Goal: Task Accomplishment & Management: Use online tool/utility

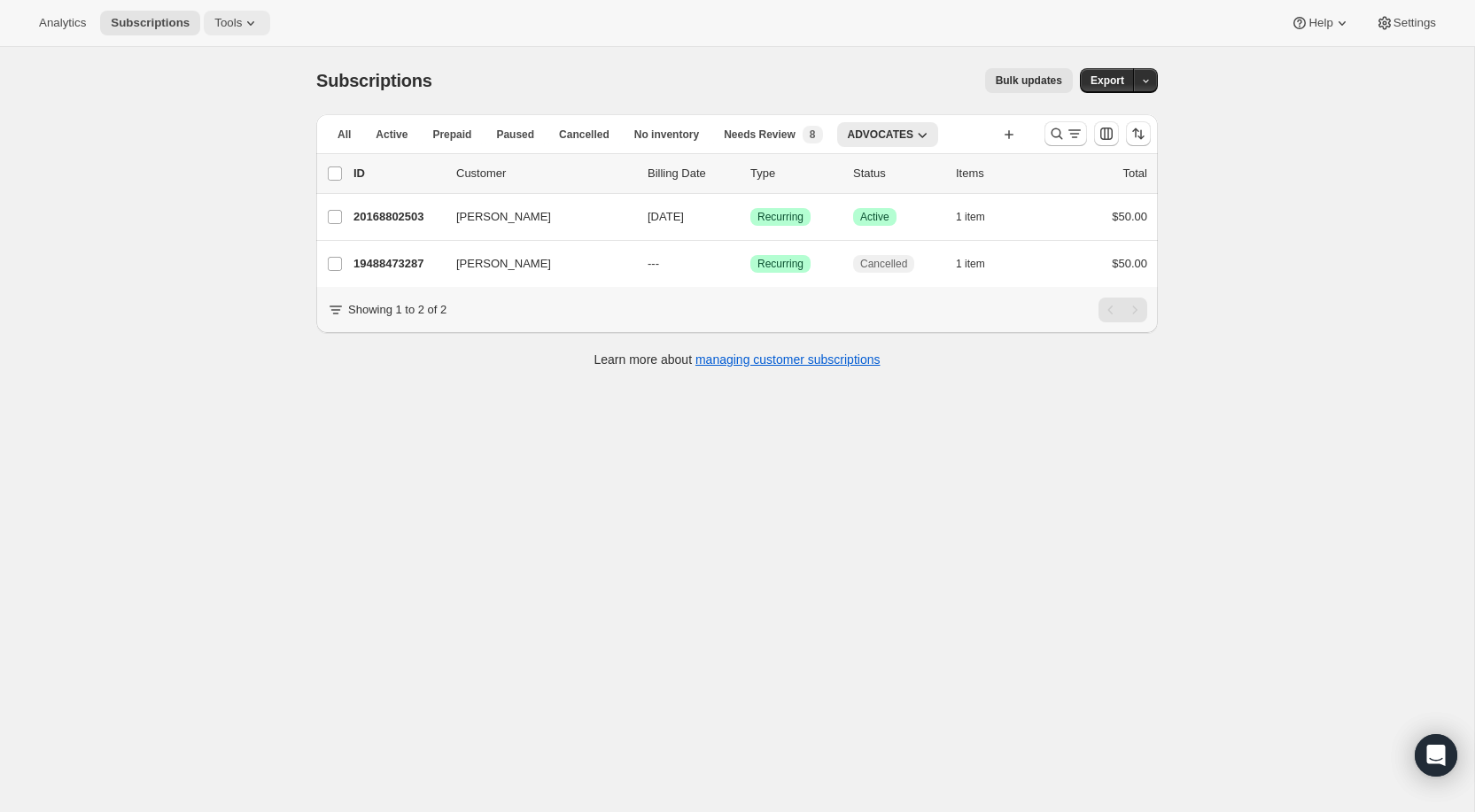
click at [229, 19] on span "Tools" at bounding box center [228, 23] width 27 height 14
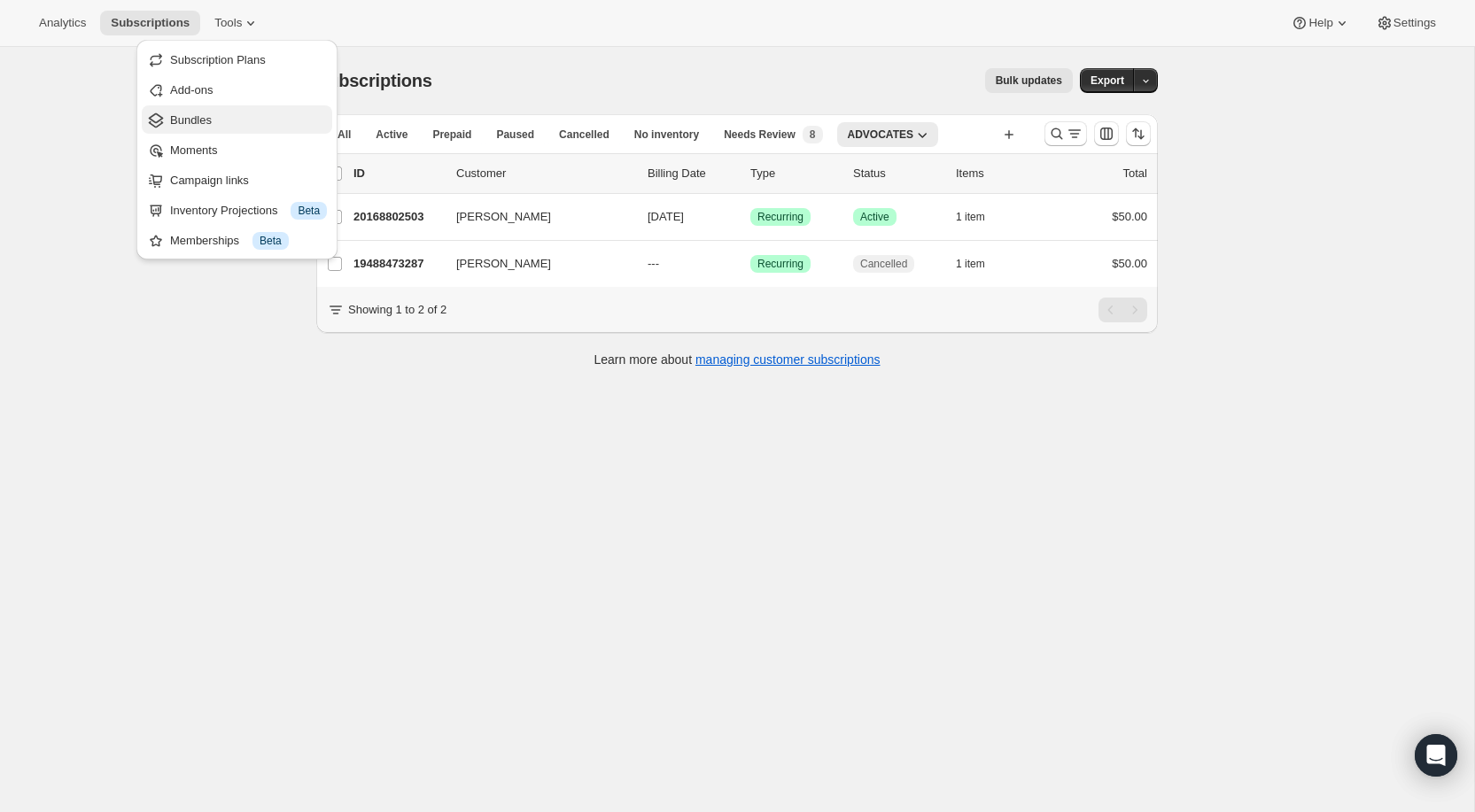
click at [223, 108] on button "Bundles" at bounding box center [237, 119] width 190 height 28
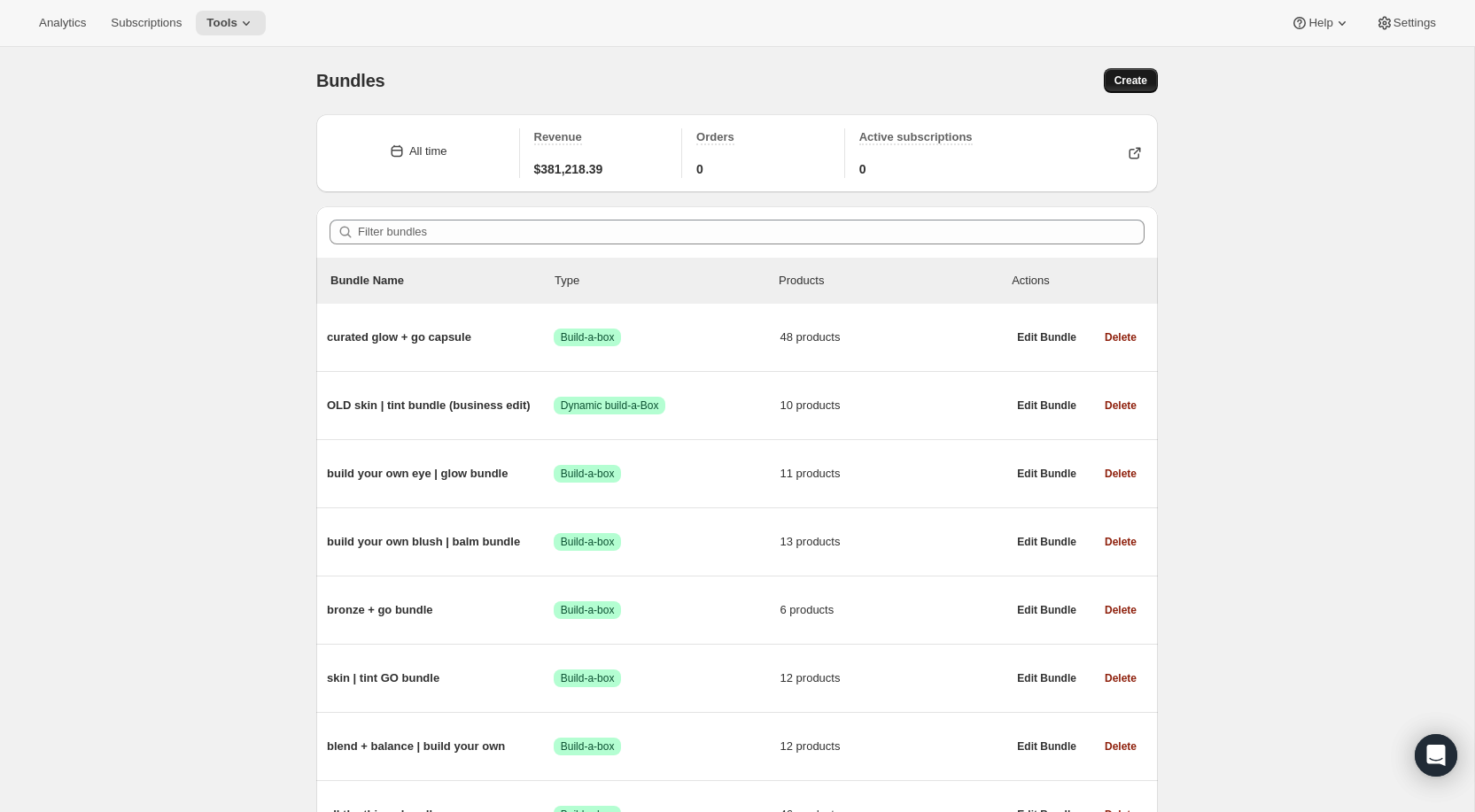
click at [1140, 87] on span "Create" at bounding box center [1131, 80] width 33 height 14
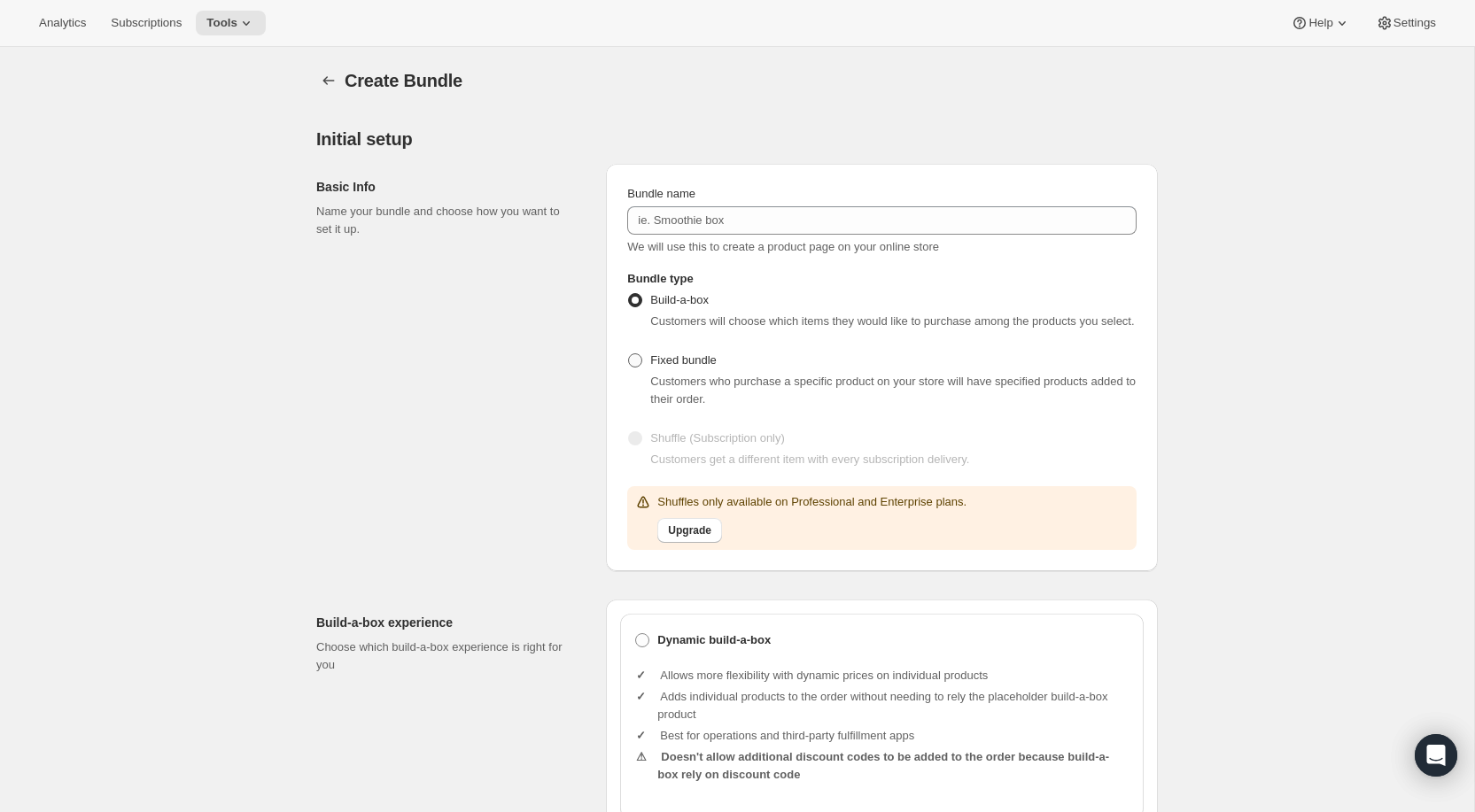
click at [663, 367] on span "Fixed bundle" at bounding box center [683, 360] width 66 height 14
click at [629, 354] on input "Fixed bundle" at bounding box center [628, 353] width 1 height 1
radio input "true"
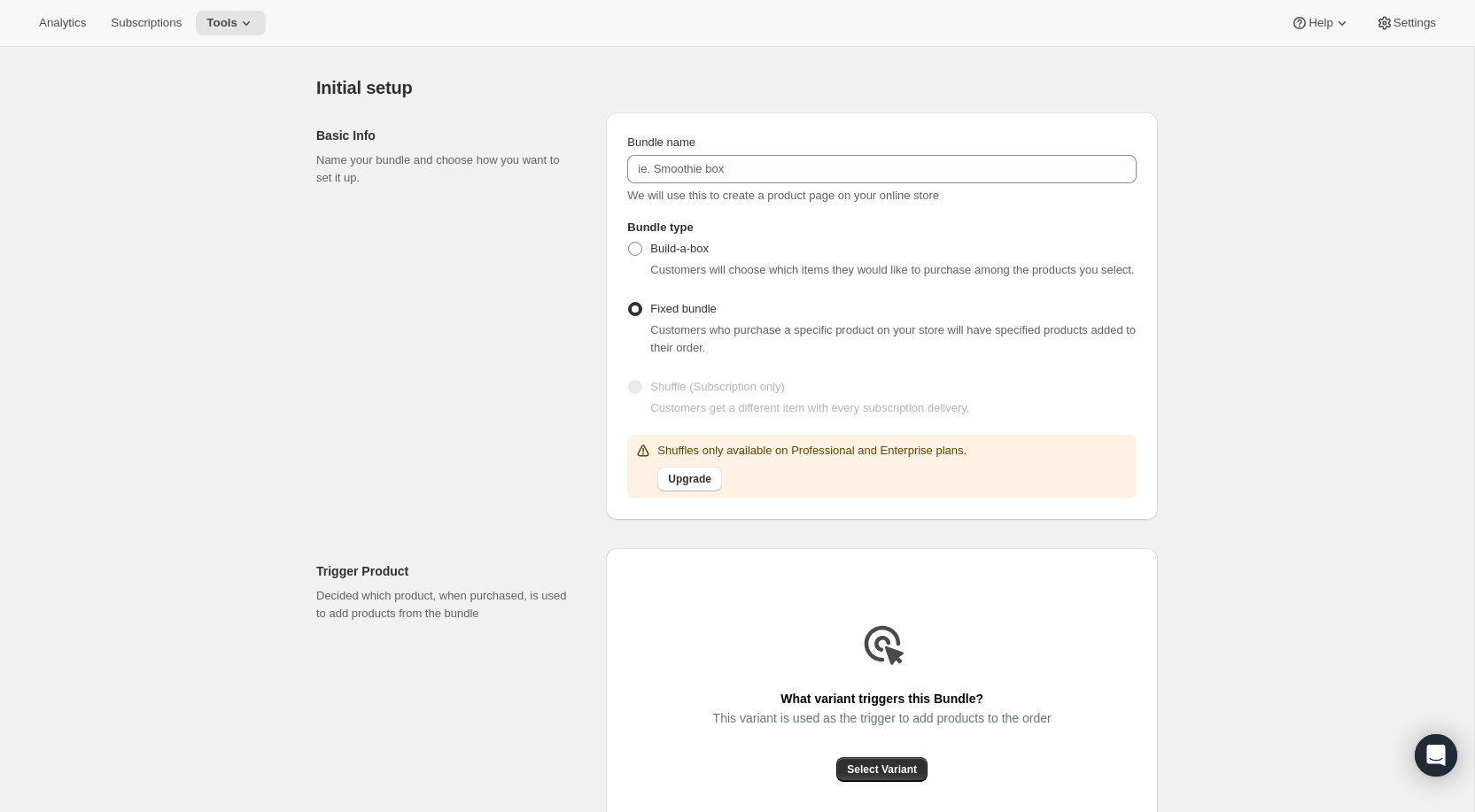
scroll to position [60, 0]
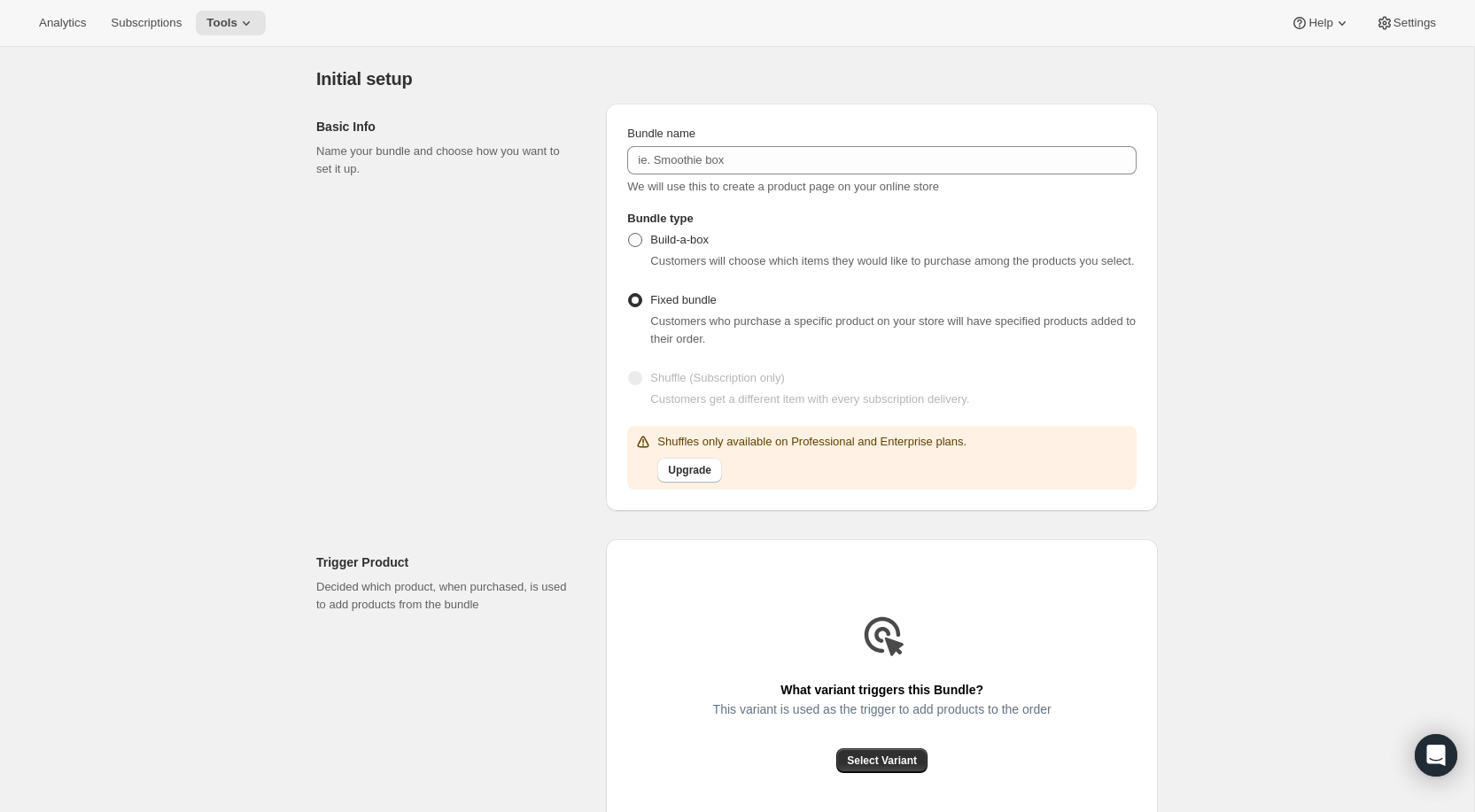
click at [667, 242] on span "Build-a-box" at bounding box center [679, 239] width 59 height 14
click at [629, 234] on input "Build-a-box" at bounding box center [628, 233] width 1 height 1
radio input "true"
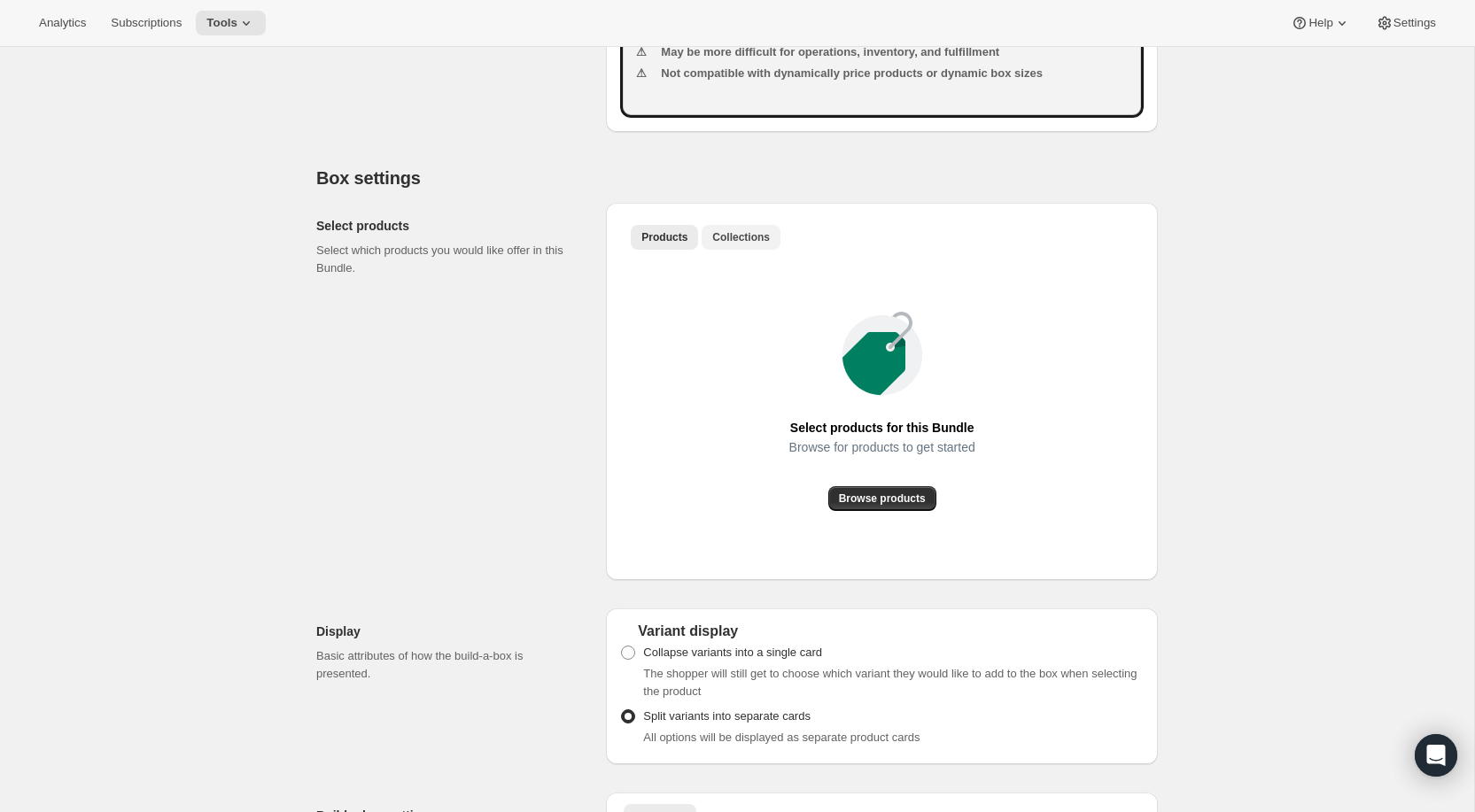
scroll to position [919, 0]
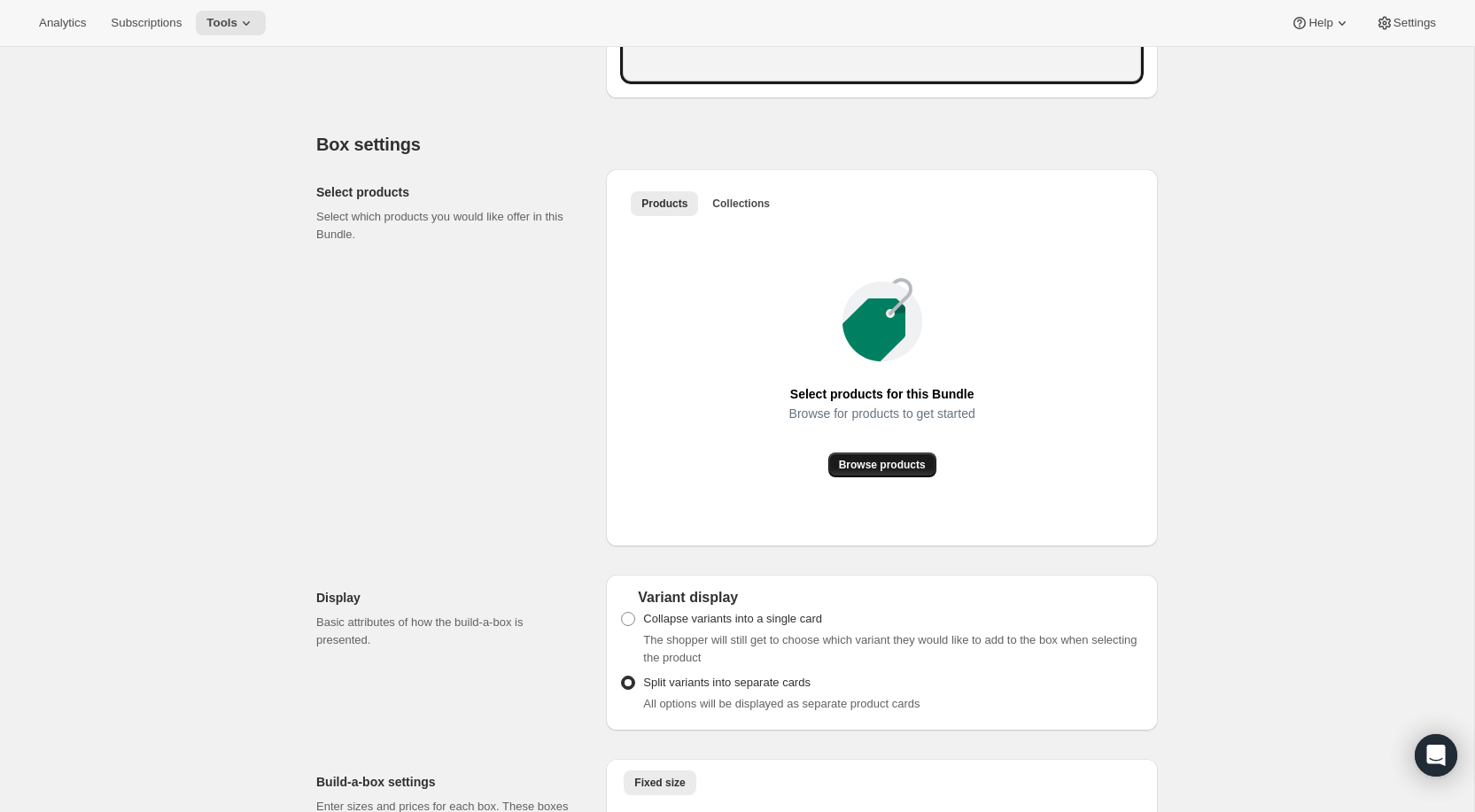
click at [862, 472] on span "Browse products" at bounding box center [883, 464] width 87 height 14
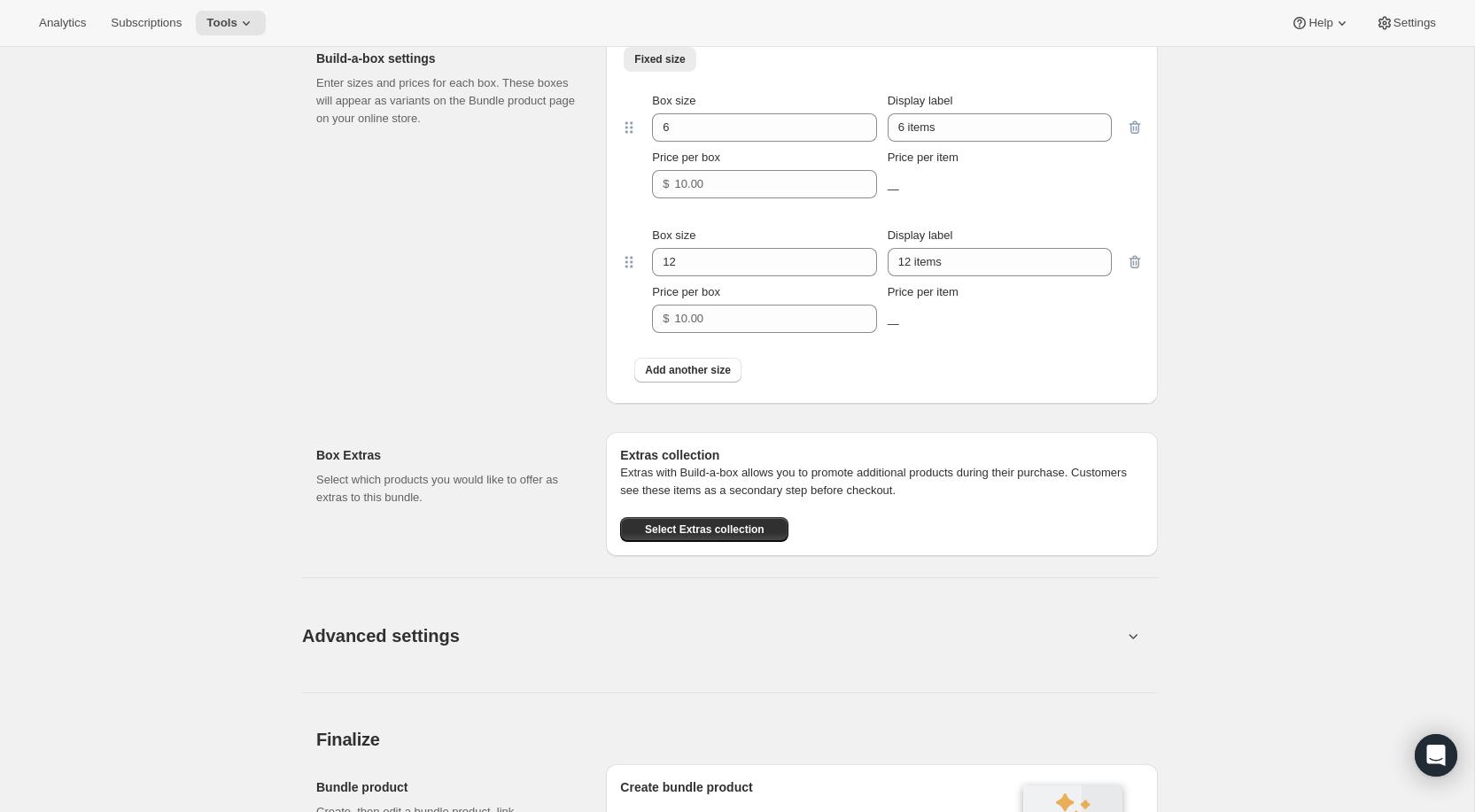
scroll to position [1670, 0]
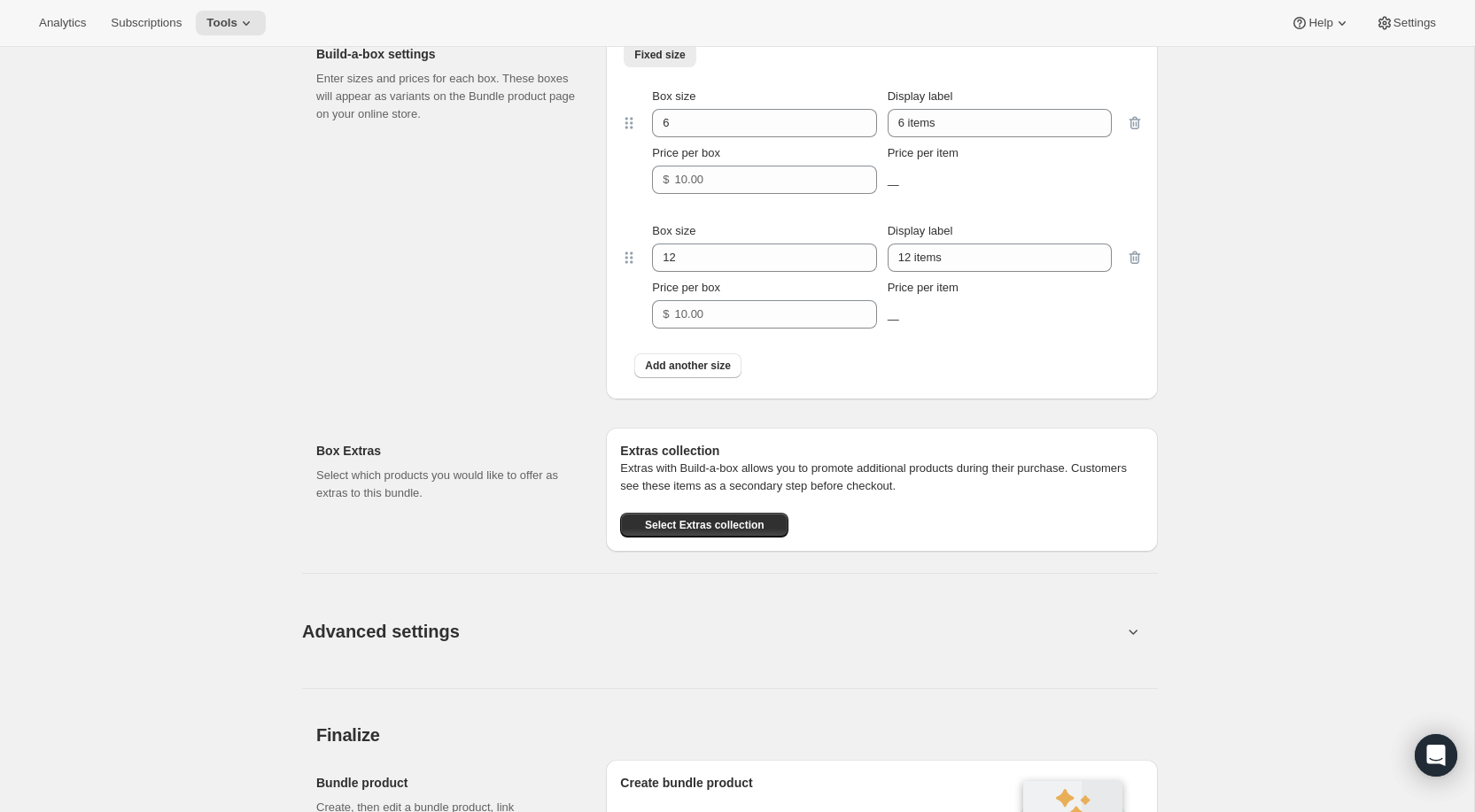
click at [707, 154] on div "Price per box $" at bounding box center [764, 165] width 224 height 57
click at [702, 137] on input "6" at bounding box center [751, 123] width 198 height 28
click at [776, 137] on input "6" at bounding box center [751, 123] width 198 height 28
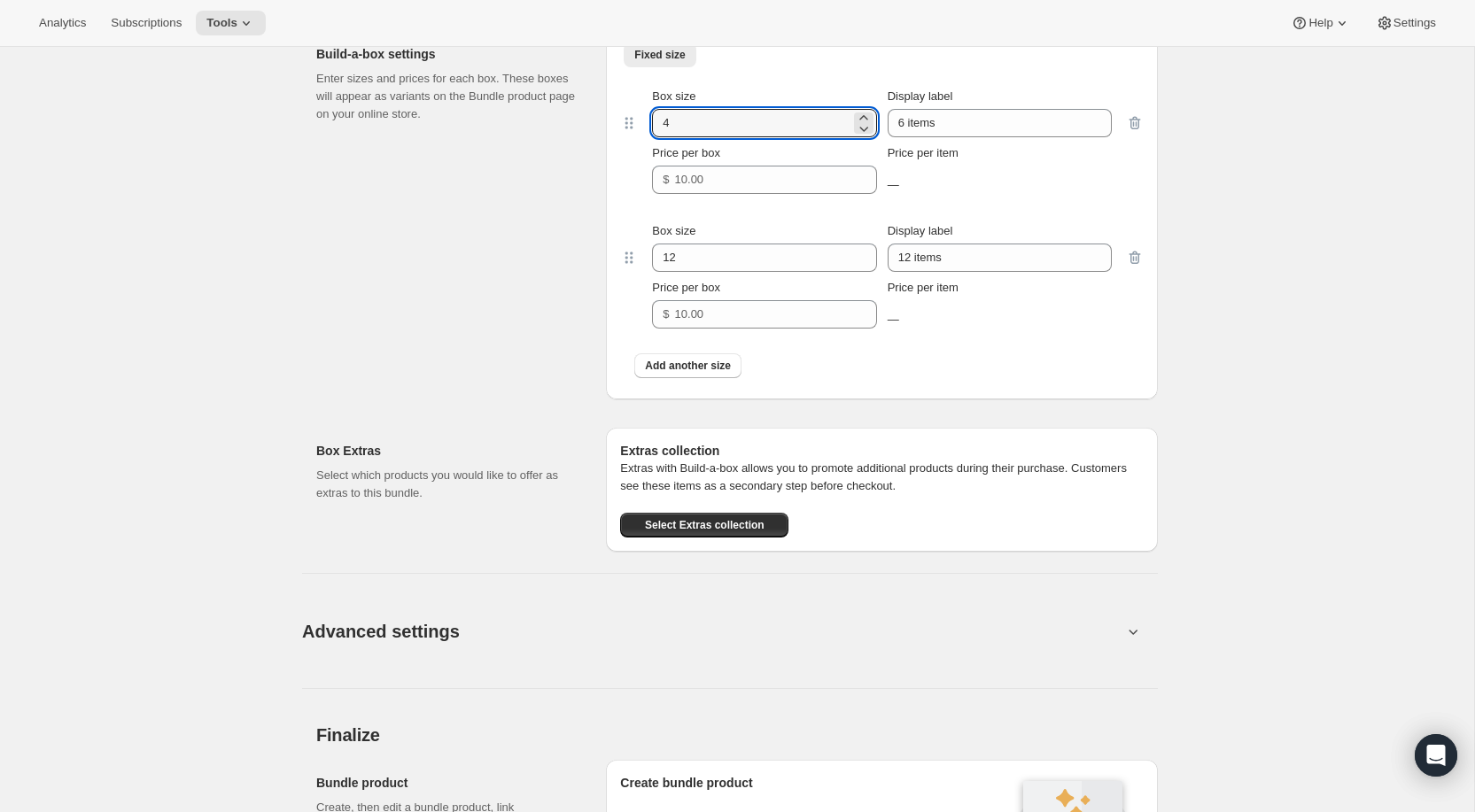
type input "4"
click at [905, 67] on ul "Fixed size More views" at bounding box center [882, 54] width 524 height 25
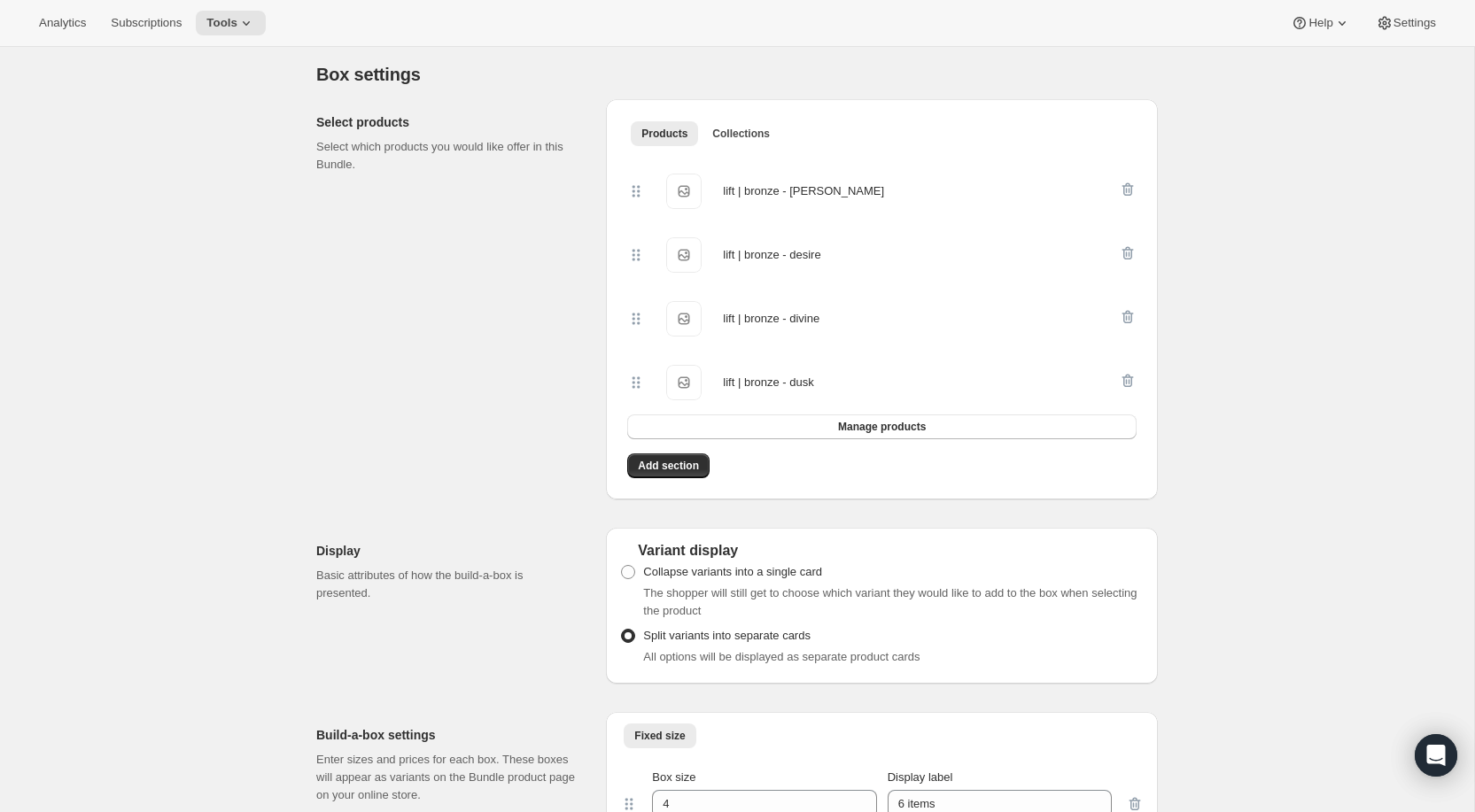
scroll to position [985, 0]
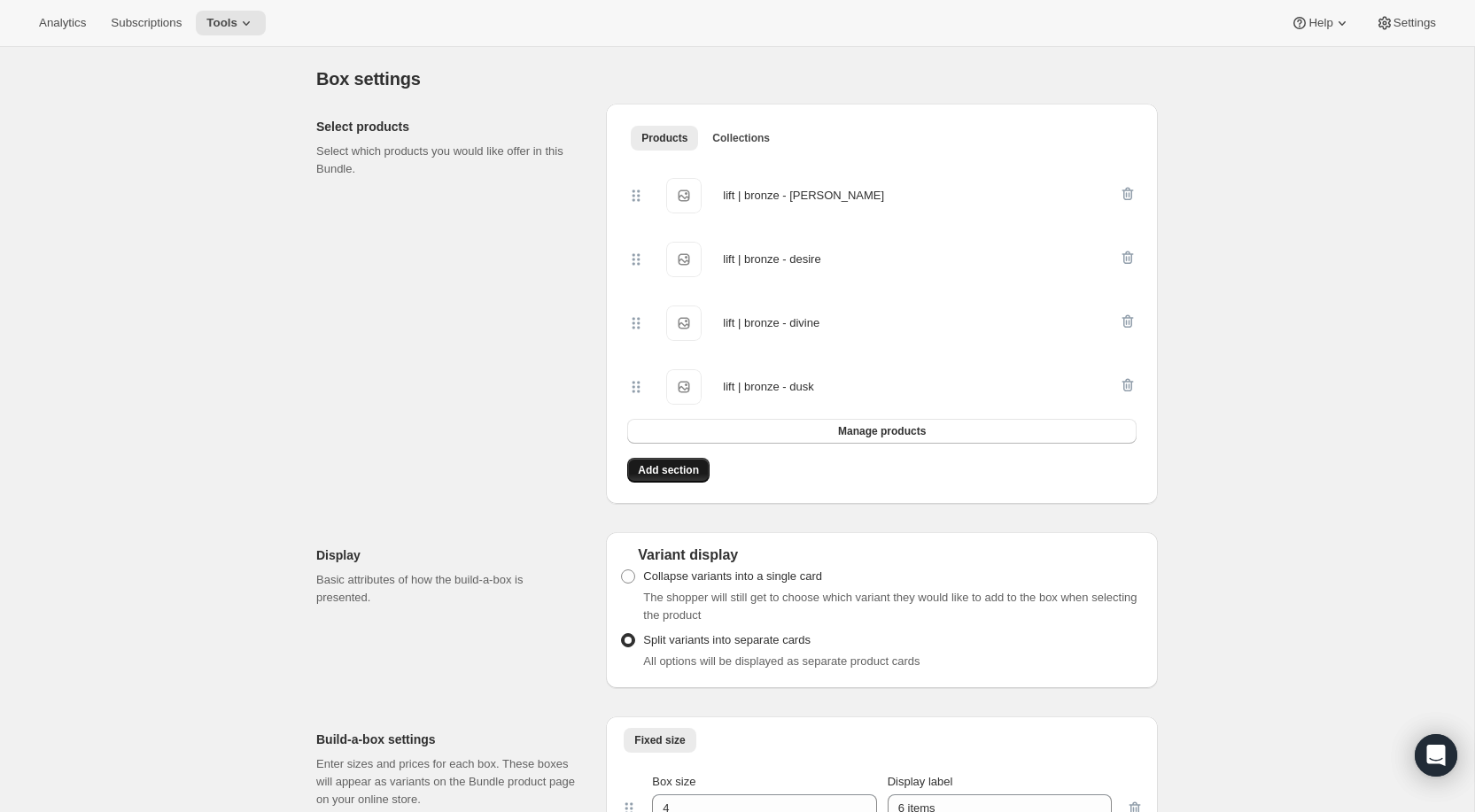
click at [681, 477] on span "Add section" at bounding box center [667, 470] width 61 height 14
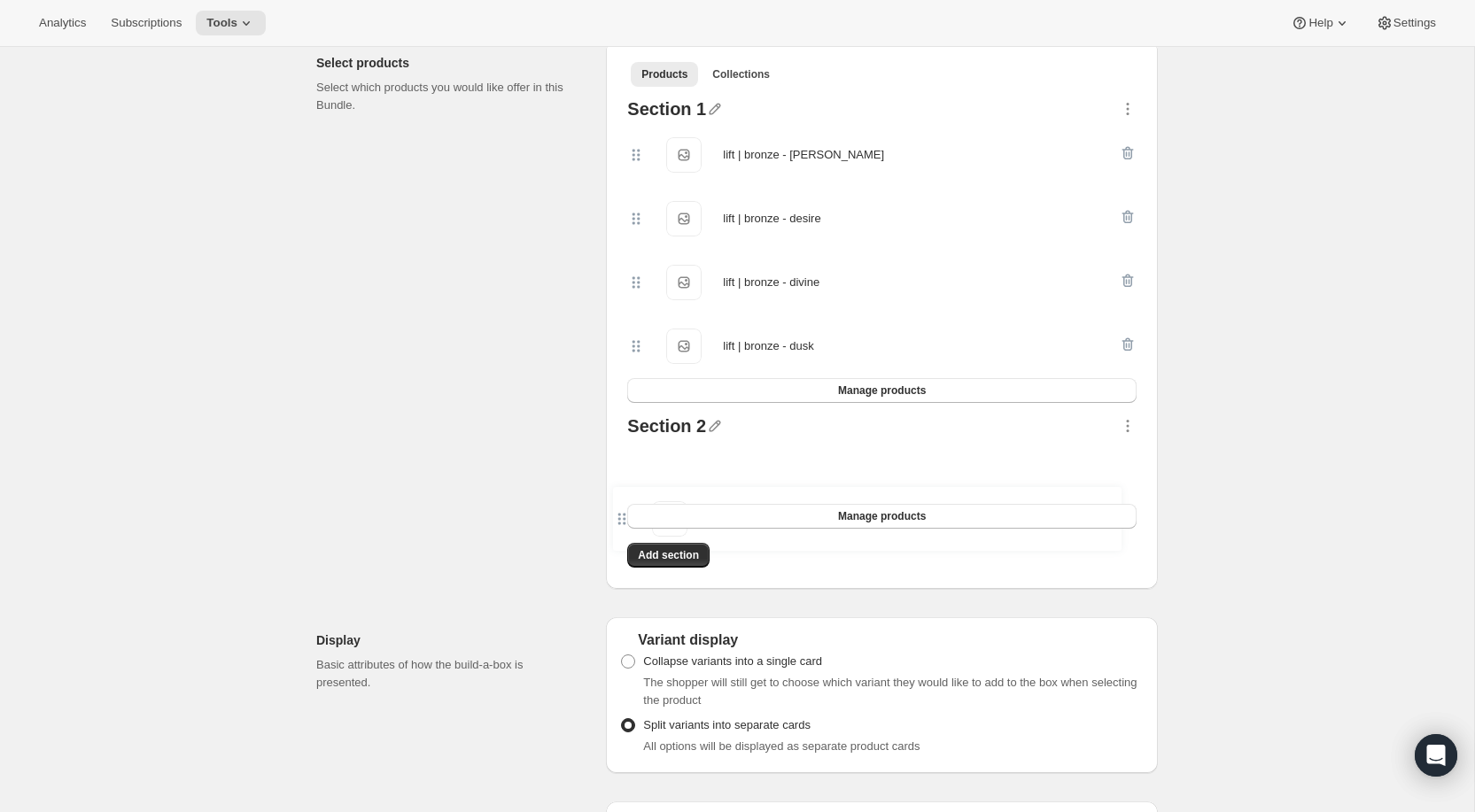
scroll to position [1053, 0]
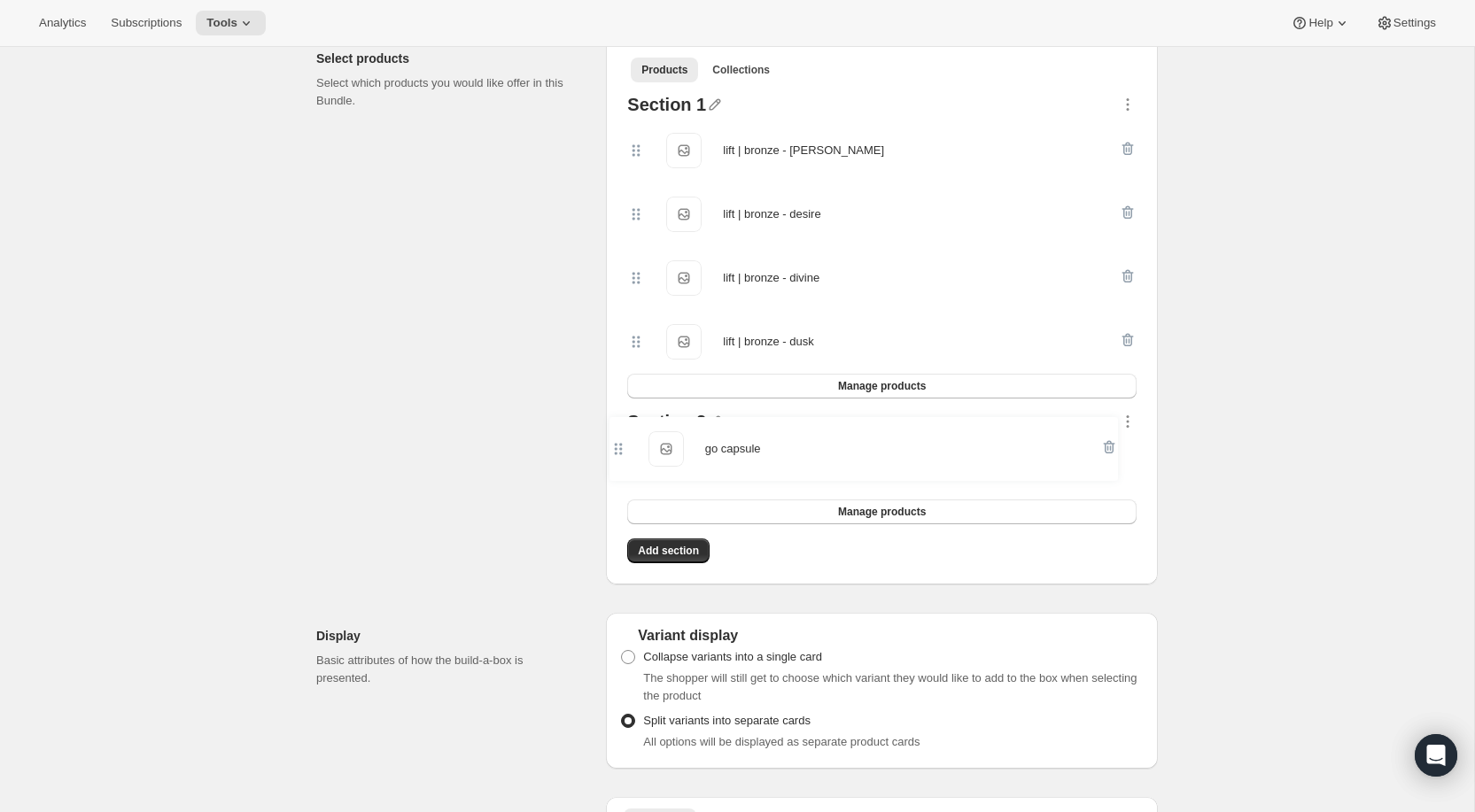
drag, startPoint x: 636, startPoint y: 554, endPoint x: 631, endPoint y: 475, distance: 79.2
click at [631, 475] on div "go capsule go capsule" at bounding box center [881, 467] width 509 height 64
click at [714, 431] on icon "button" at bounding box center [715, 421] width 17 height 17
click at [689, 469] on input "text" at bounding box center [723, 472] width 170 height 28
type input "G"
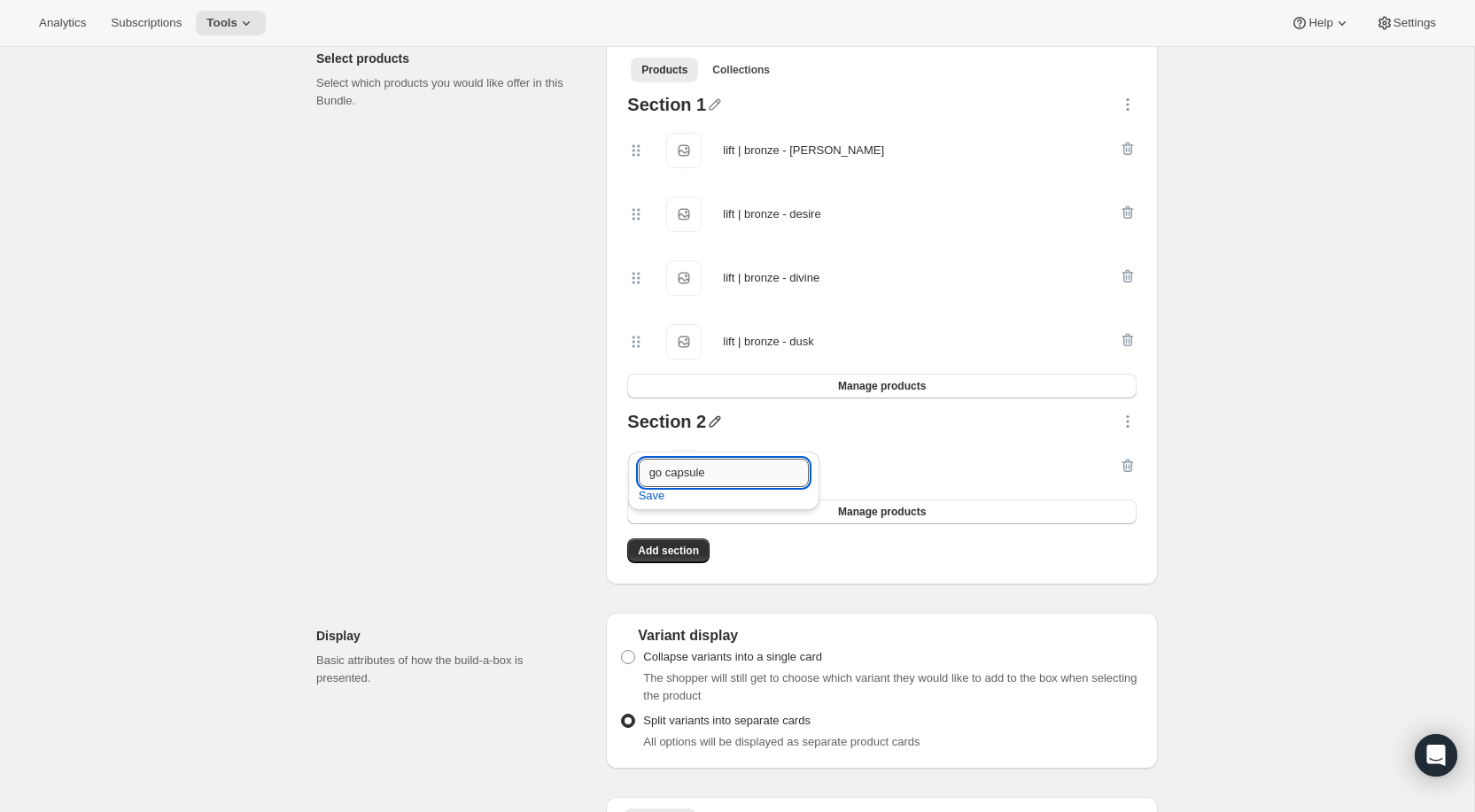
type input "go capsule"
click at [912, 499] on div "go capsule go capsule" at bounding box center [881, 467] width 509 height 64
click at [688, 486] on span "go capsule" at bounding box center [684, 467] width 36 height 36
click at [710, 431] on icon "button" at bounding box center [715, 421] width 17 height 17
click at [660, 494] on span "Save" at bounding box center [652, 496] width 27 height 17
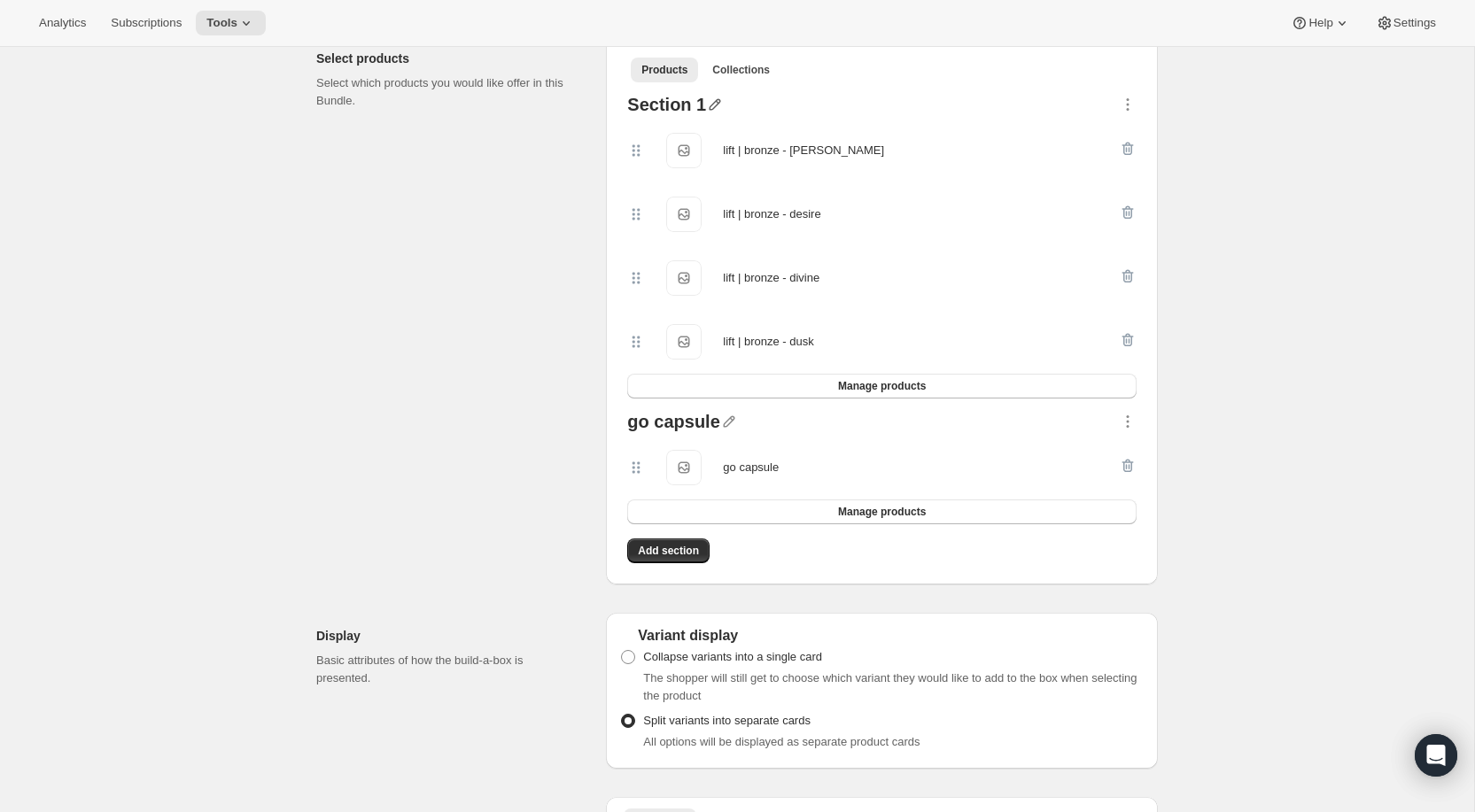
click at [711, 113] on icon "button" at bounding box center [715, 104] width 17 height 17
click at [673, 150] on input "text" at bounding box center [722, 156] width 170 height 28
type input "B"
type input "b"
type input "bronze"
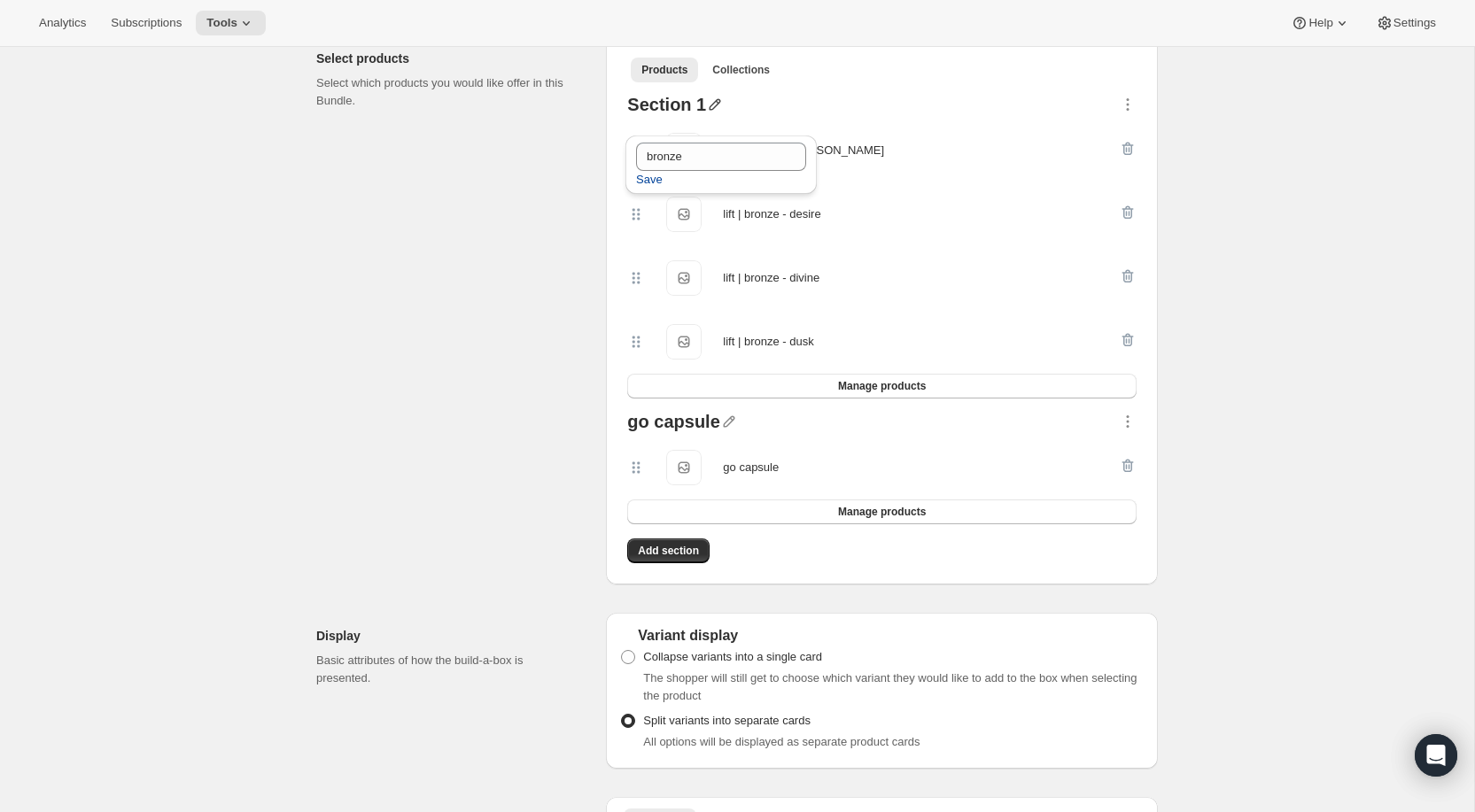
click at [651, 185] on span "Save" at bounding box center [650, 180] width 27 height 17
click at [676, 558] on span "Add section" at bounding box center [667, 550] width 61 height 14
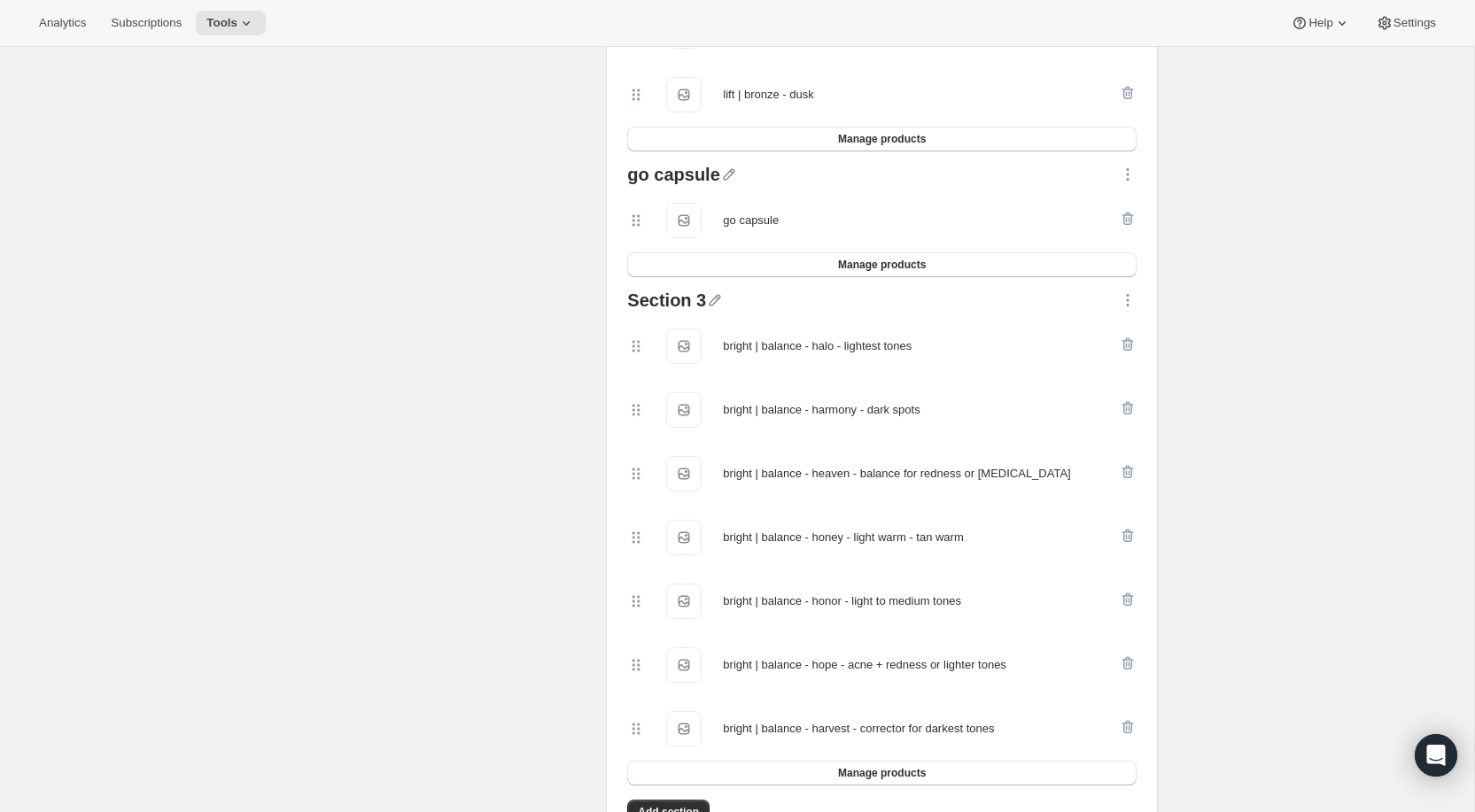
scroll to position [1347, 0]
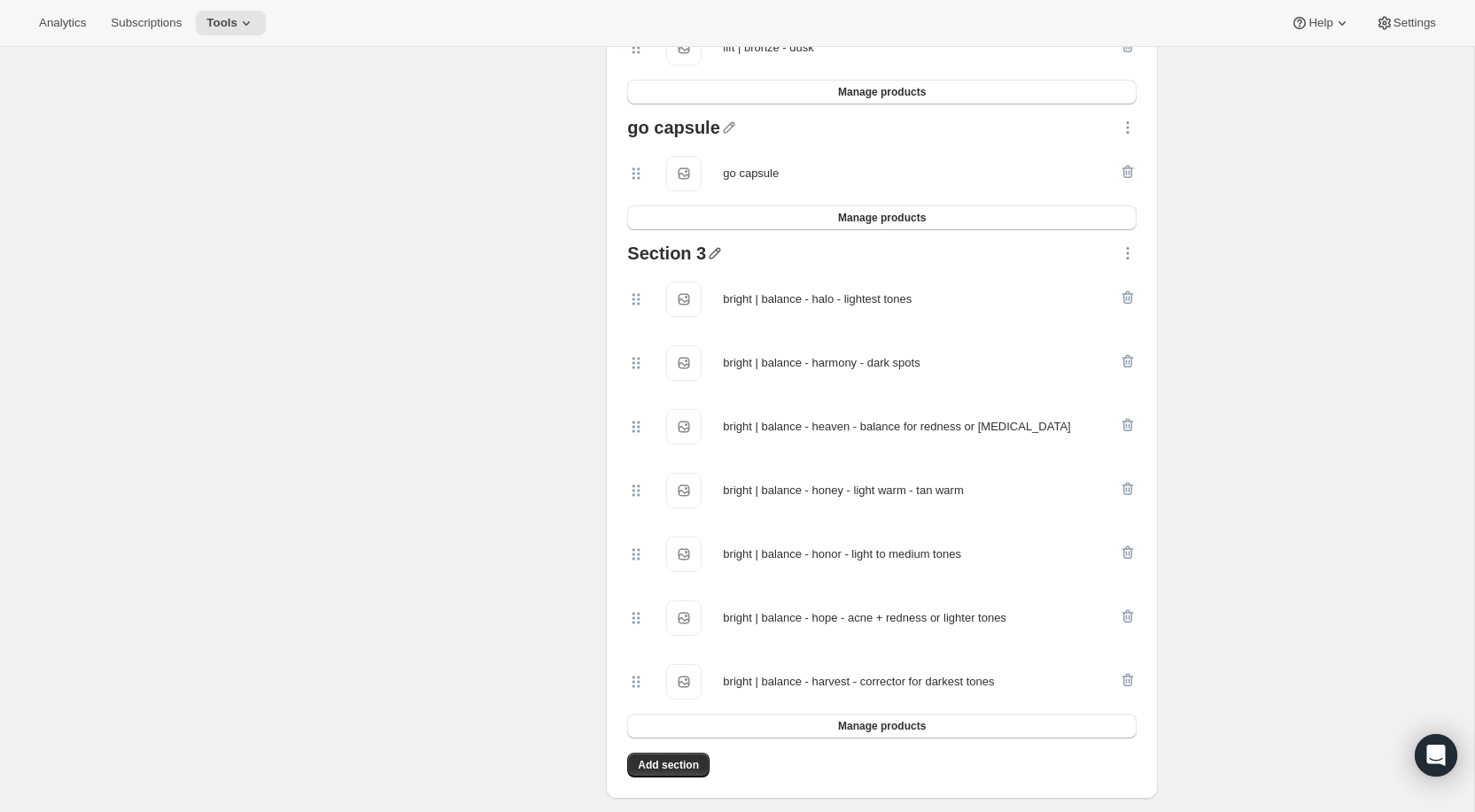
click at [713, 263] on icon "button" at bounding box center [715, 253] width 17 height 17
click at [677, 301] on input "text" at bounding box center [723, 303] width 170 height 28
type input "brighten"
click at [655, 325] on span "Save" at bounding box center [652, 326] width 27 height 17
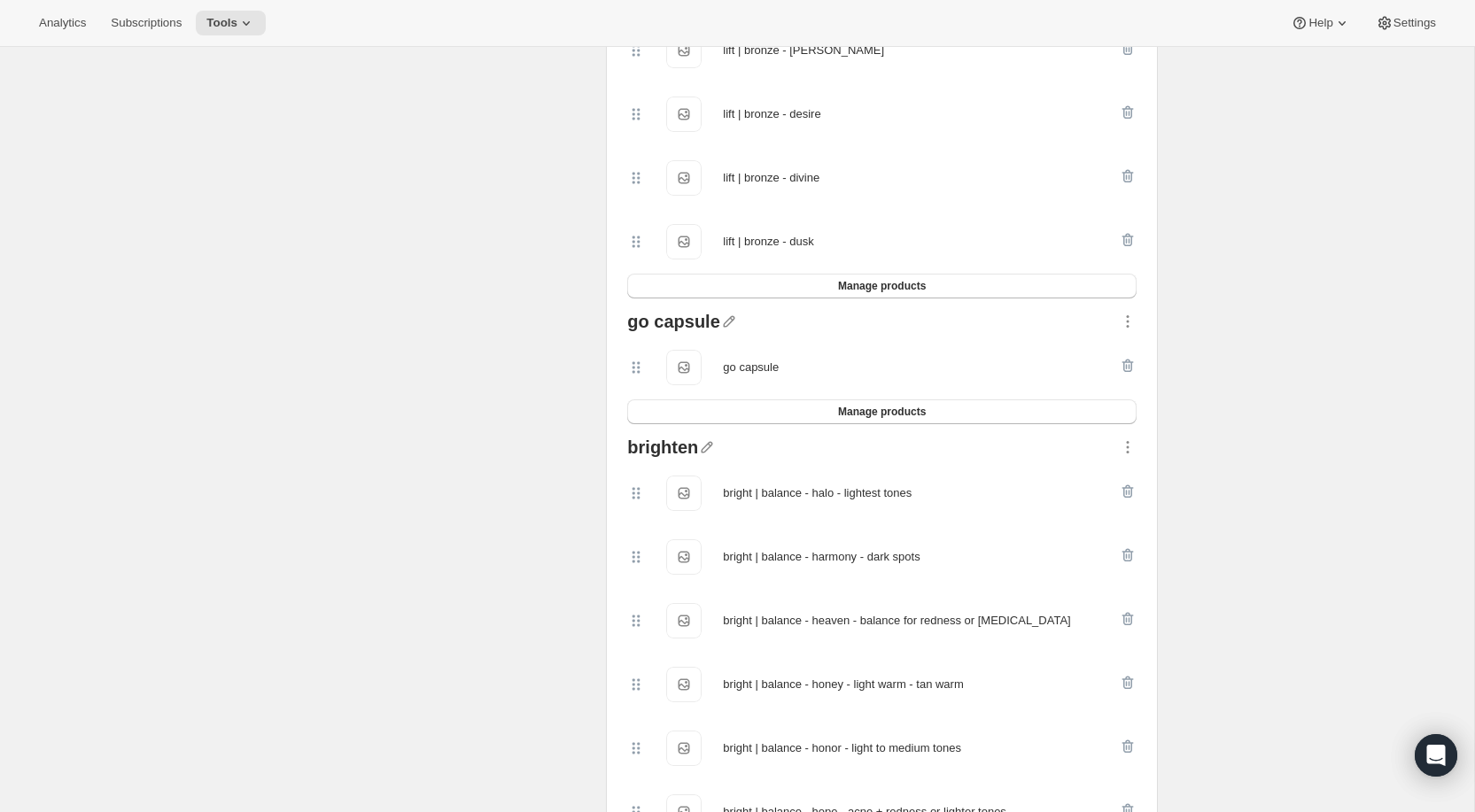
scroll to position [1150, 0]
click at [1130, 460] on icon "button" at bounding box center [1128, 451] width 17 height 17
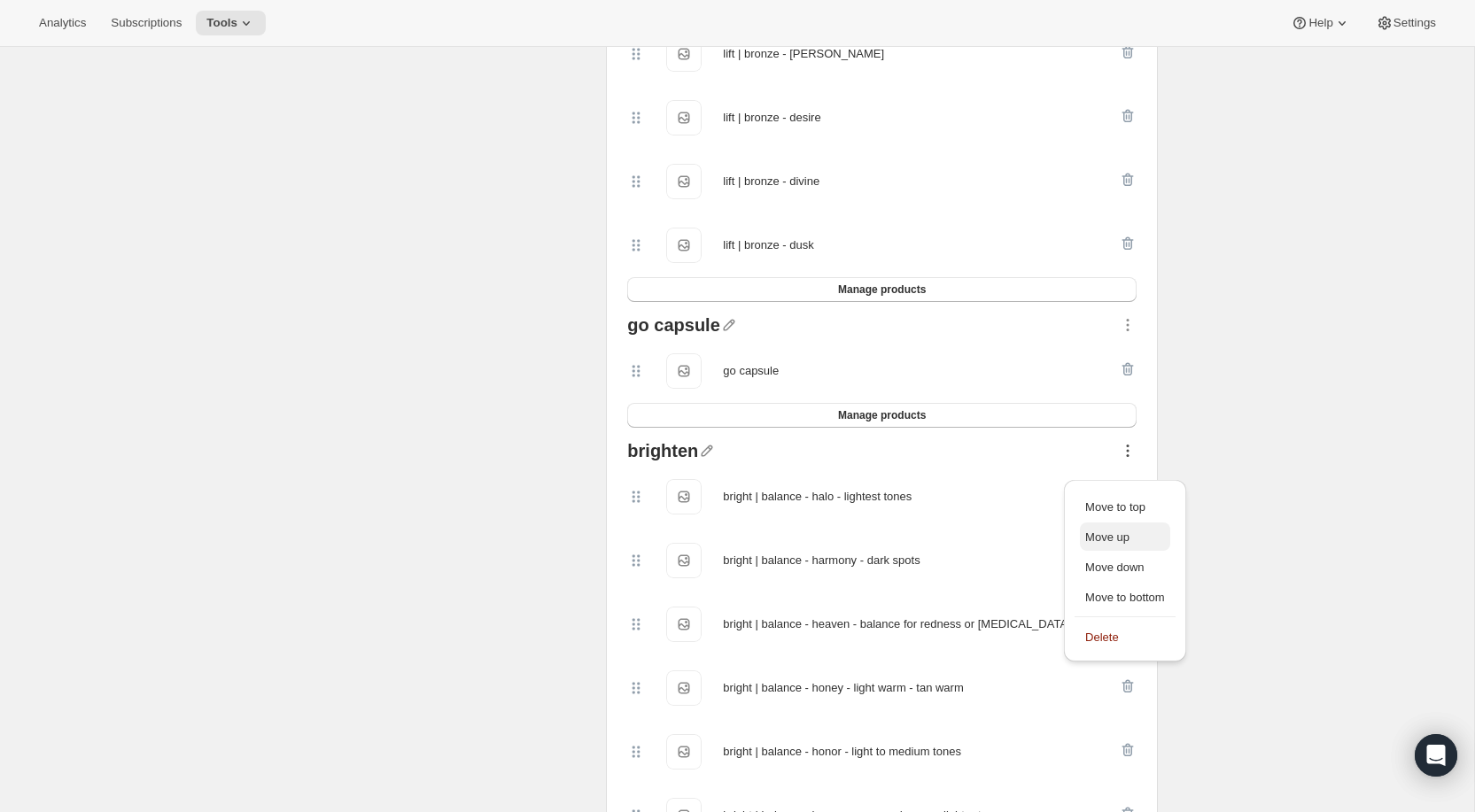
click at [1128, 532] on span "Move up" at bounding box center [1108, 537] width 44 height 14
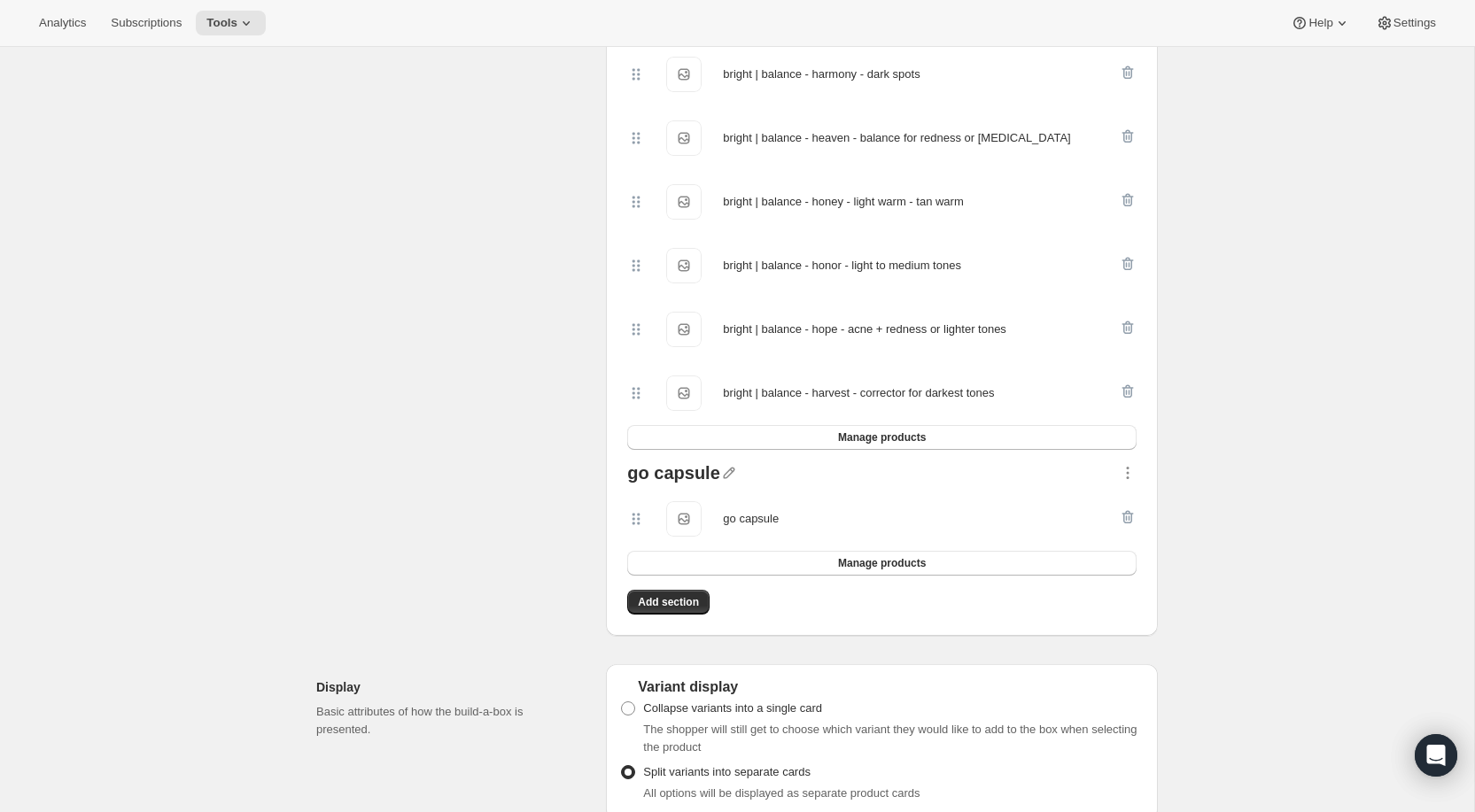
scroll to position [1513, 0]
click at [674, 606] on span "Add section" at bounding box center [667, 600] width 61 height 14
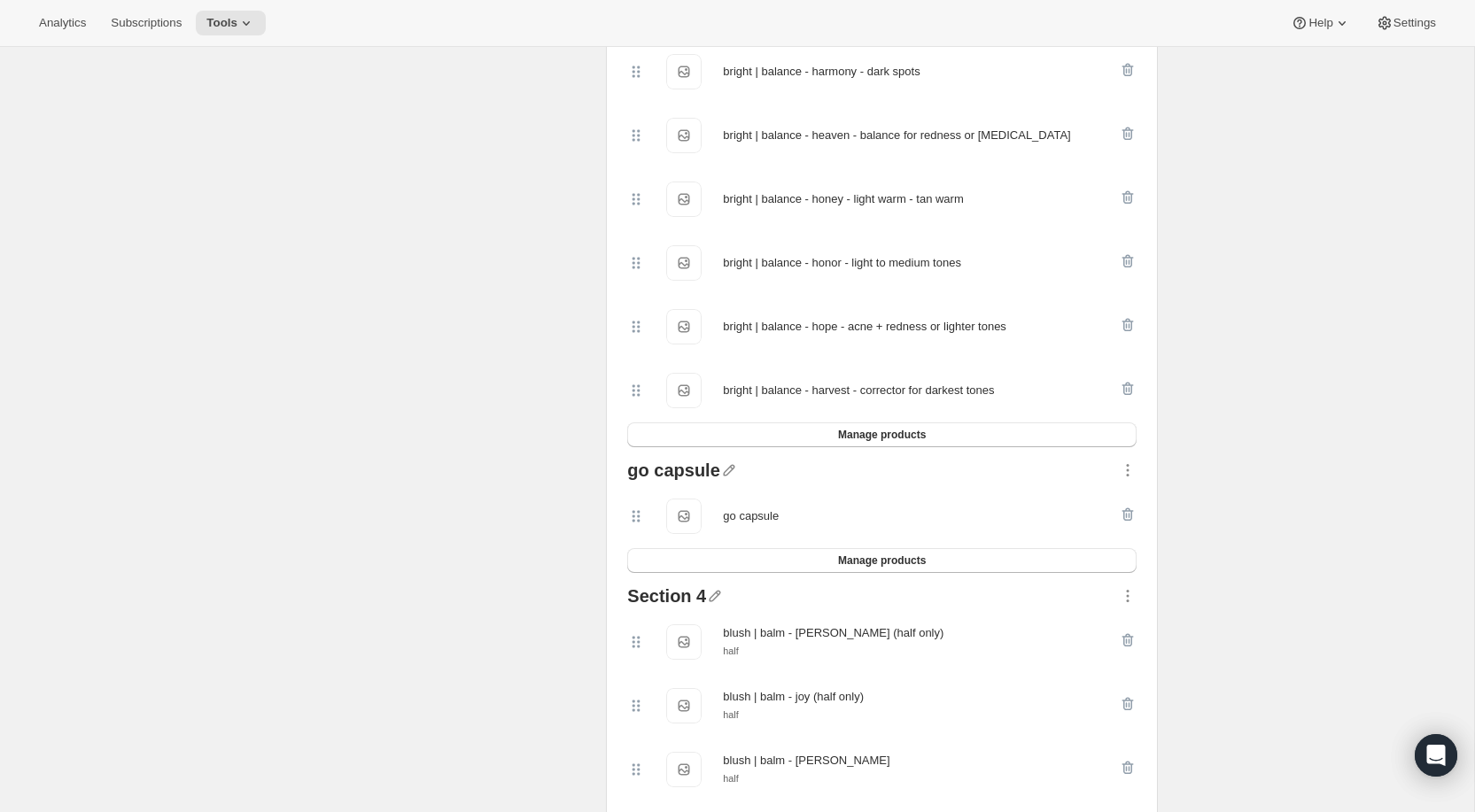
scroll to position [1751, 0]
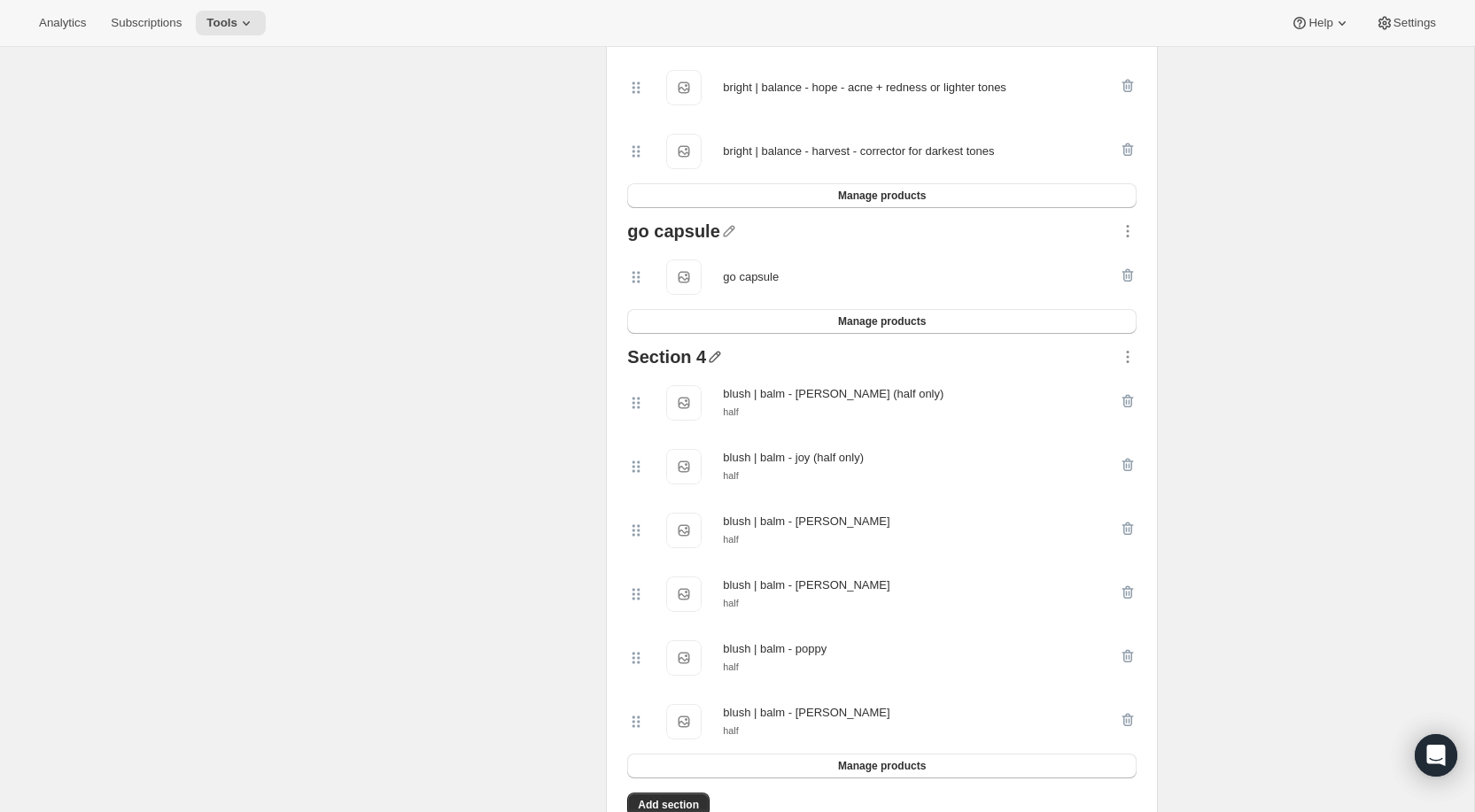
click at [717, 366] on icon "button" at bounding box center [715, 357] width 17 height 17
click at [722, 402] on input "text" at bounding box center [723, 406] width 170 height 28
type input "blush"
click at [659, 432] on span "Save" at bounding box center [652, 431] width 27 height 17
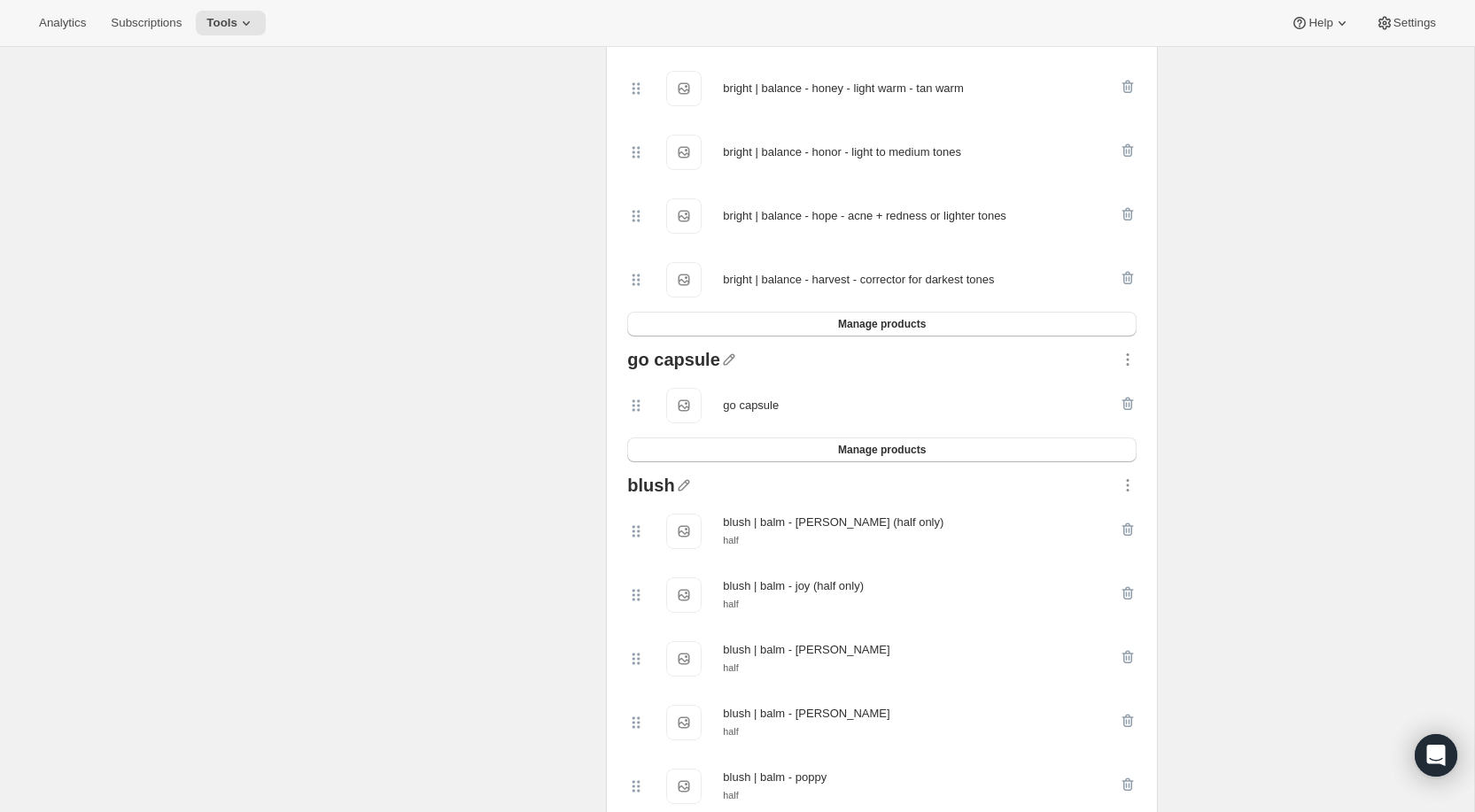
scroll to position [1616, 0]
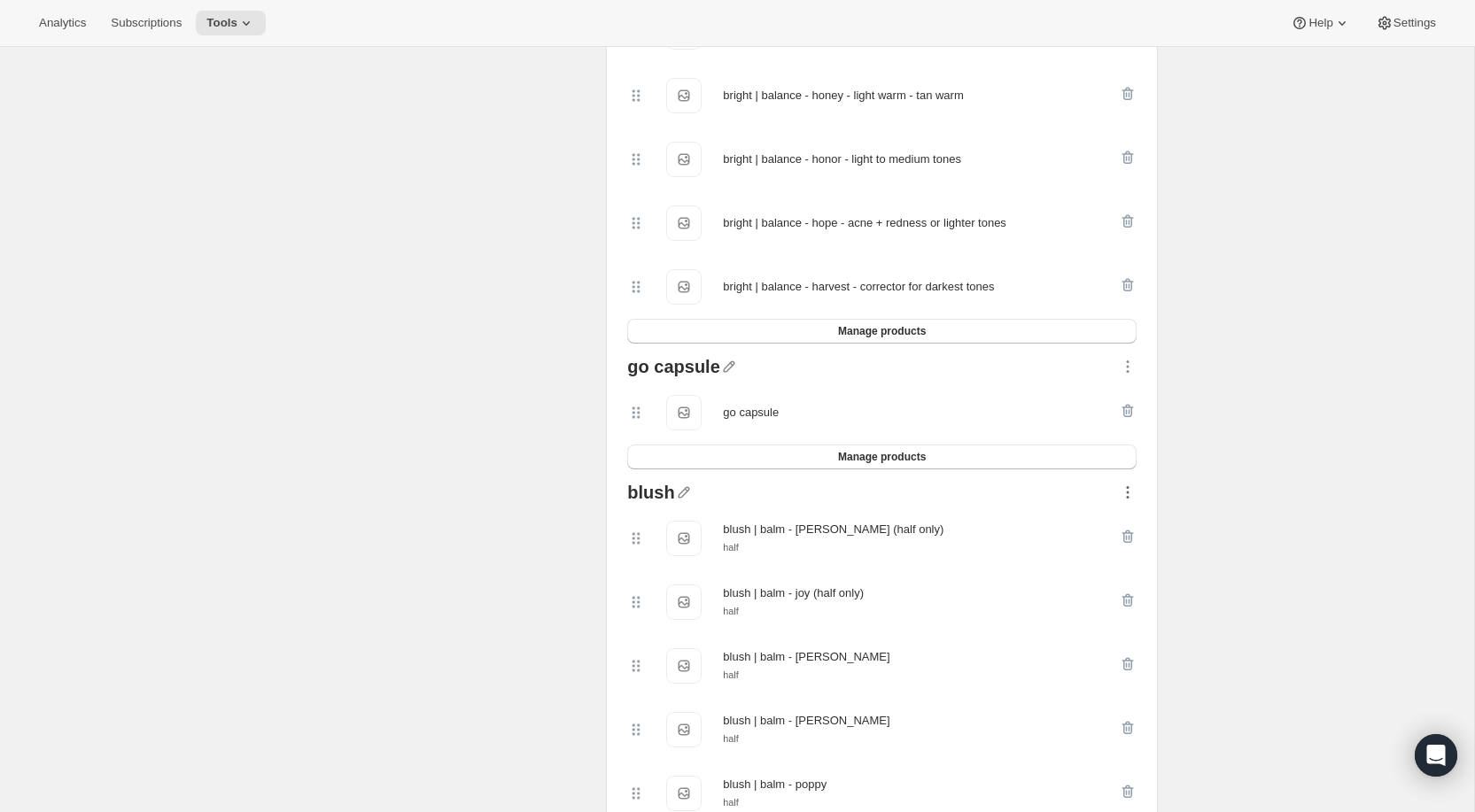
click at [1123, 501] on icon "button" at bounding box center [1128, 492] width 17 height 17
click at [1121, 580] on span "Move up" at bounding box center [1108, 578] width 44 height 14
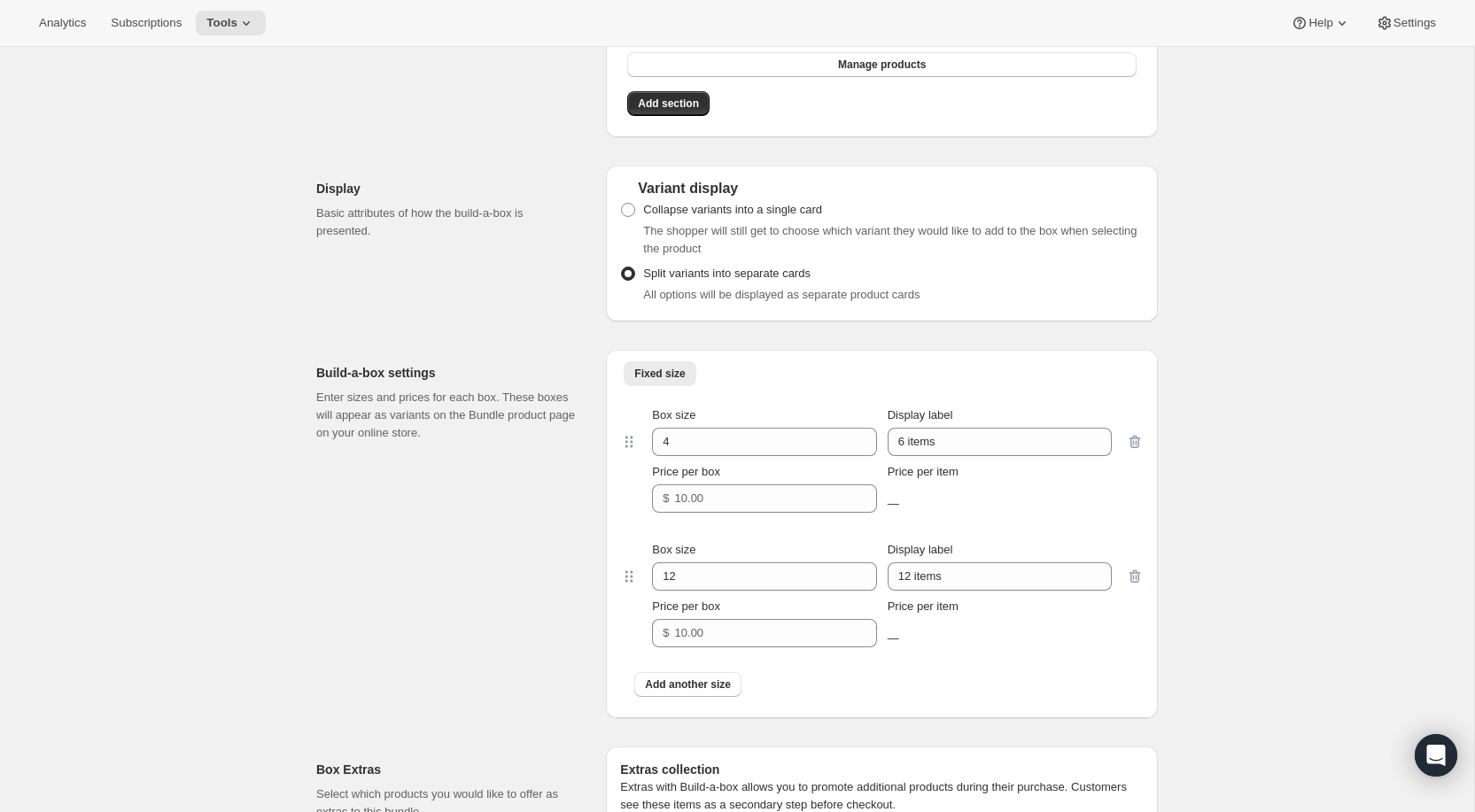
scroll to position [2460, 0]
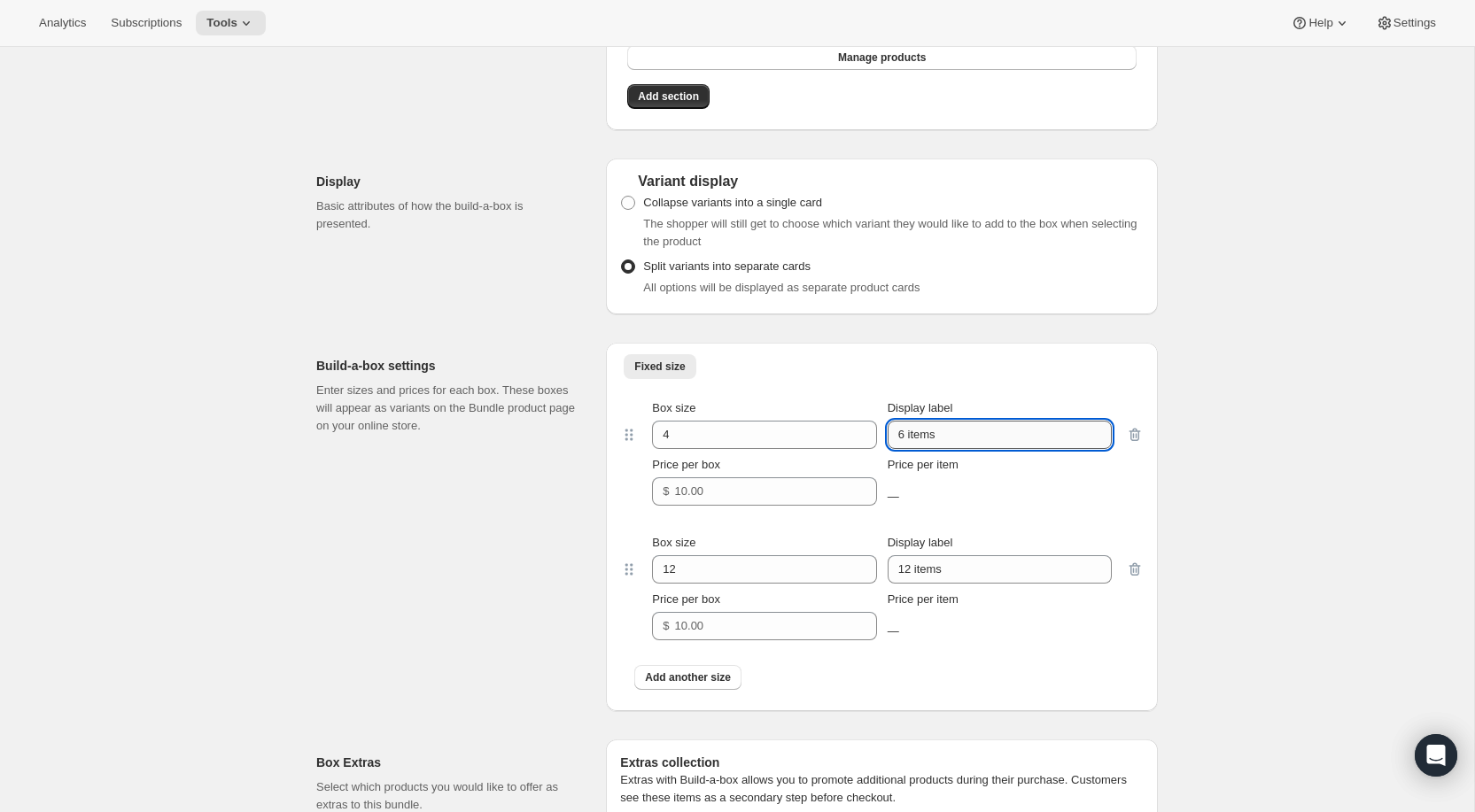
click at [934, 449] on input "6 items" at bounding box center [1000, 434] width 224 height 28
click at [904, 449] on input "6 items" at bounding box center [1000, 434] width 224 height 28
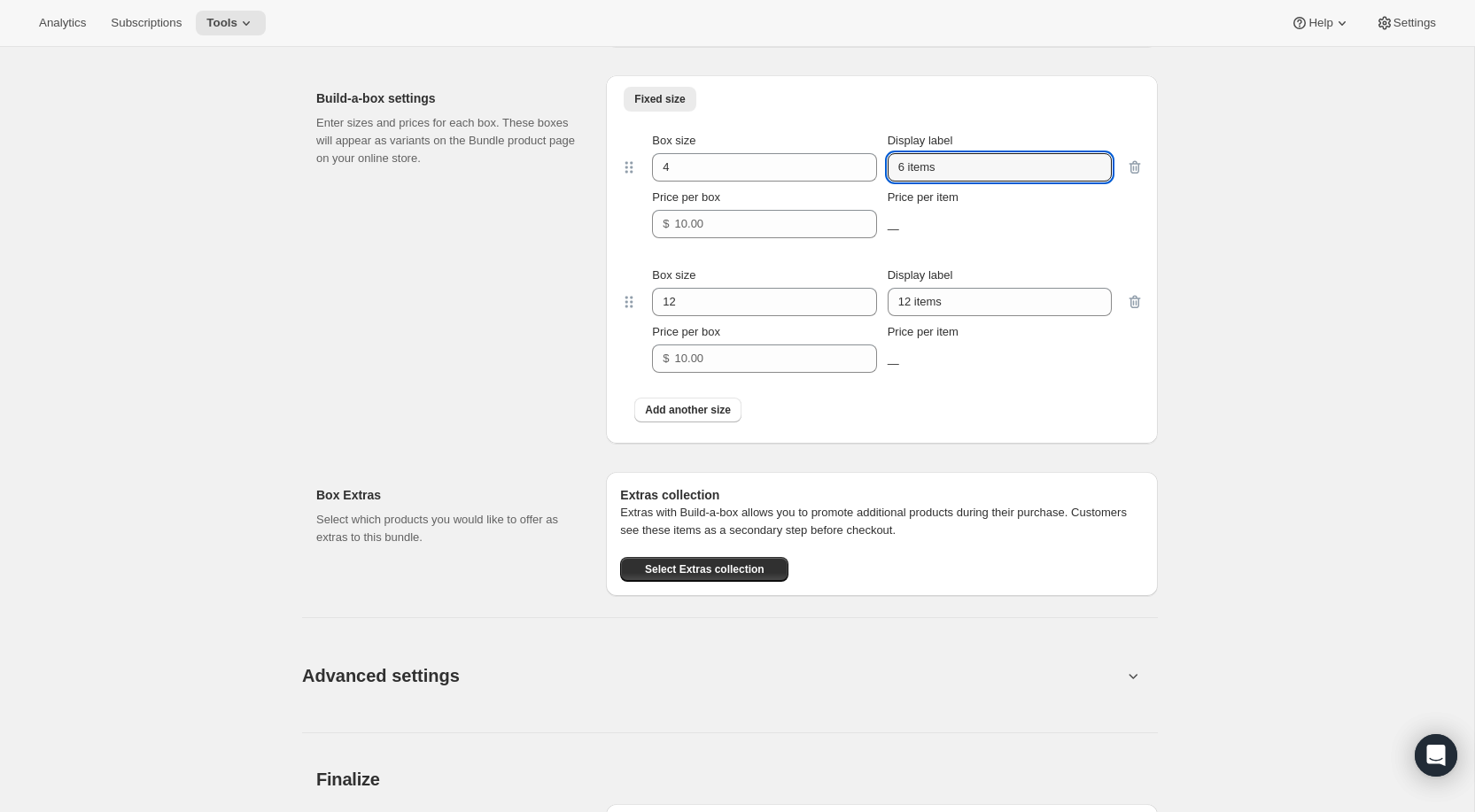
scroll to position [2791, 0]
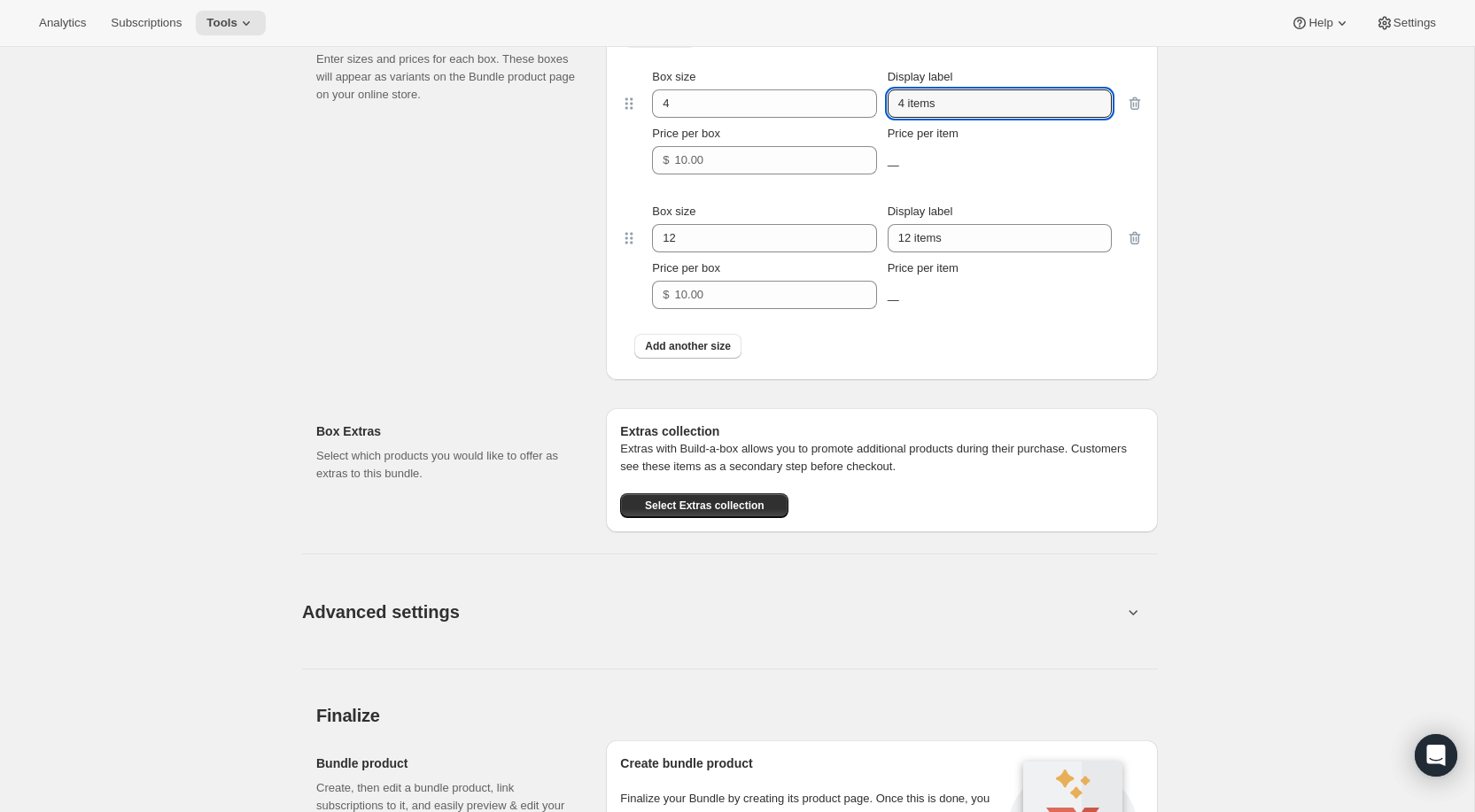
type input "4 items"
click at [1135, 245] on icon "button" at bounding box center [1136, 238] width 12 height 14
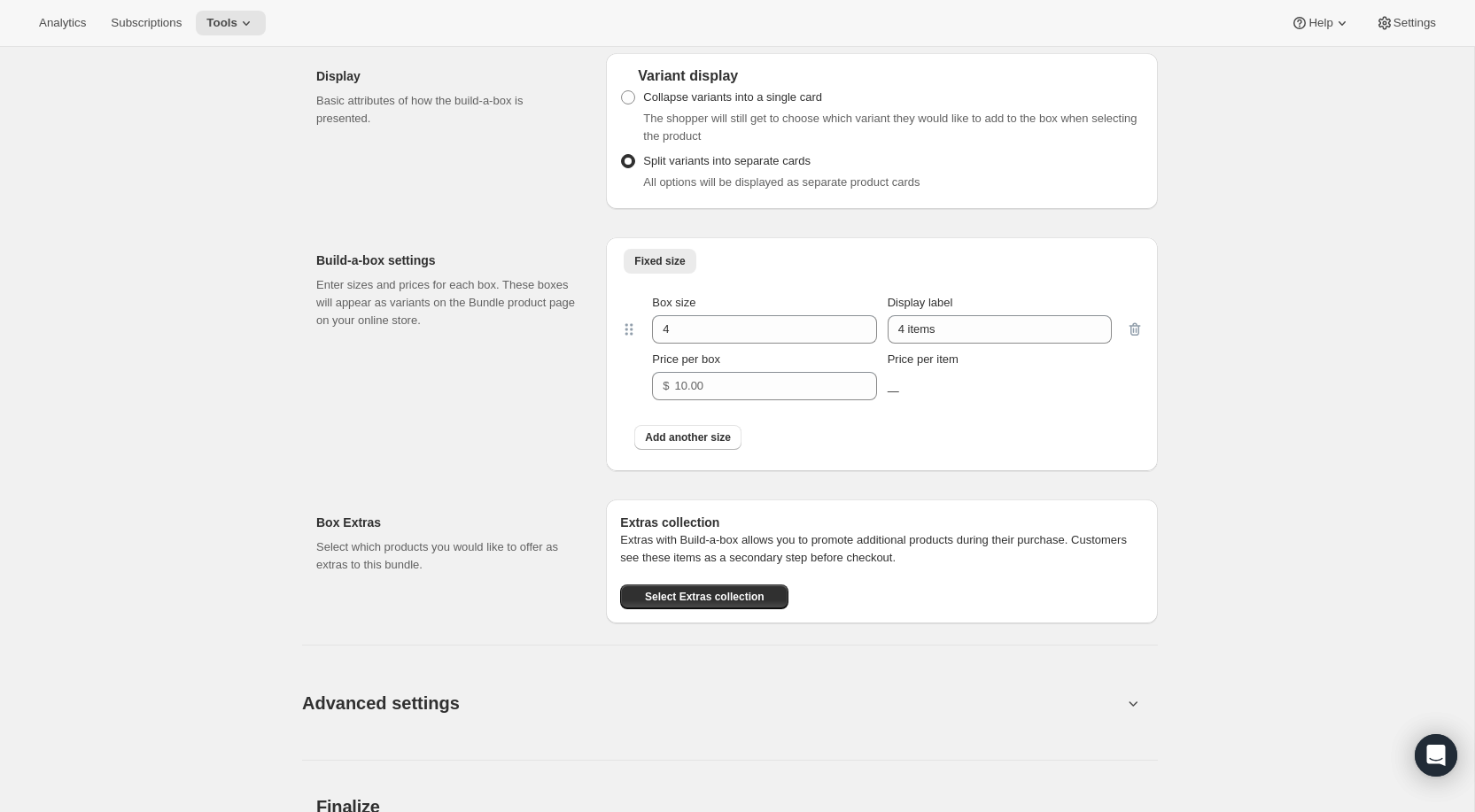
scroll to position [2540, 0]
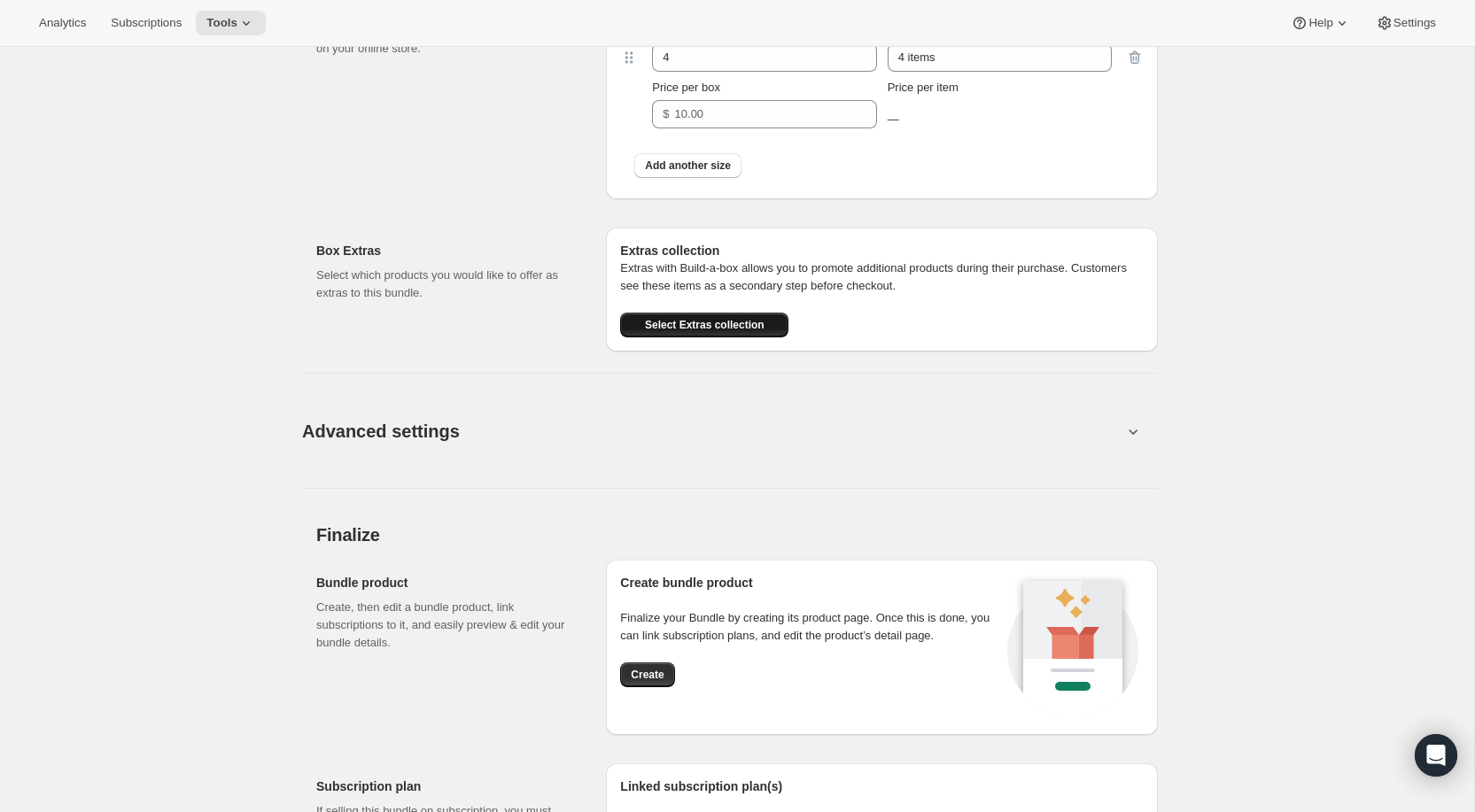
scroll to position [2982, 0]
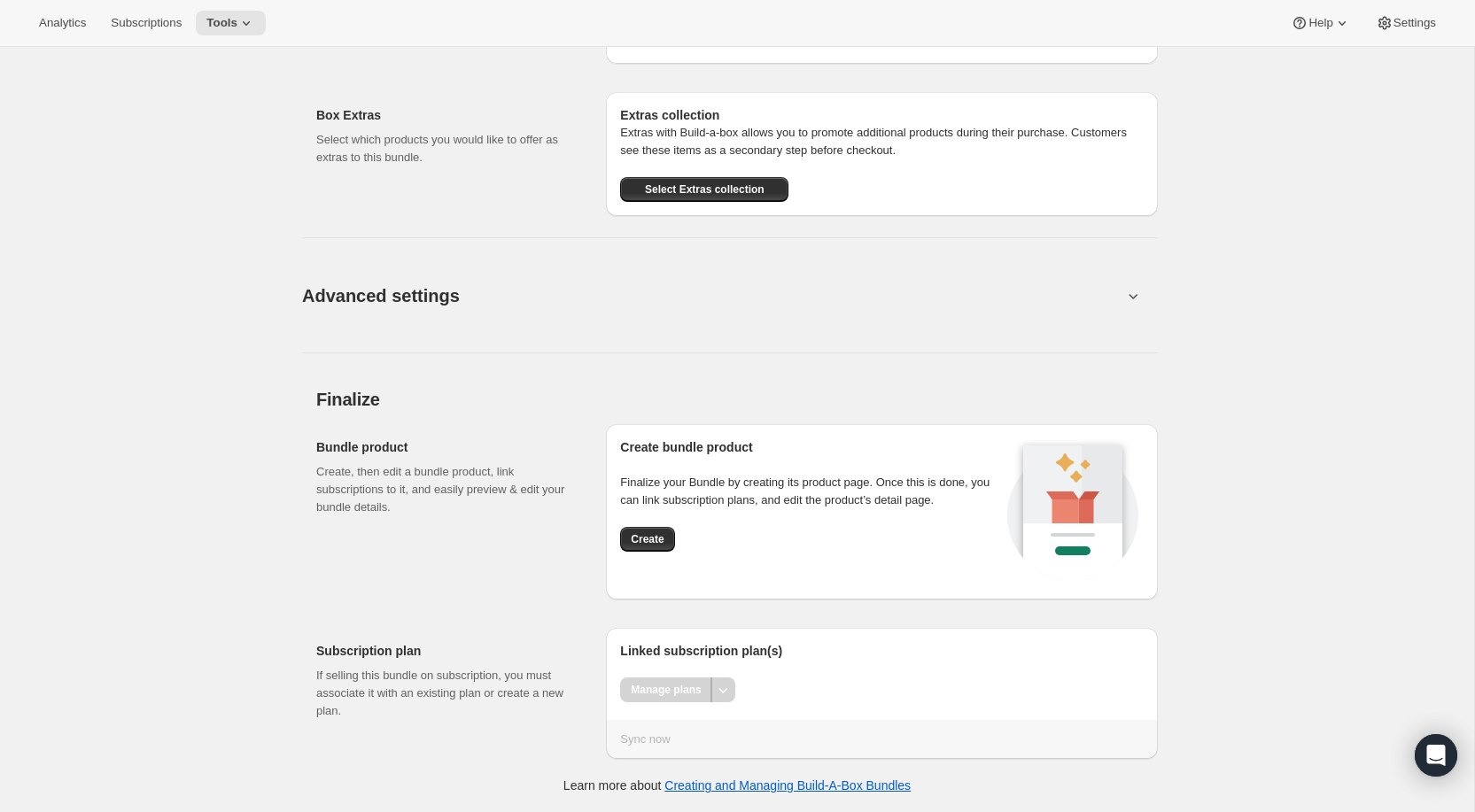
click at [1136, 314] on div "Advanced settings" at bounding box center [730, 295] width 856 height 58
click at [1136, 305] on icon at bounding box center [1133, 295] width 17 height 17
click at [1138, 305] on icon at bounding box center [1133, 295] width 17 height 17
click at [1128, 305] on icon at bounding box center [1133, 295] width 17 height 17
click at [371, 298] on span "Advanced settings" at bounding box center [381, 295] width 157 height 28
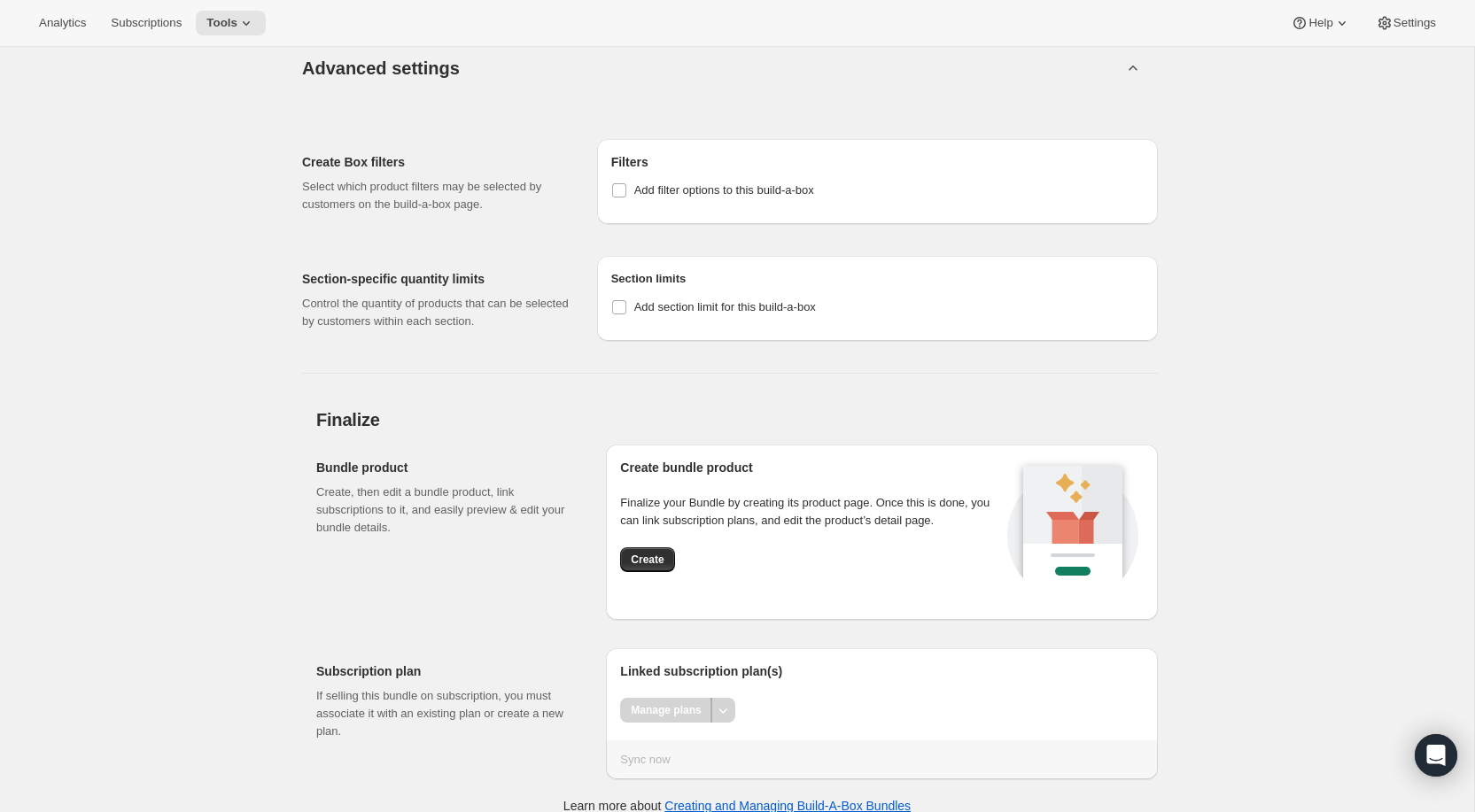
scroll to position [3238, 0]
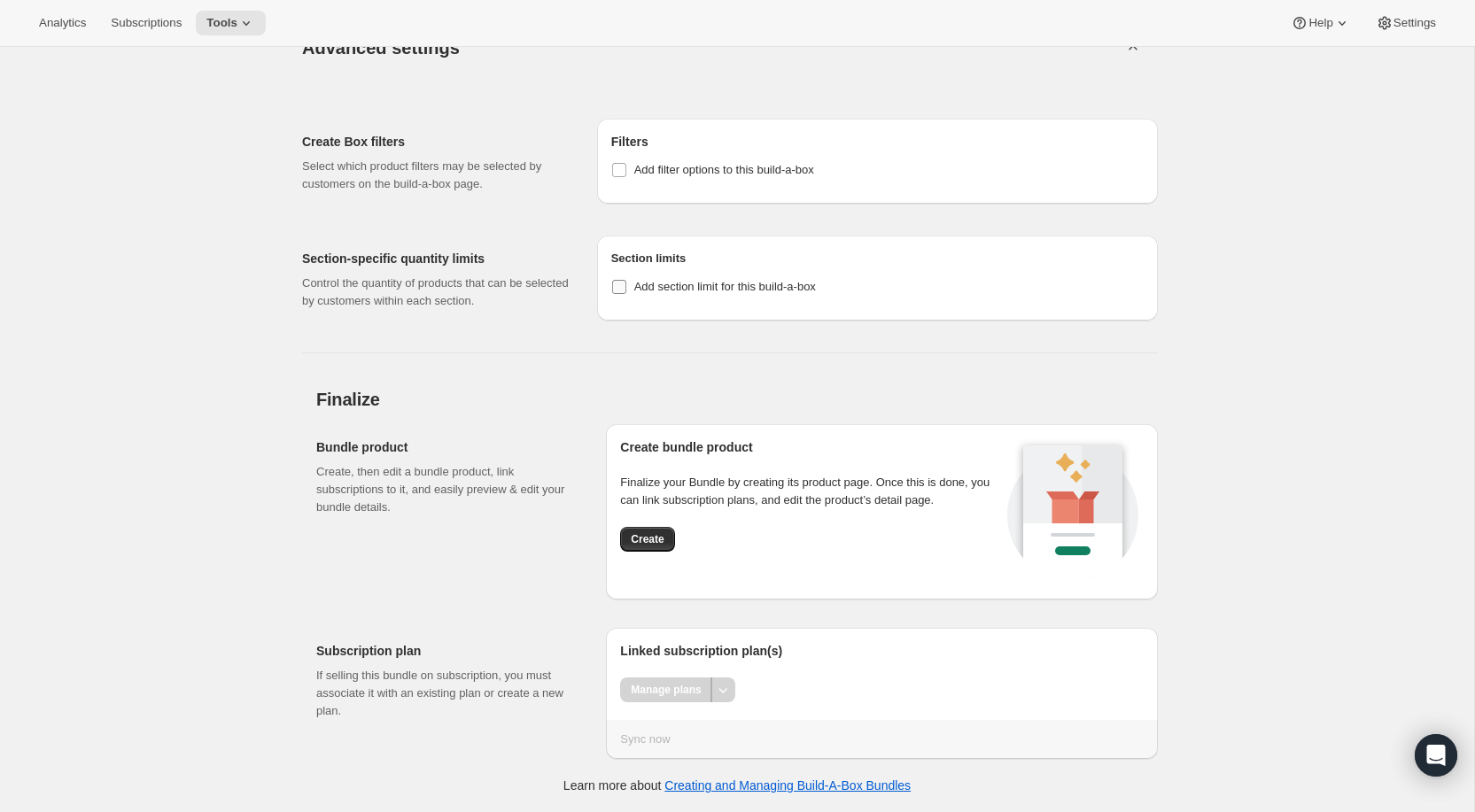
click at [614, 286] on input "Add section limit for this build-a-box" at bounding box center [619, 287] width 14 height 14
checkbox input "true"
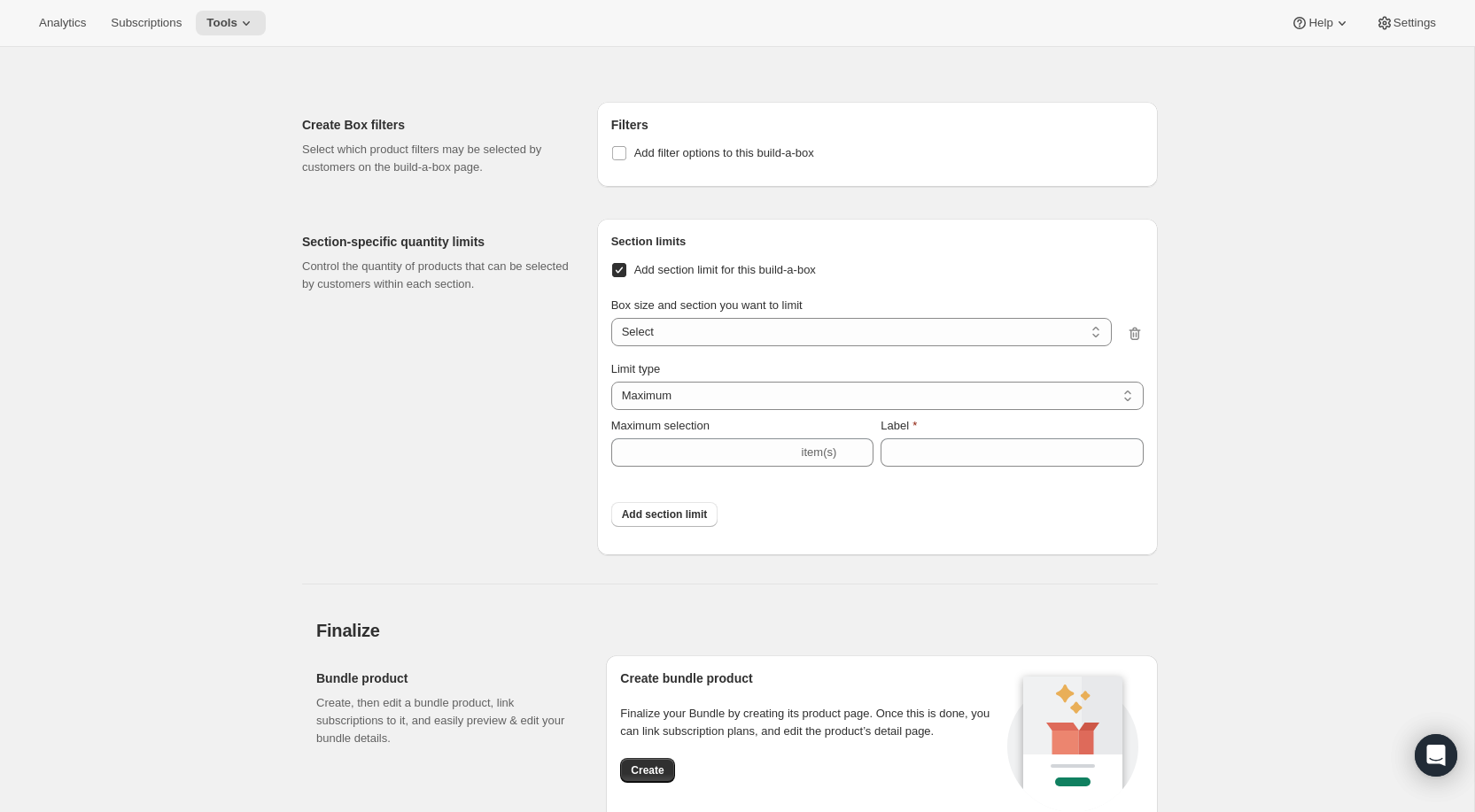
scroll to position [3341, 0]
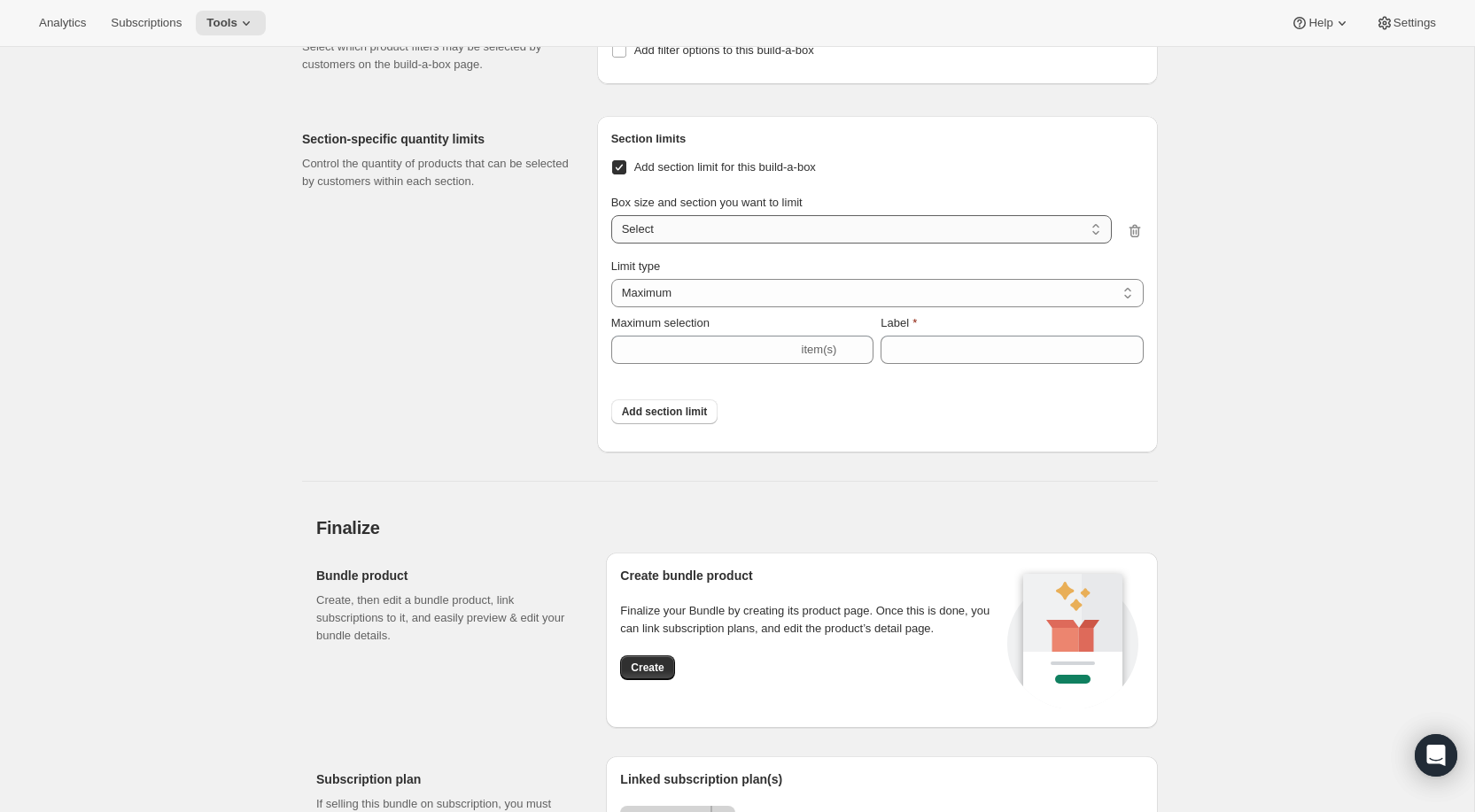
click at [787, 234] on select "4 items / bronze 4 items / brighten 4 items / blush 4 items / go capsule Select" at bounding box center [862, 229] width 500 height 28
select select "0_14ded65f-1a9f-420a-b1f3-f4338a496344"
click at [611, 233] on select "4 items / bronze 4 items / brighten 4 items / blush 4 items / go capsule Select" at bounding box center [862, 229] width 500 height 28
click at [695, 364] on input "Maximum selection" at bounding box center [705, 350] width 187 height 28
type input "1"
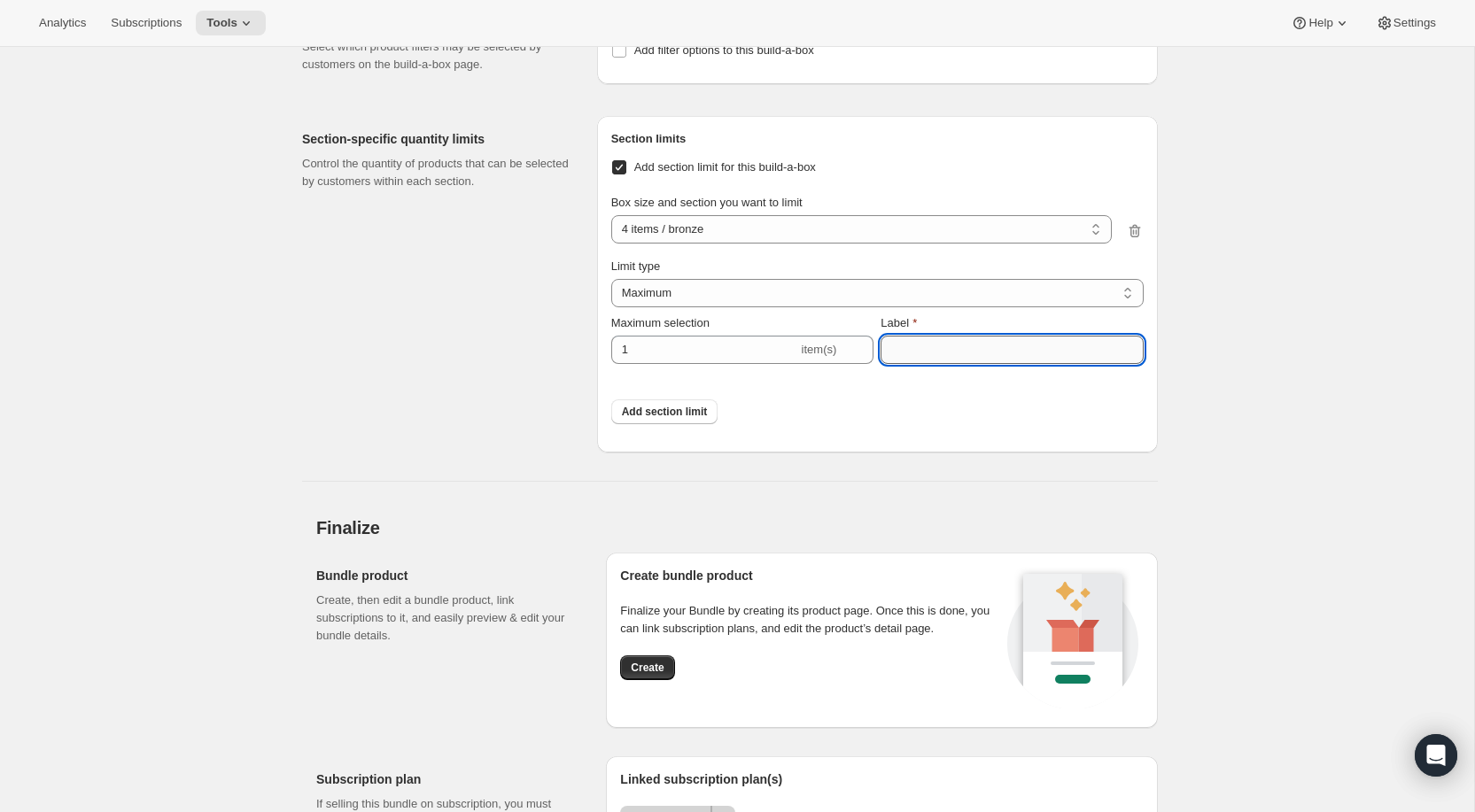
click at [937, 364] on input "Label" at bounding box center [1012, 350] width 263 height 28
click at [818, 307] on select "Maximum Minimum Both" at bounding box center [877, 293] width 532 height 28
select select "BOTH"
click at [611, 296] on select "Maximum Minimum Both" at bounding box center [877, 293] width 532 height 28
type input "6"
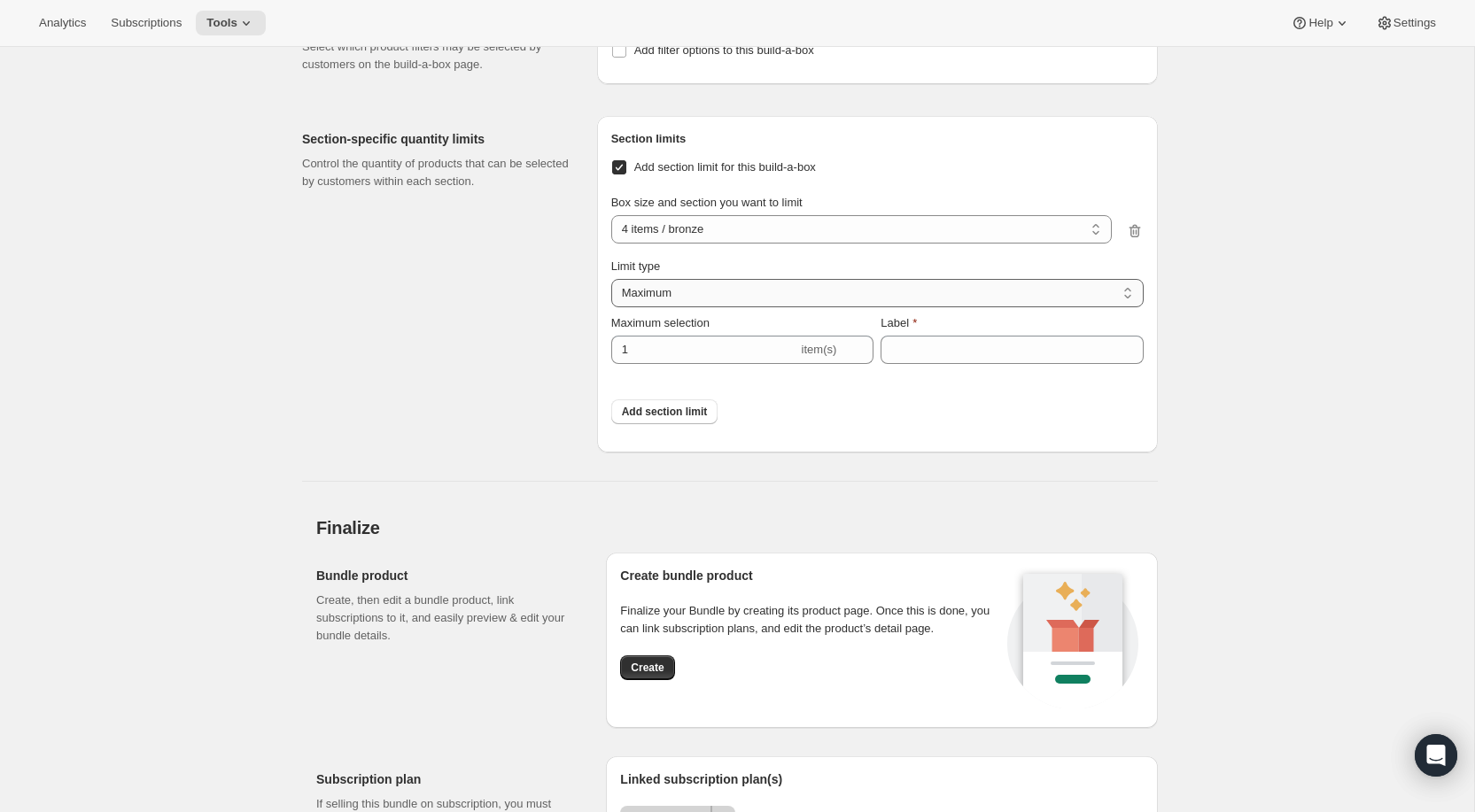
type input "Select between 1 and 6 items"
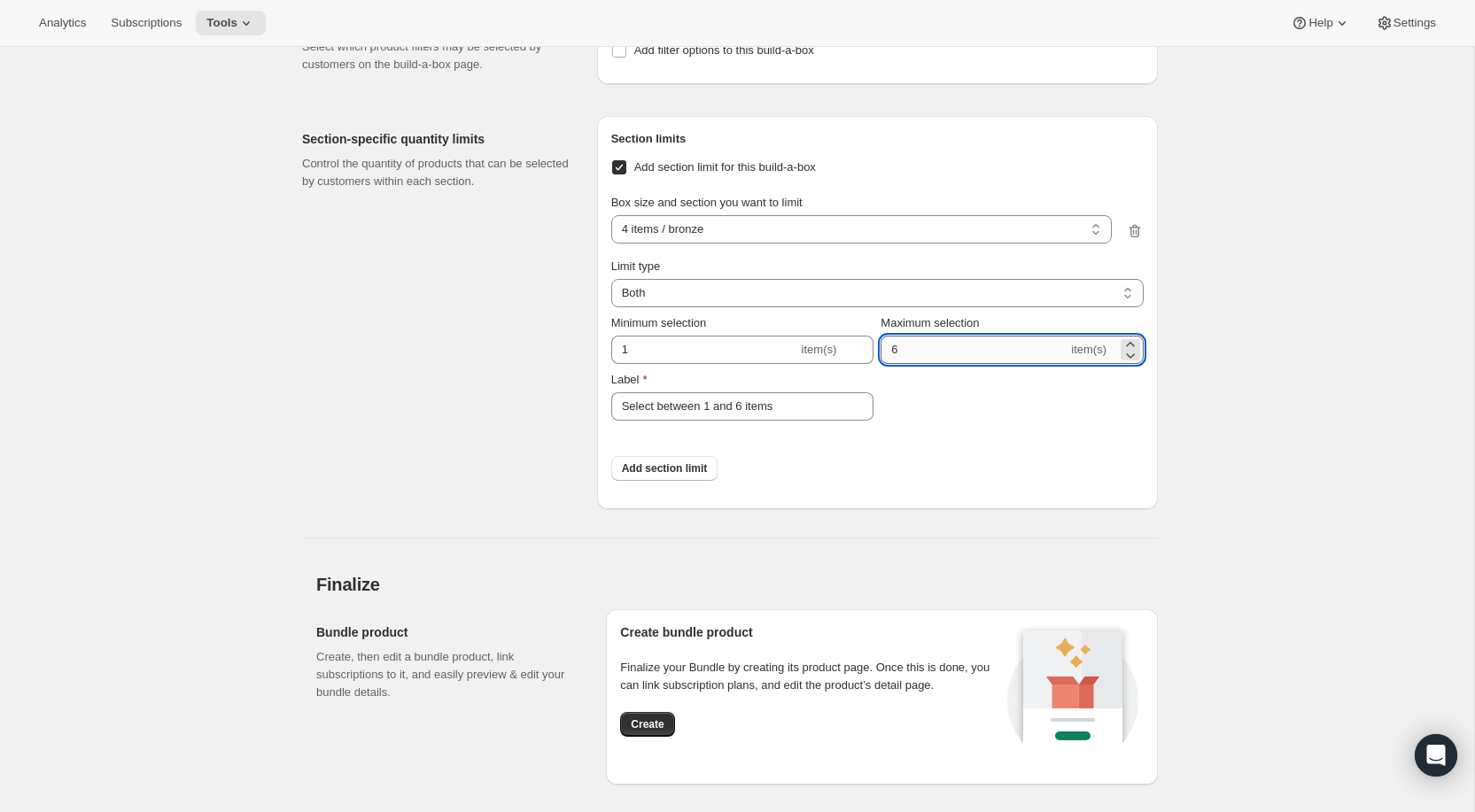
click at [926, 364] on input "6" at bounding box center [975, 350] width 187 height 28
type input "1"
click at [926, 411] on div "Minimum selection 1 item(s) Maximum selection 1 item(s) Label Select between 1 …" at bounding box center [877, 368] width 532 height 106
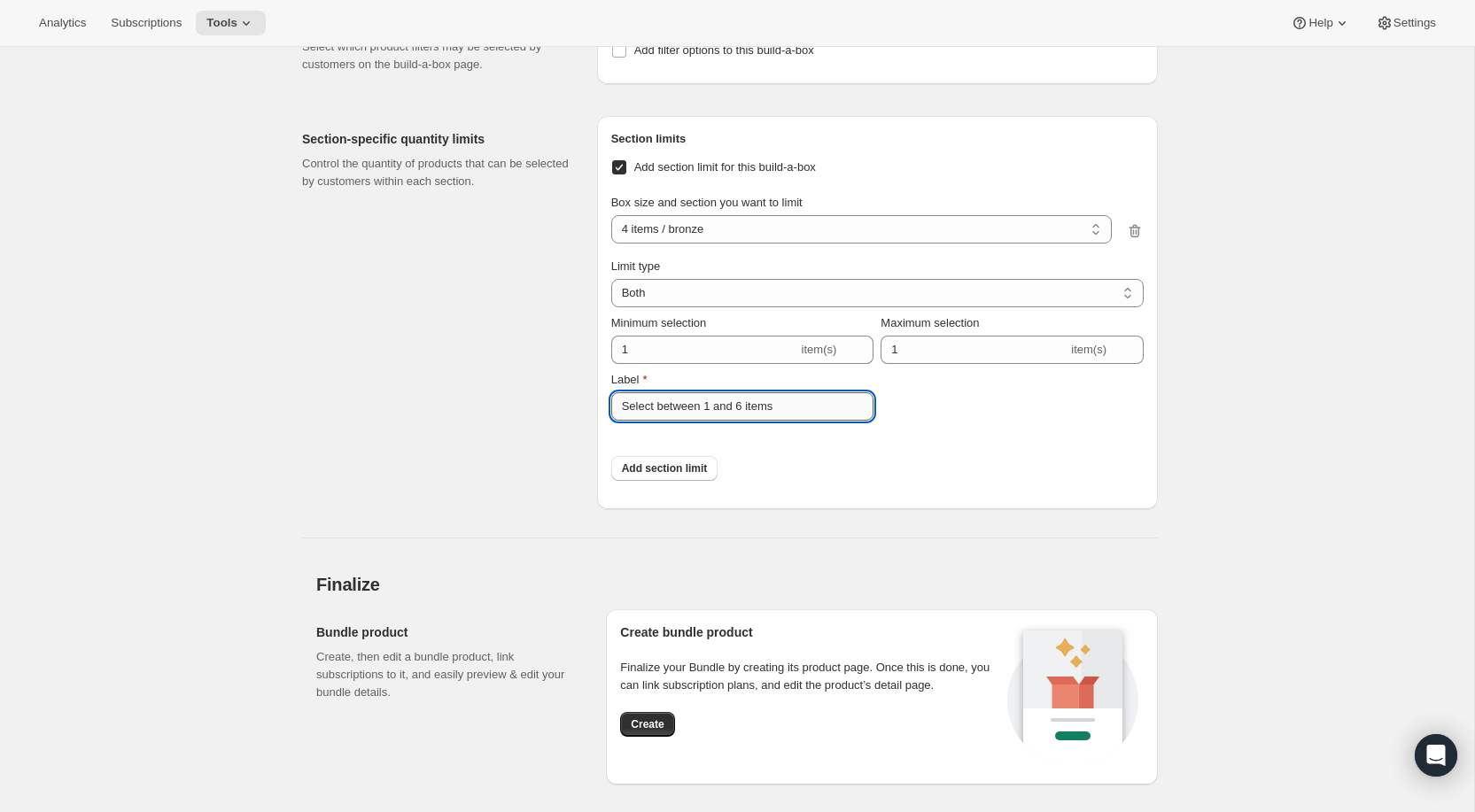
click at [799, 421] on input "Select between 1 and 6 items" at bounding box center [743, 406] width 263 height 28
drag, startPoint x: 799, startPoint y: 423, endPoint x: 660, endPoint y: 430, distance: 139.2
click at [660, 421] on input "Select between 1 and 6 items" at bounding box center [743, 406] width 263 height 28
type input "Select 1"
click at [893, 486] on div "Add section limit" at bounding box center [877, 468] width 532 height 53
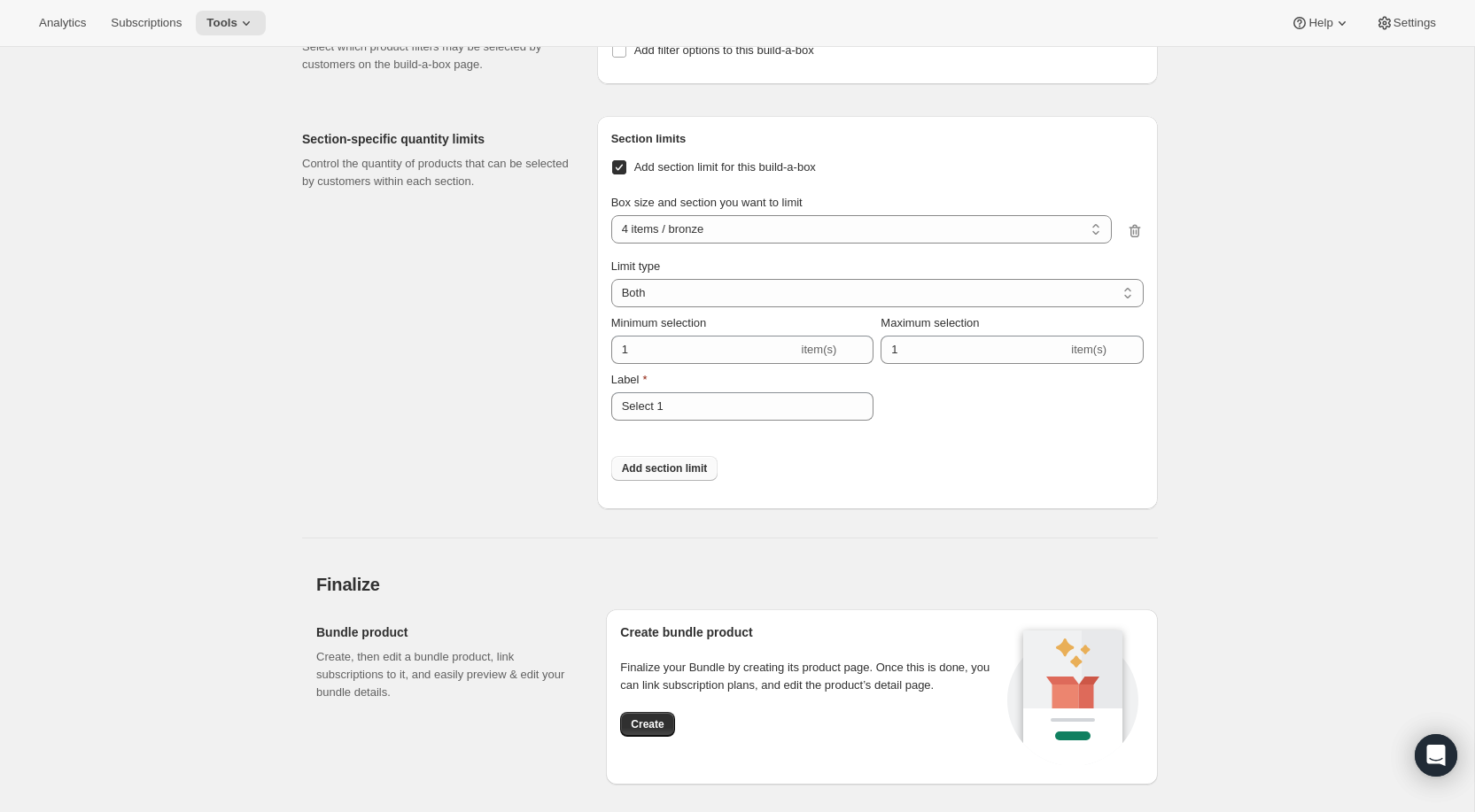
click at [660, 476] on span "Add section limit" at bounding box center [665, 468] width 86 height 14
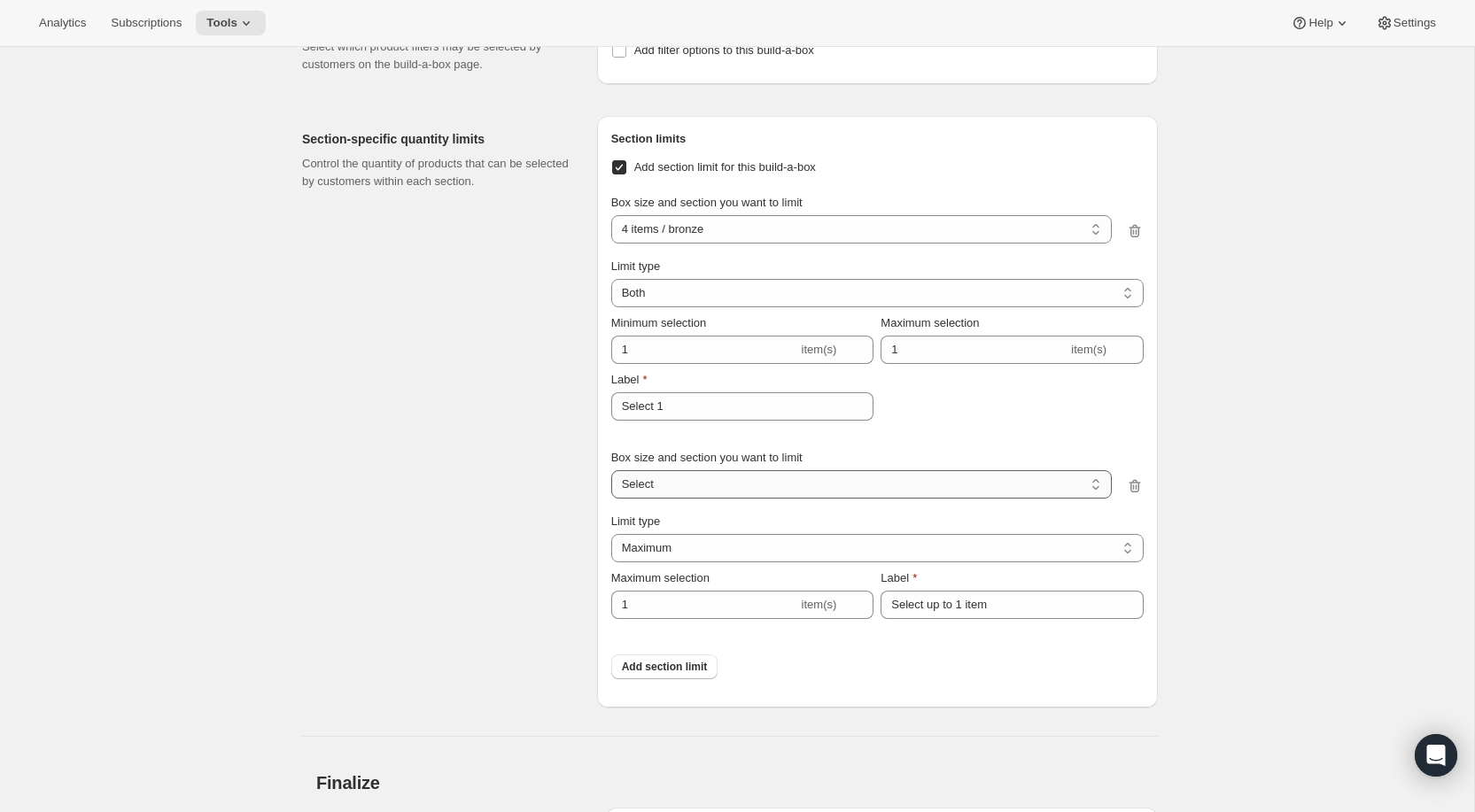
click at [700, 497] on select "4 items / bronze 4 items / brighten 4 items / blush 4 items / go capsule Select" at bounding box center [862, 484] width 500 height 28
select select "0_228b7b86-d03d-4a59-a32a-dd7e4507c53a"
click at [611, 488] on select "4 items / bronze 4 items / brighten 4 items / blush 4 items / go capsule Select" at bounding box center [862, 484] width 500 height 28
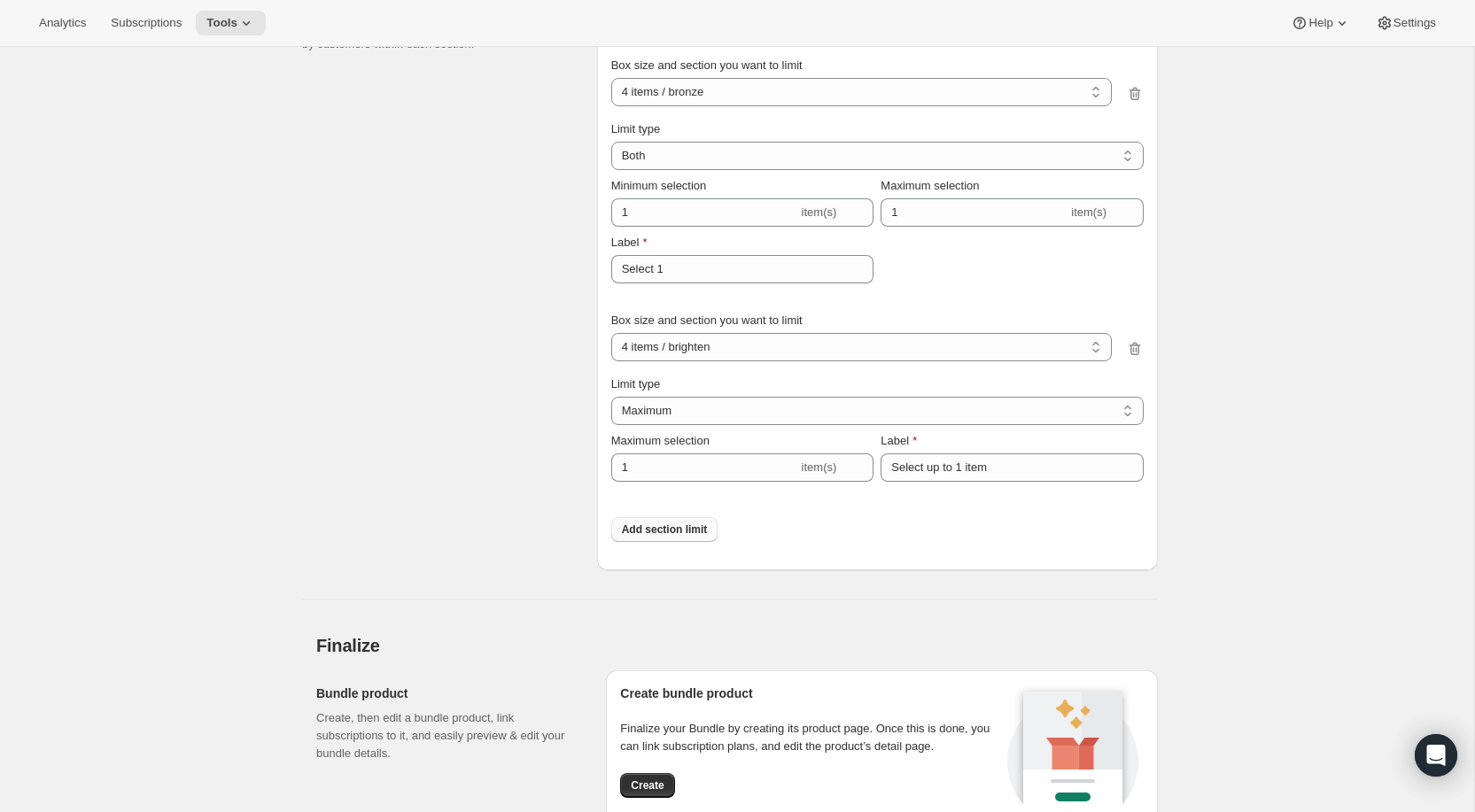
scroll to position [3503, 0]
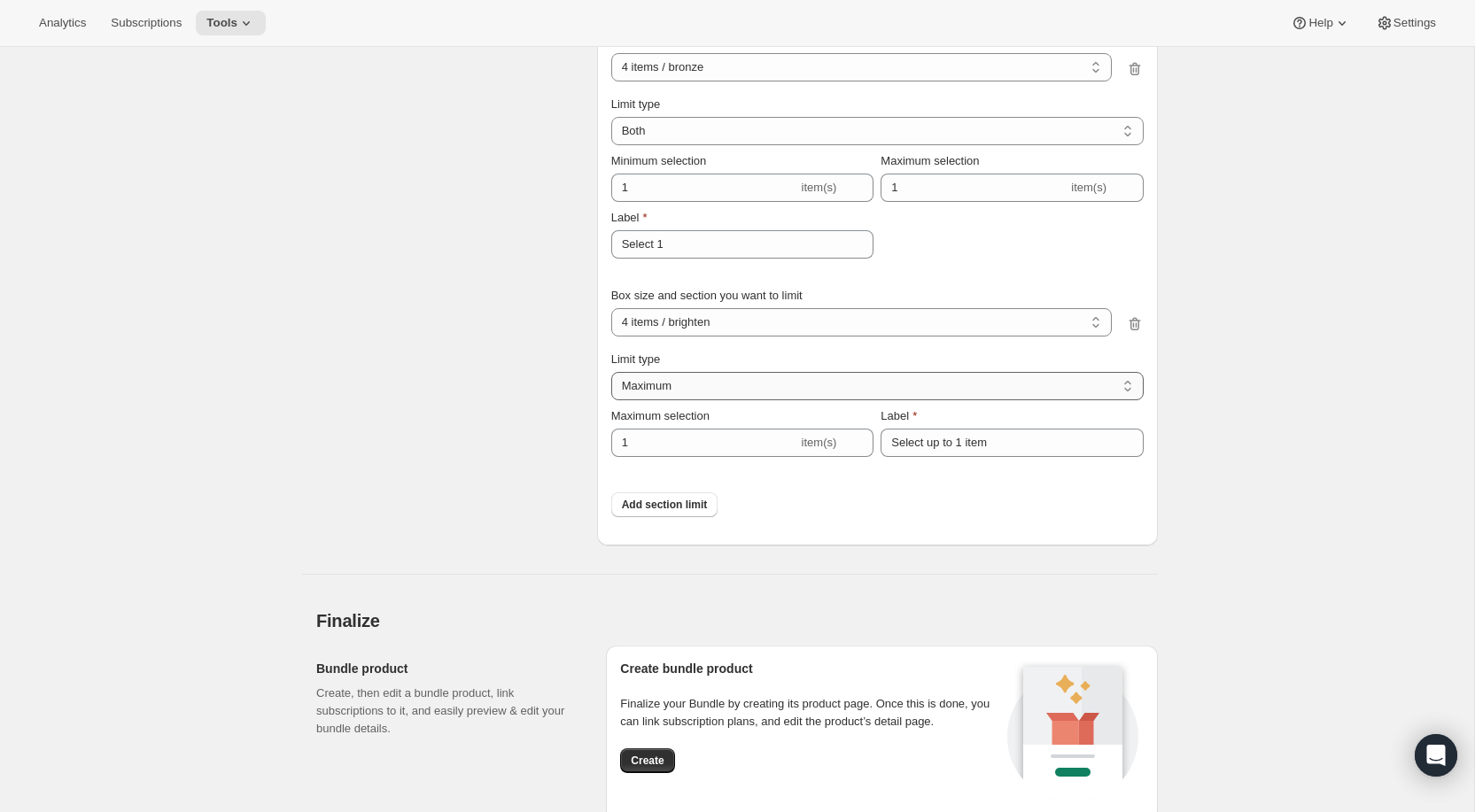
click at [729, 400] on select "Maximum Minimum Both" at bounding box center [877, 385] width 532 height 28
select select "BOTH"
click at [611, 390] on select "Maximum Minimum Both" at bounding box center [877, 385] width 532 height 28
type input "6"
type input "Select between 1 and 6 items"
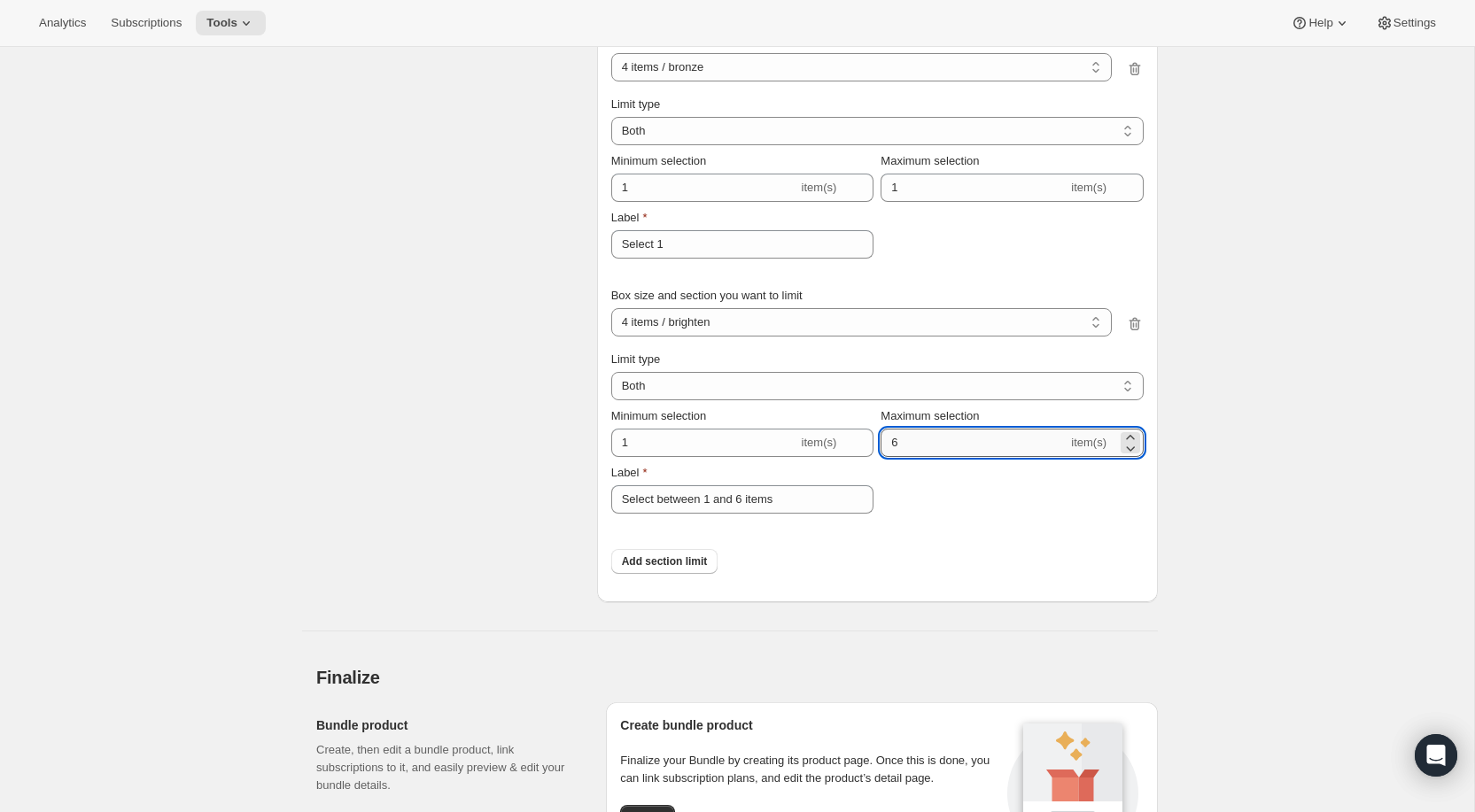
click at [931, 457] on input "6" at bounding box center [975, 442] width 187 height 28
type input "1"
click at [804, 514] on input "Select between 1 and 6 items" at bounding box center [743, 499] width 263 height 28
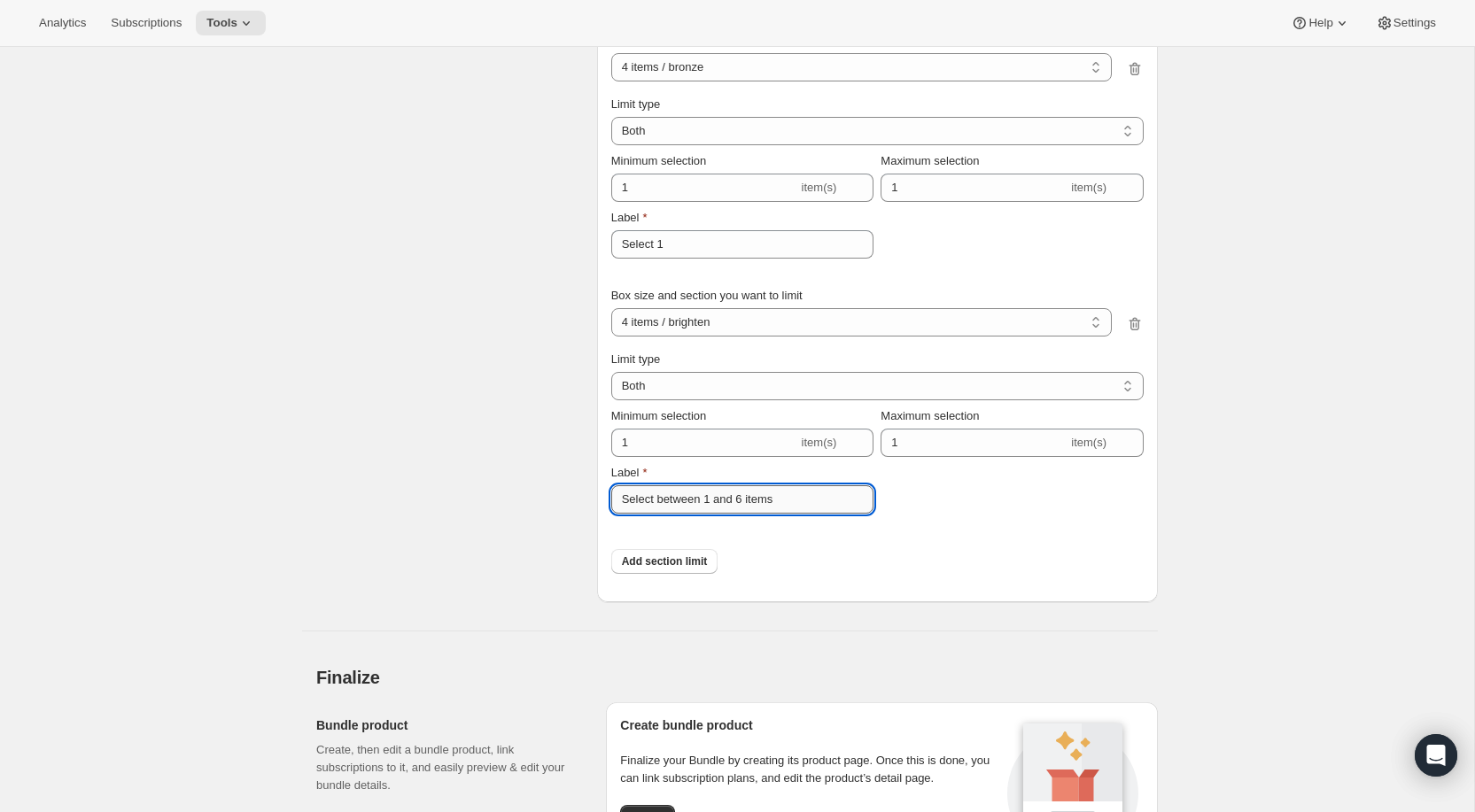
drag, startPoint x: 804, startPoint y: 522, endPoint x: 659, endPoint y: 523, distance: 145.0
click at [659, 514] on input "Select between 1 and 6 items" at bounding box center [743, 499] width 263 height 28
type input "Select 1"
click at [841, 556] on div "Add section limit" at bounding box center [877, 561] width 532 height 53
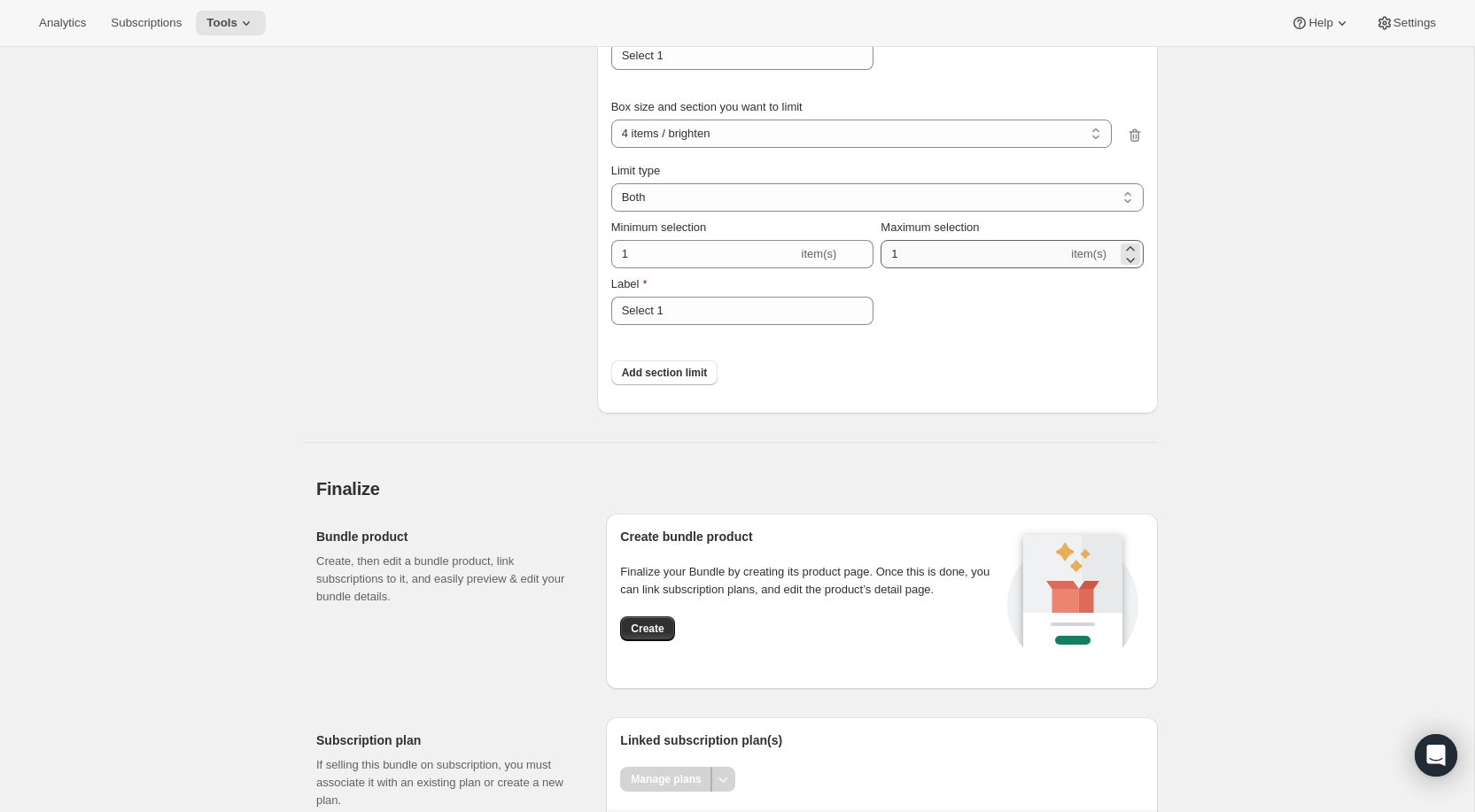
scroll to position [3794, 0]
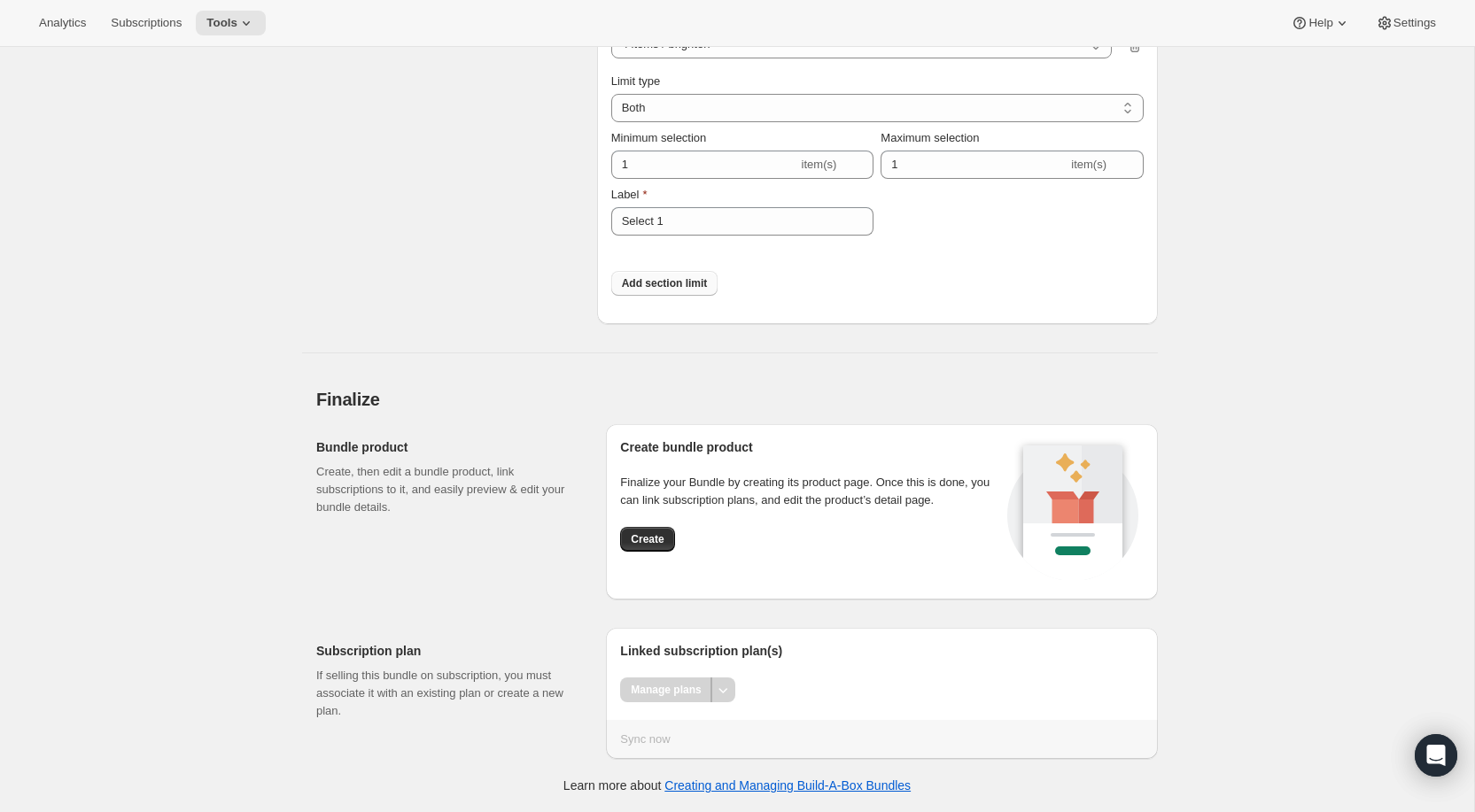
click at [668, 291] on span "Add section limit" at bounding box center [665, 283] width 86 height 14
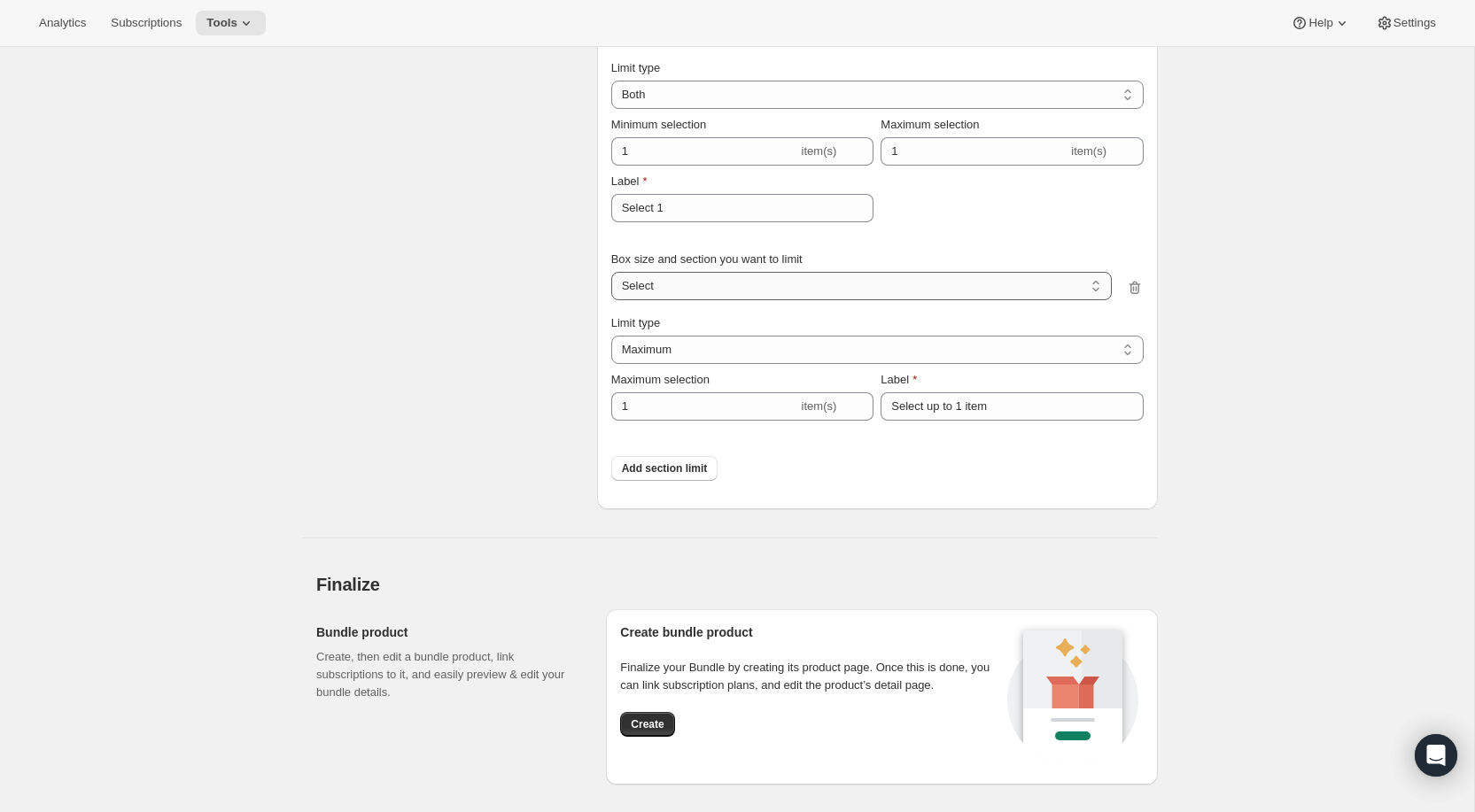
click at [669, 300] on select "4 items / bronze 4 items / brighten 4 items / blush 4 items / go capsule Select" at bounding box center [862, 286] width 500 height 28
select select "0_bb8e34ae-463b-4172-99ba-6313a8f36859"
click at [611, 290] on select "4 items / bronze 4 items / brighten 4 items / blush 4 items / go capsule Select" at bounding box center [862, 286] width 500 height 28
click at [985, 416] on input "Select up to 1 item" at bounding box center [1012, 406] width 263 height 28
click at [980, 416] on input "Select up to 1 item" at bounding box center [1012, 406] width 263 height 28
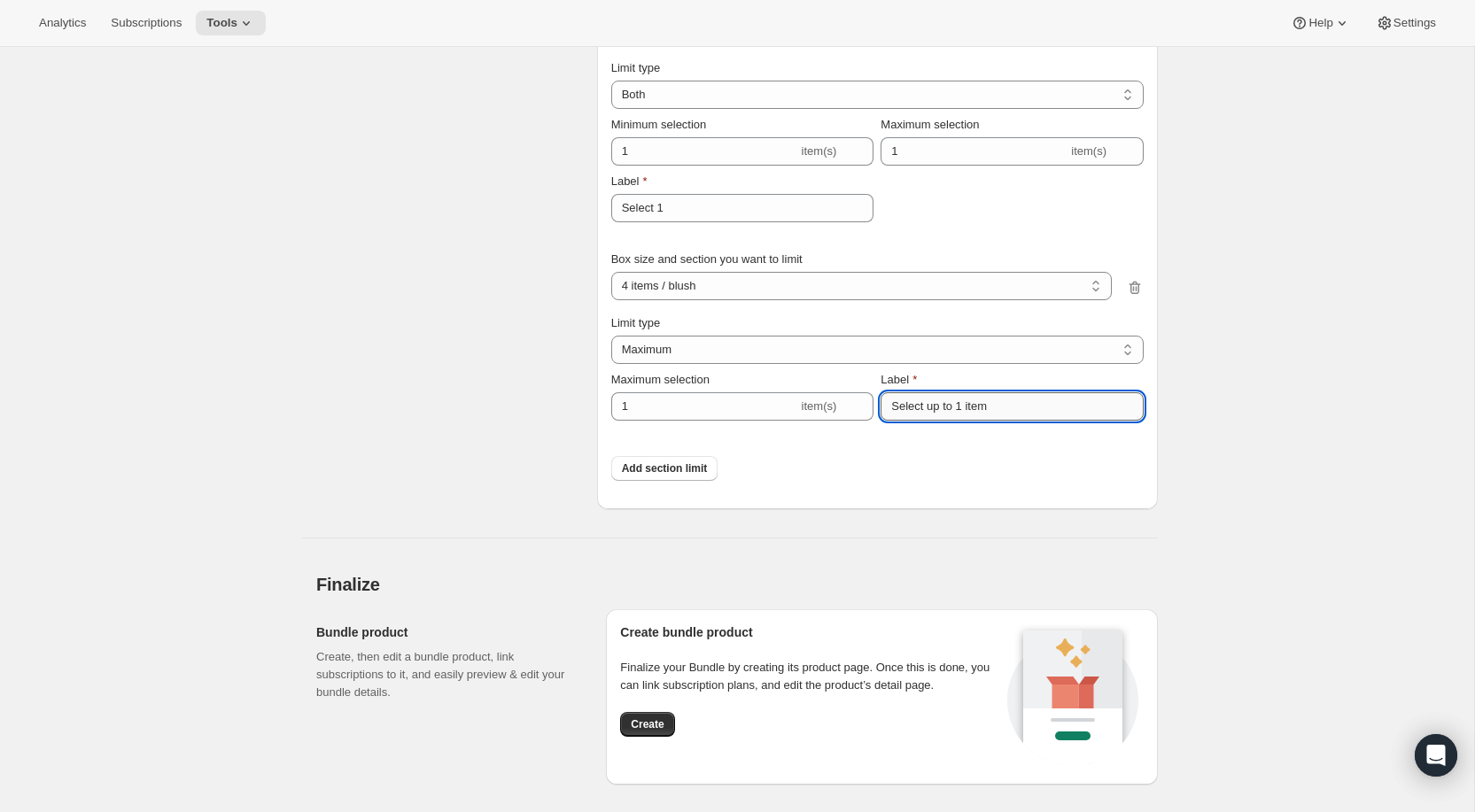
click at [980, 416] on input "Select up to 1 item" at bounding box center [1012, 406] width 263 height 28
type input "1"
click at [890, 487] on div "Add section limit" at bounding box center [877, 468] width 532 height 53
click at [757, 332] on div "Limit type" at bounding box center [877, 323] width 532 height 17
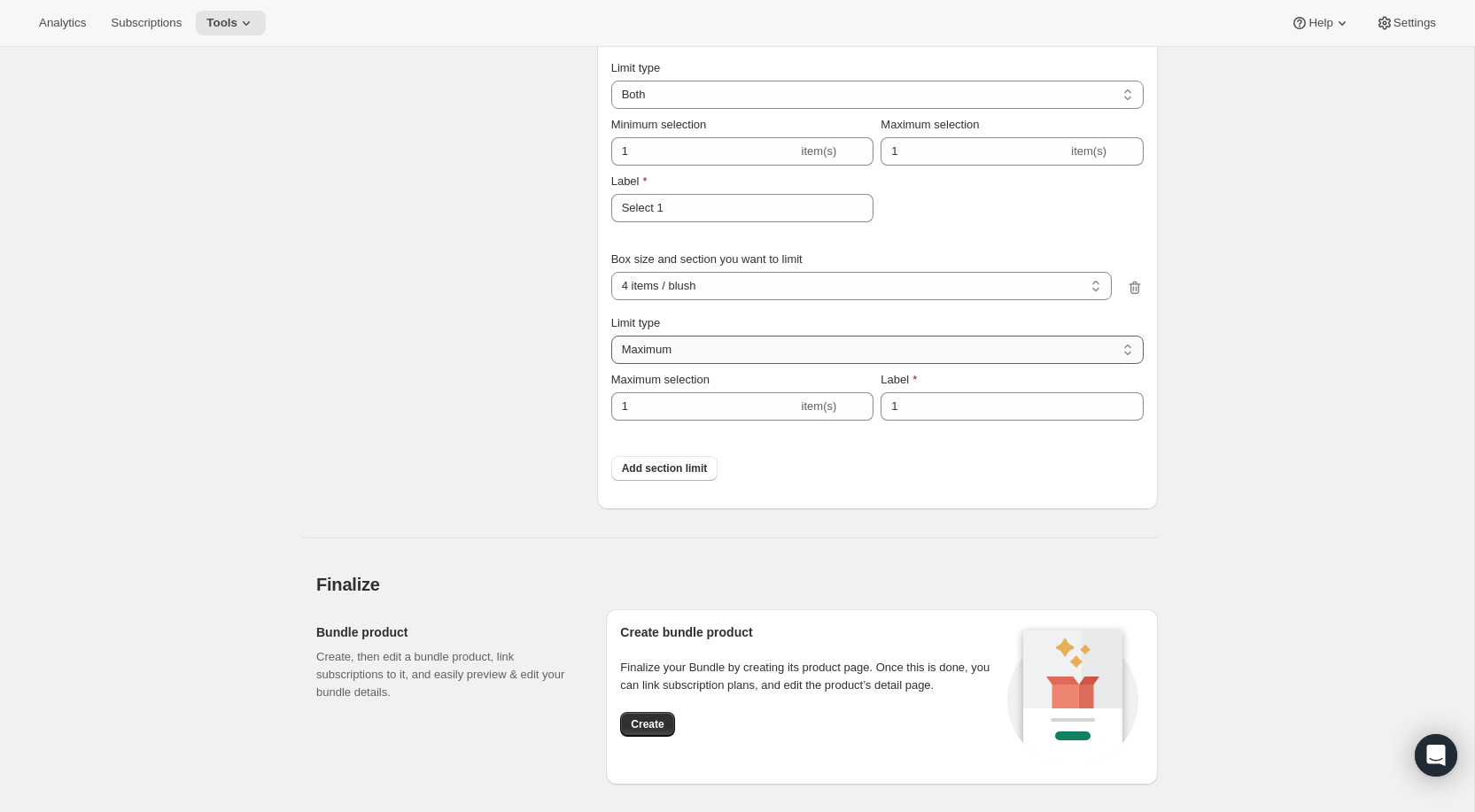
click at [757, 358] on select "Maximum Minimum Both" at bounding box center [877, 350] width 532 height 28
select select "BOTH"
click at [611, 353] on select "Maximum Minimum Both" at bounding box center [877, 350] width 532 height 28
type input "6"
type input "Select between 1 and 6 items"
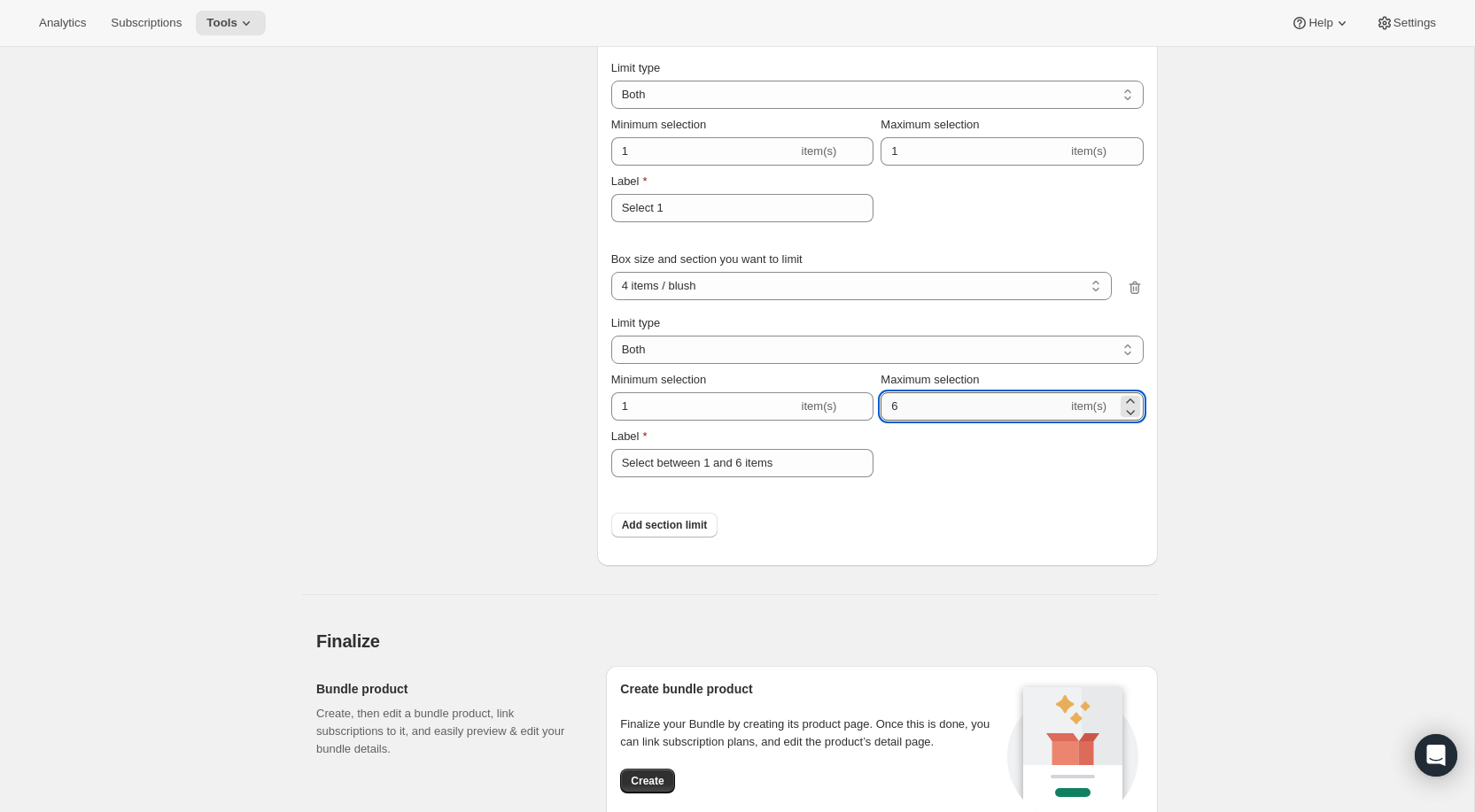
click at [922, 418] on input "6" at bounding box center [975, 406] width 187 height 28
click at [901, 421] on input "61" at bounding box center [975, 406] width 187 height 28
type input "1"
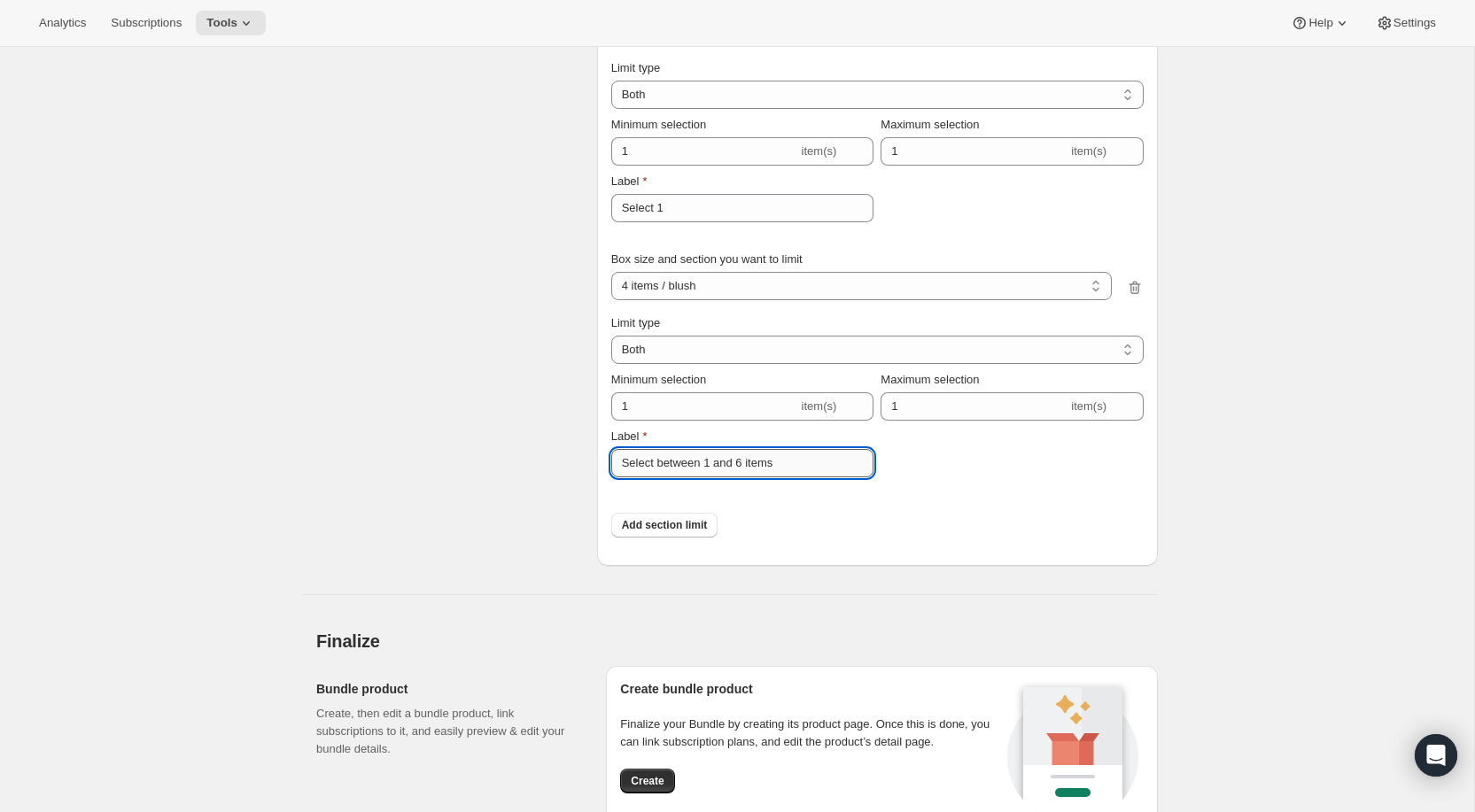
drag, startPoint x: 821, startPoint y: 478, endPoint x: 663, endPoint y: 485, distance: 158.2
click at [663, 477] on input "Select between 1 and 6 items" at bounding box center [743, 462] width 263 height 28
type input "Select 1"
click at [831, 551] on div "Add section limit" at bounding box center [877, 524] width 532 height 53
click at [681, 532] on span "Add section limit" at bounding box center [665, 525] width 86 height 14
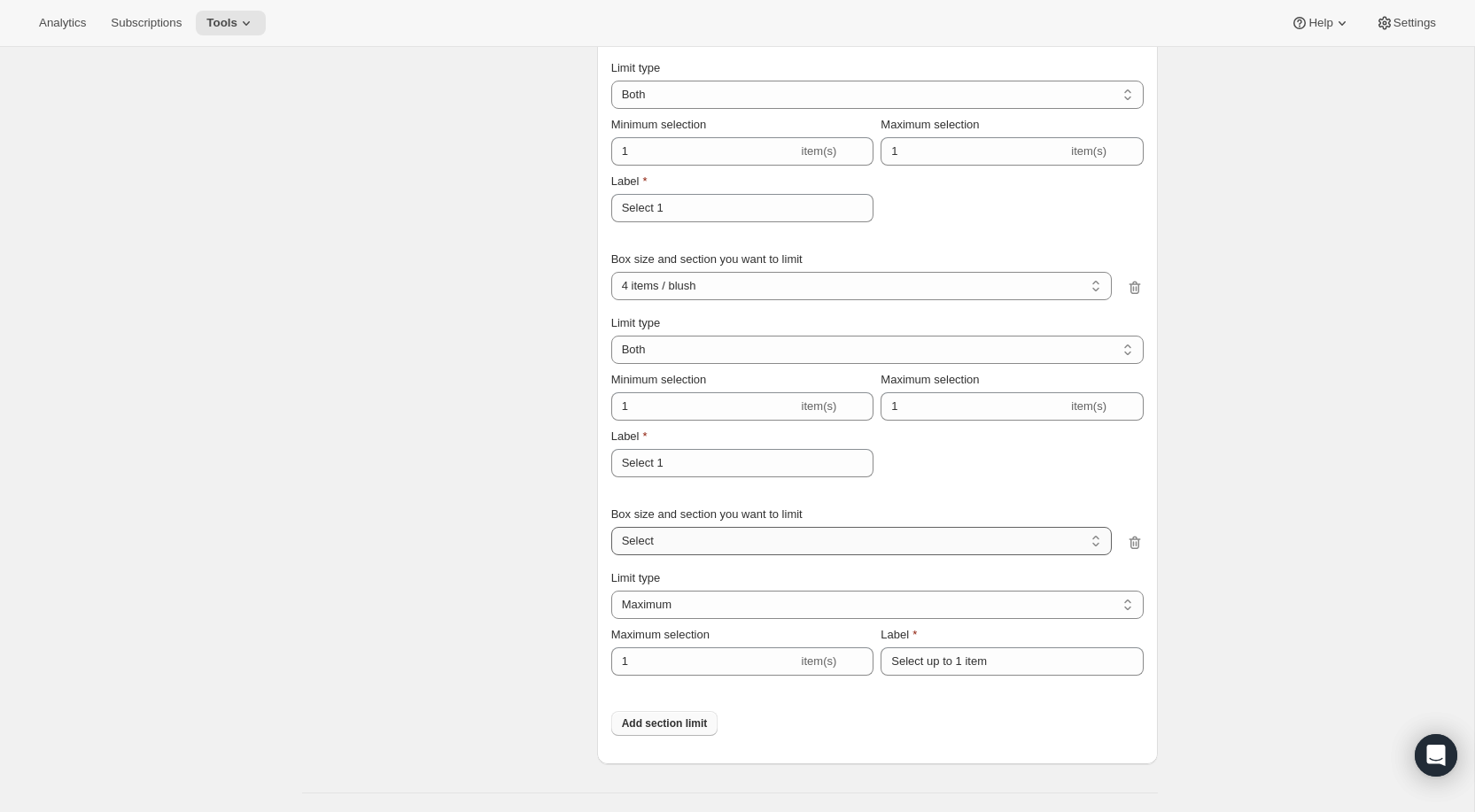
click at [680, 555] on select "4 items / bronze 4 items / brighten 4 items / blush 4 items / go capsule Select" at bounding box center [862, 541] width 500 height 28
select select "0_73b9cf14-b563-41bb-8e34-e66ec45c3de1"
click at [611, 545] on select "4 items / bronze 4 items / brighten 4 items / blush 4 items / go capsule Select" at bounding box center [862, 541] width 500 height 28
click at [680, 619] on select "Maximum Minimum Both" at bounding box center [877, 604] width 532 height 28
select select "BOTH"
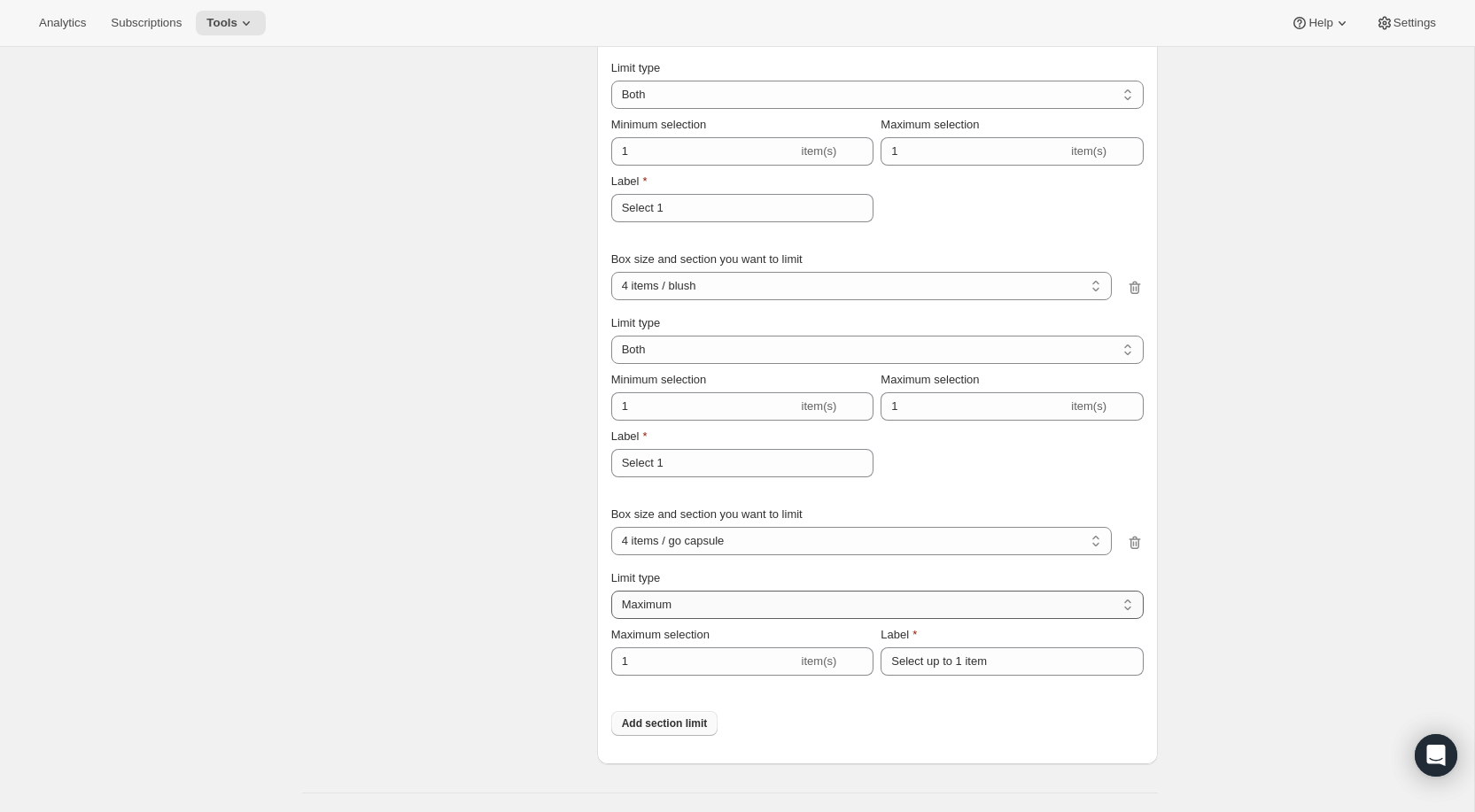
click at [611, 608] on select "Maximum Minimum Both" at bounding box center [877, 604] width 532 height 28
type input "6"
type input "Select between 1 and 6 items"
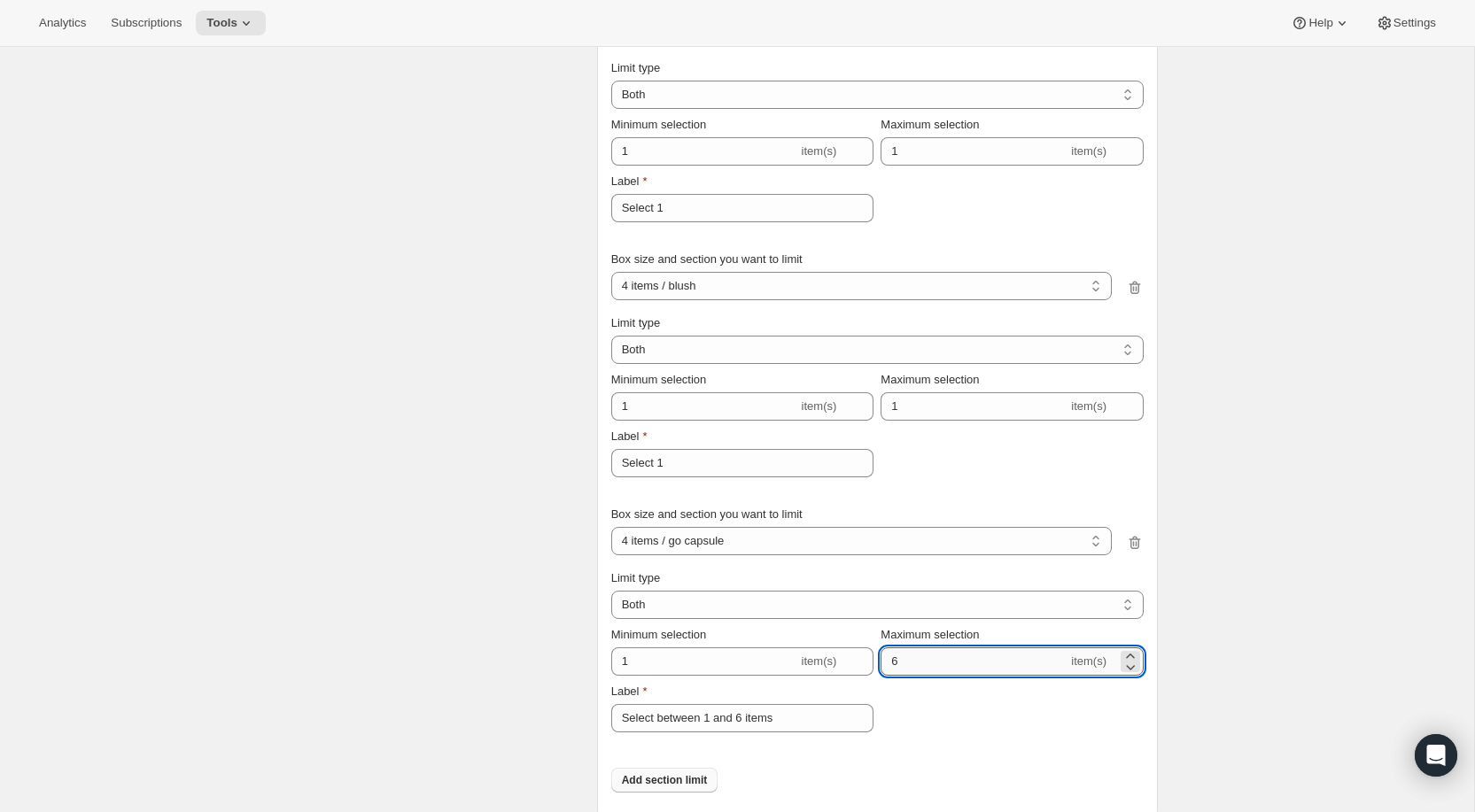
click at [955, 676] on input "6" at bounding box center [975, 661] width 187 height 28
type input "1"
click at [692, 733] on input "Select between 1 and 6 items" at bounding box center [743, 717] width 263 height 28
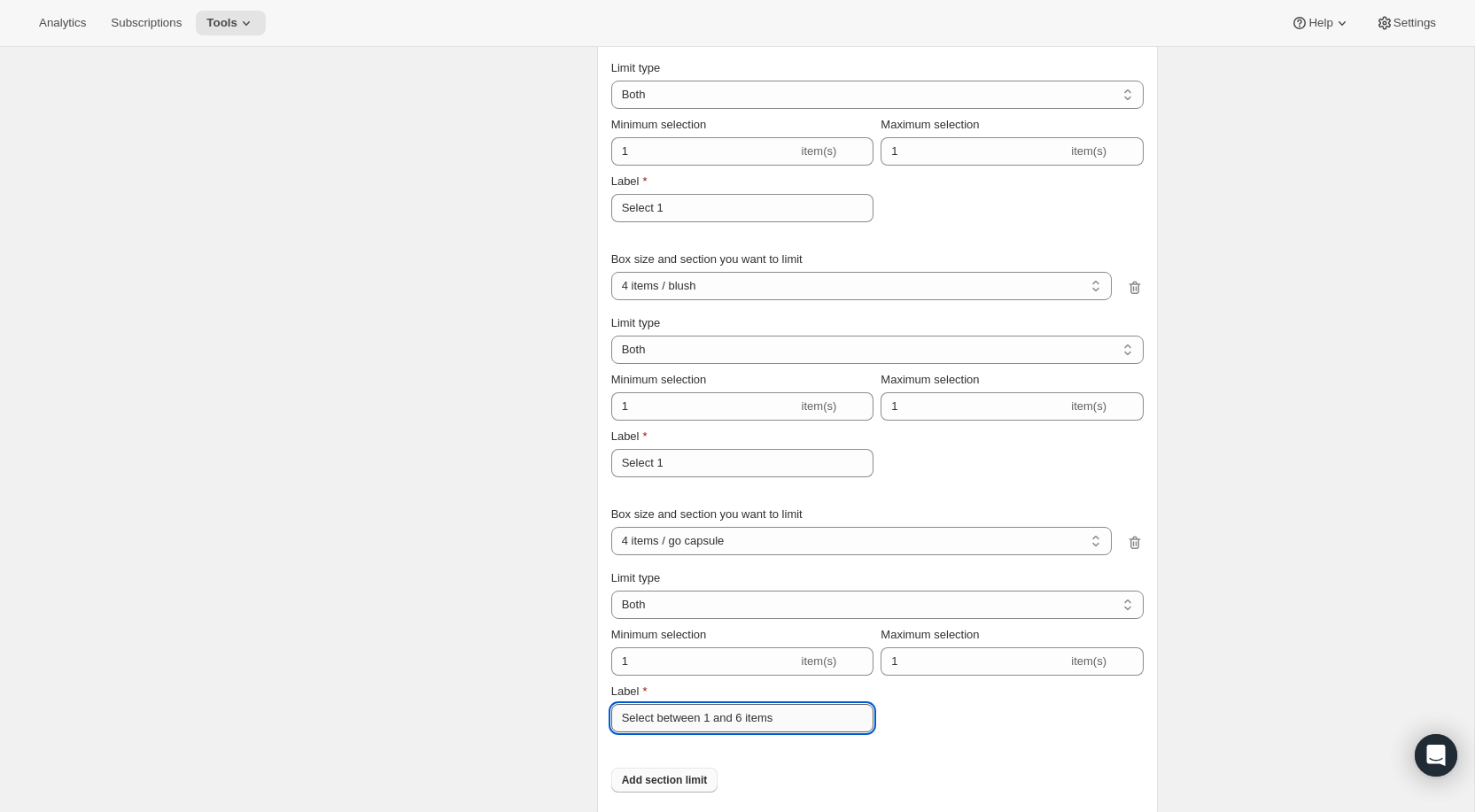
click at [692, 733] on input "Select between 1 and 6 items" at bounding box center [743, 717] width 263 height 28
click at [731, 733] on input "Add 1" at bounding box center [743, 717] width 263 height 28
type input "Add 1"
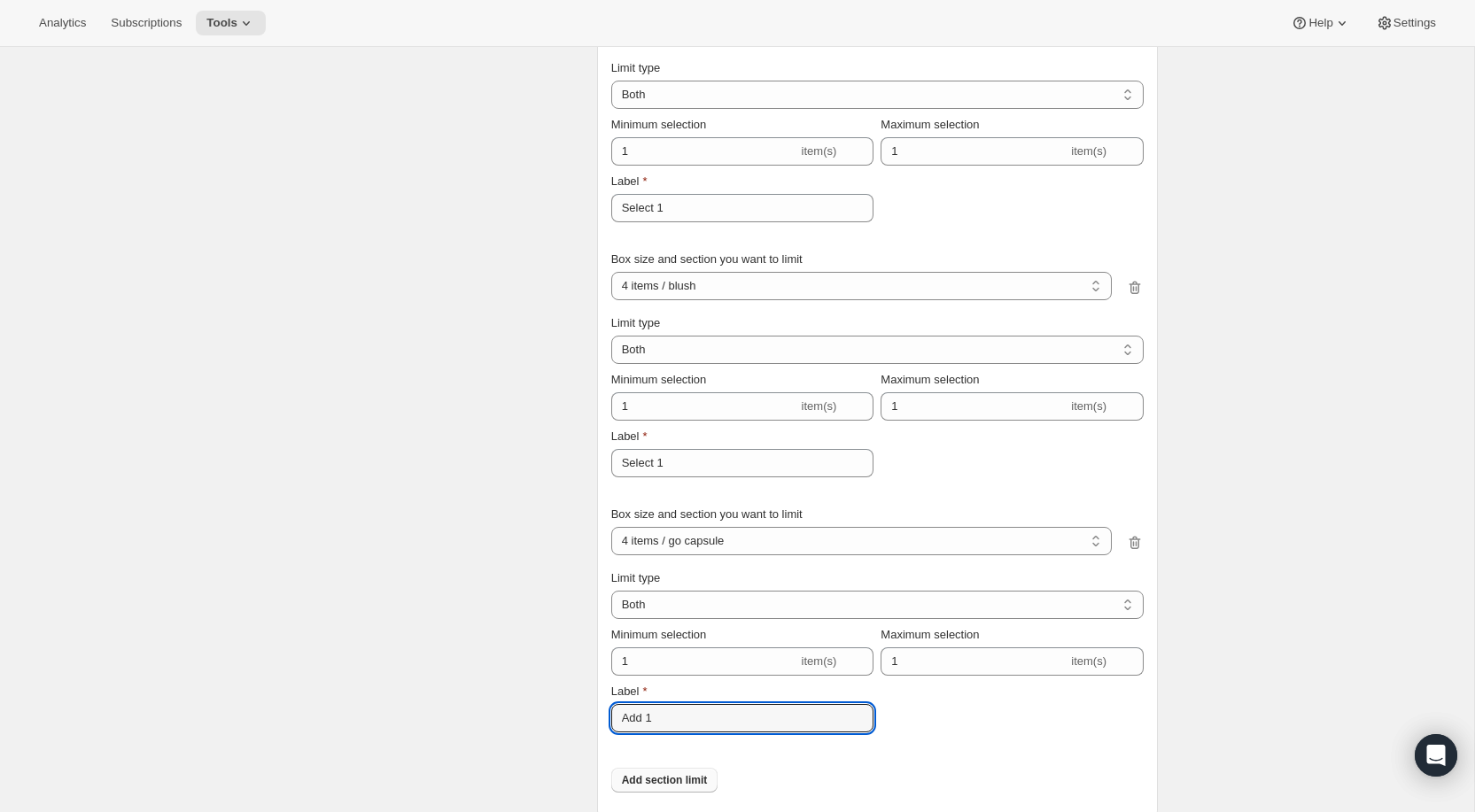
click at [928, 746] on div "Limit type Maximum Minimum Both Both Minimum selection 1 item(s) Maximum select…" at bounding box center [877, 658] width 532 height 177
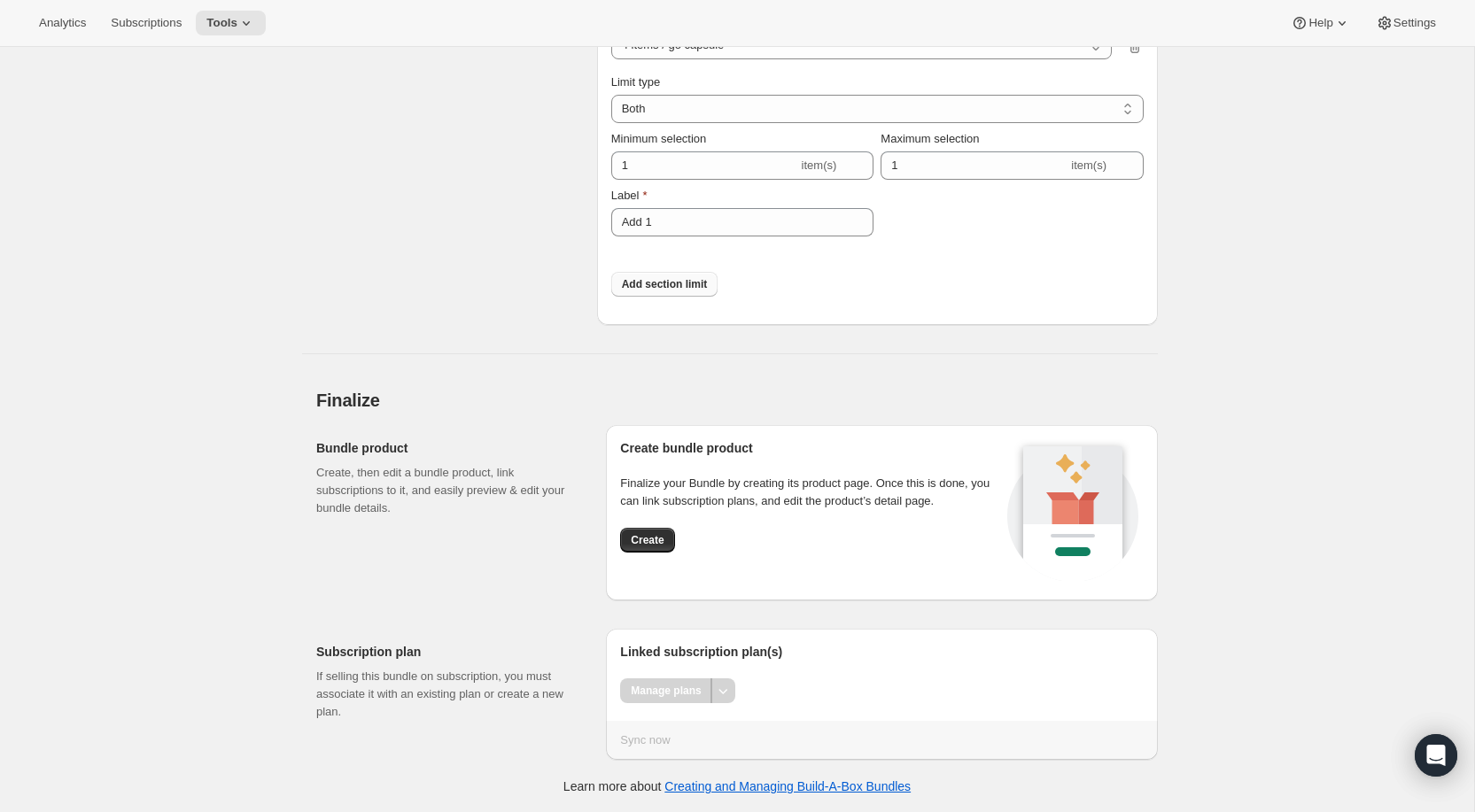
scroll to position [4308, 0]
click at [650, 539] on span "Create" at bounding box center [647, 539] width 33 height 14
click at [657, 546] on span "Create" at bounding box center [647, 539] width 33 height 14
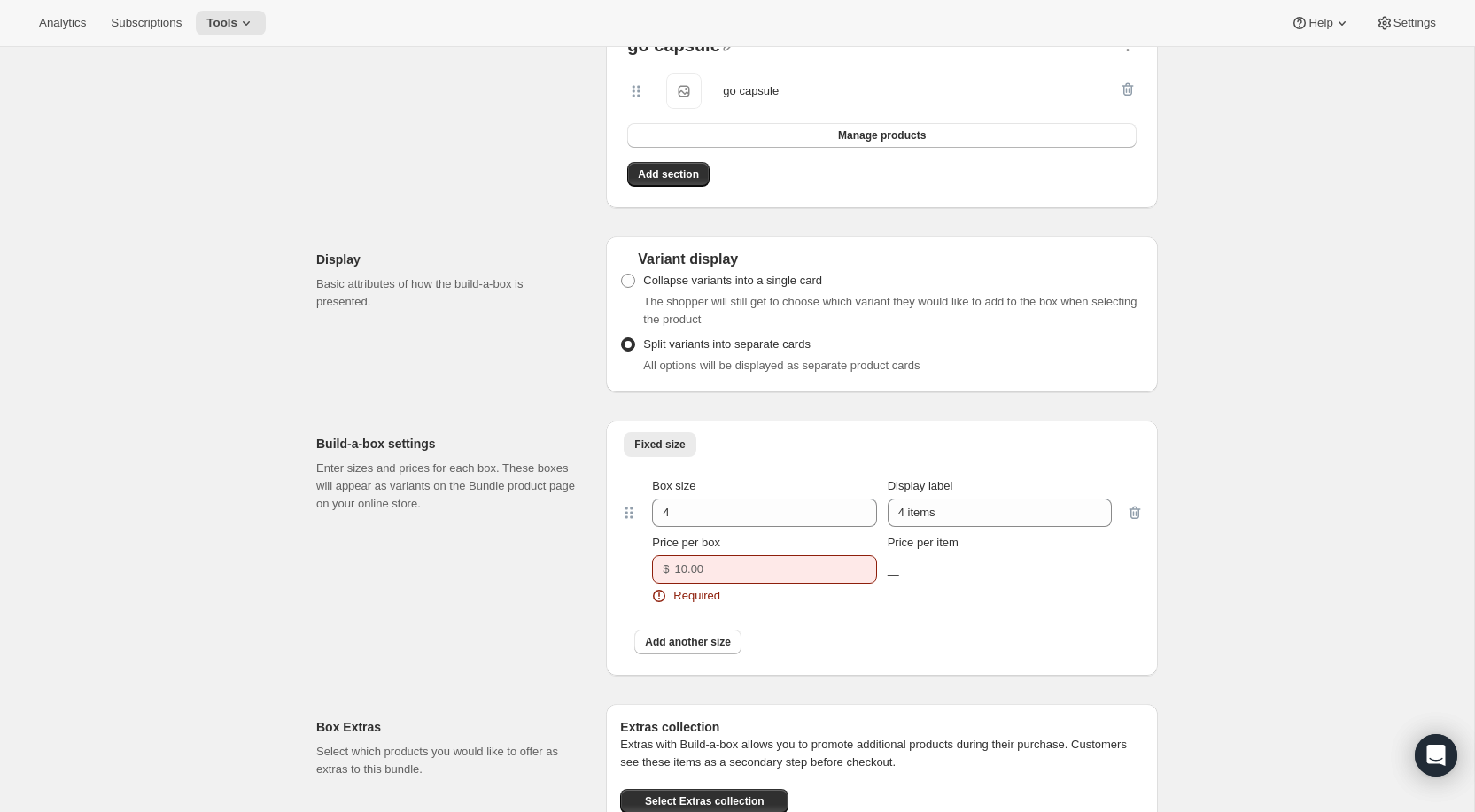
scroll to position [2405, 0]
click at [725, 583] on input "Price per box" at bounding box center [763, 568] width 176 height 28
click at [787, 583] on input "Price per box" at bounding box center [763, 568] width 176 height 28
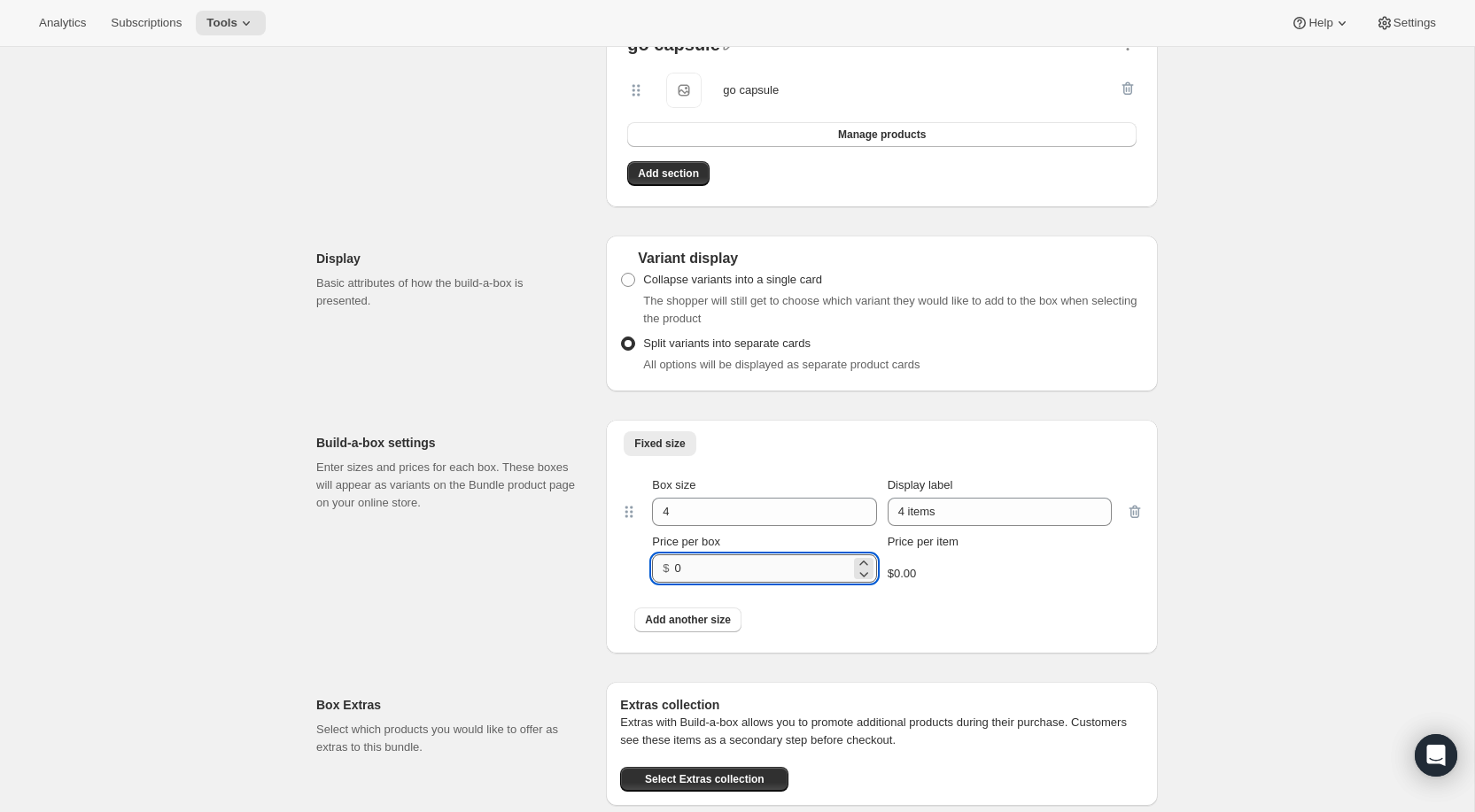
click at [781, 583] on input "0" at bounding box center [763, 568] width 176 height 28
type input "3"
type input "64"
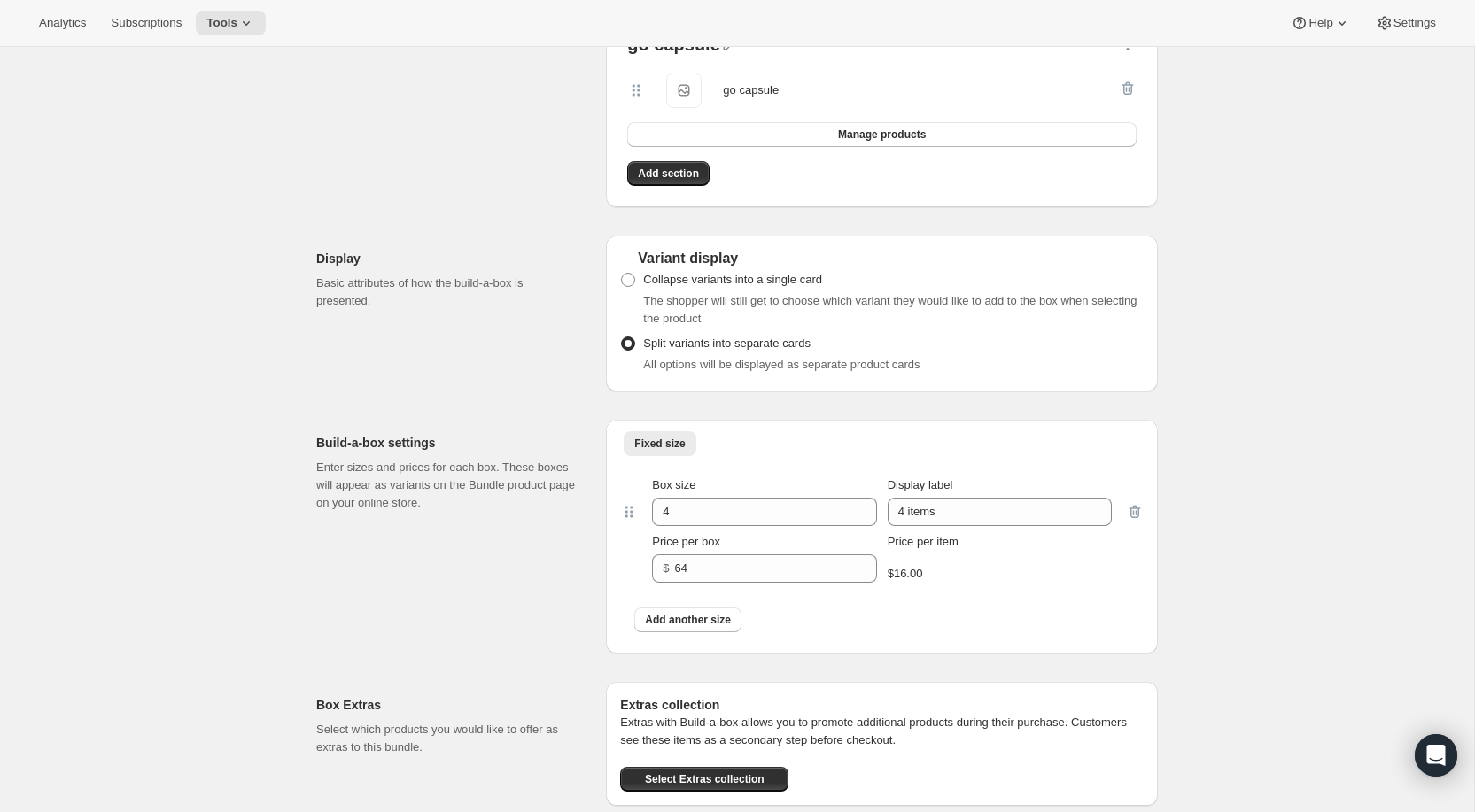
click at [970, 630] on div "Add another size" at bounding box center [882, 620] width 496 height 25
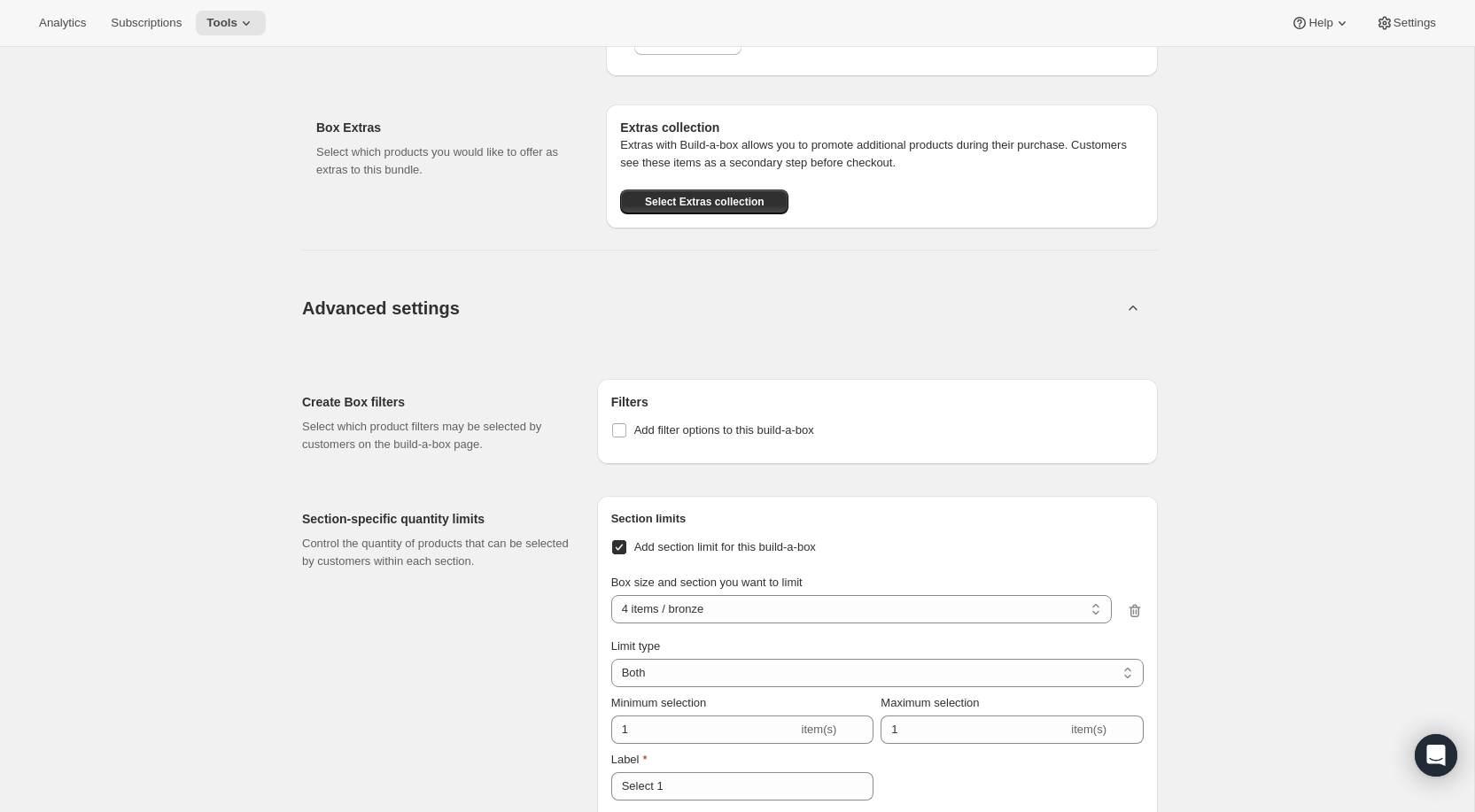
scroll to position [2984, 0]
click at [745, 207] on span "Select Extras collection" at bounding box center [705, 199] width 120 height 14
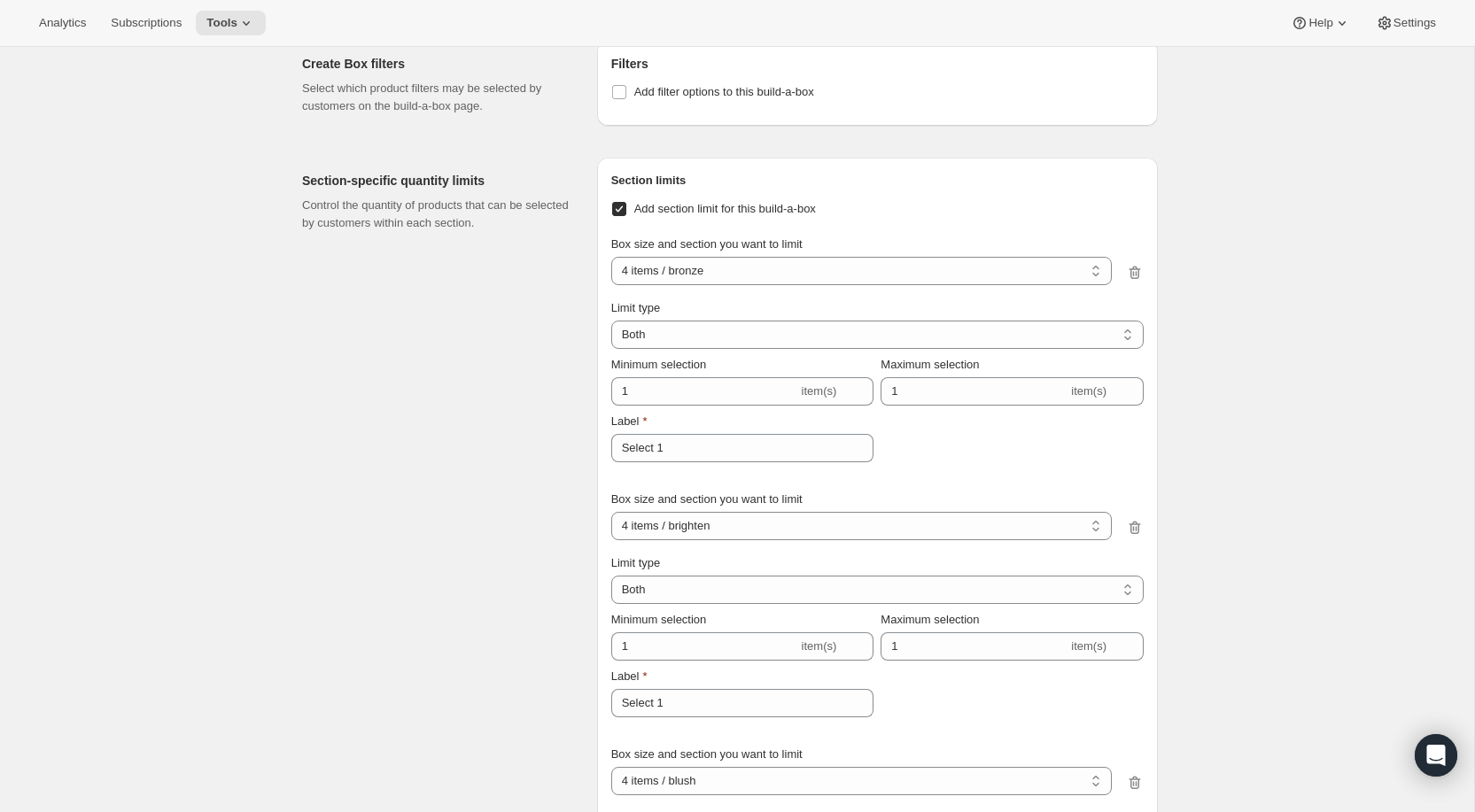
scroll to position [3369, 0]
click at [621, 96] on input "Add filter options to this build-a-box" at bounding box center [619, 88] width 14 height 14
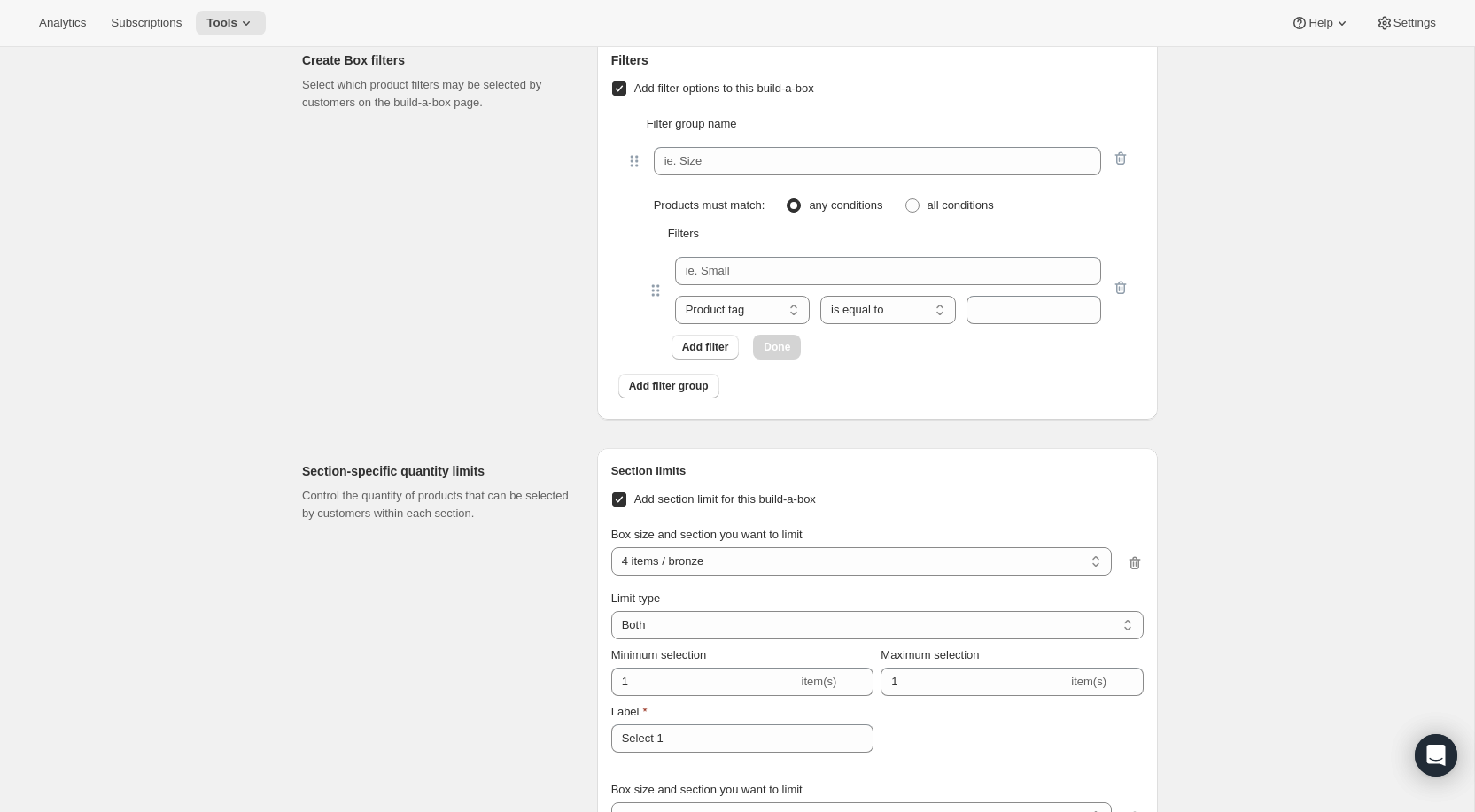
click at [621, 96] on input "Add filter options to this build-a-box" at bounding box center [619, 88] width 14 height 14
checkbox input "false"
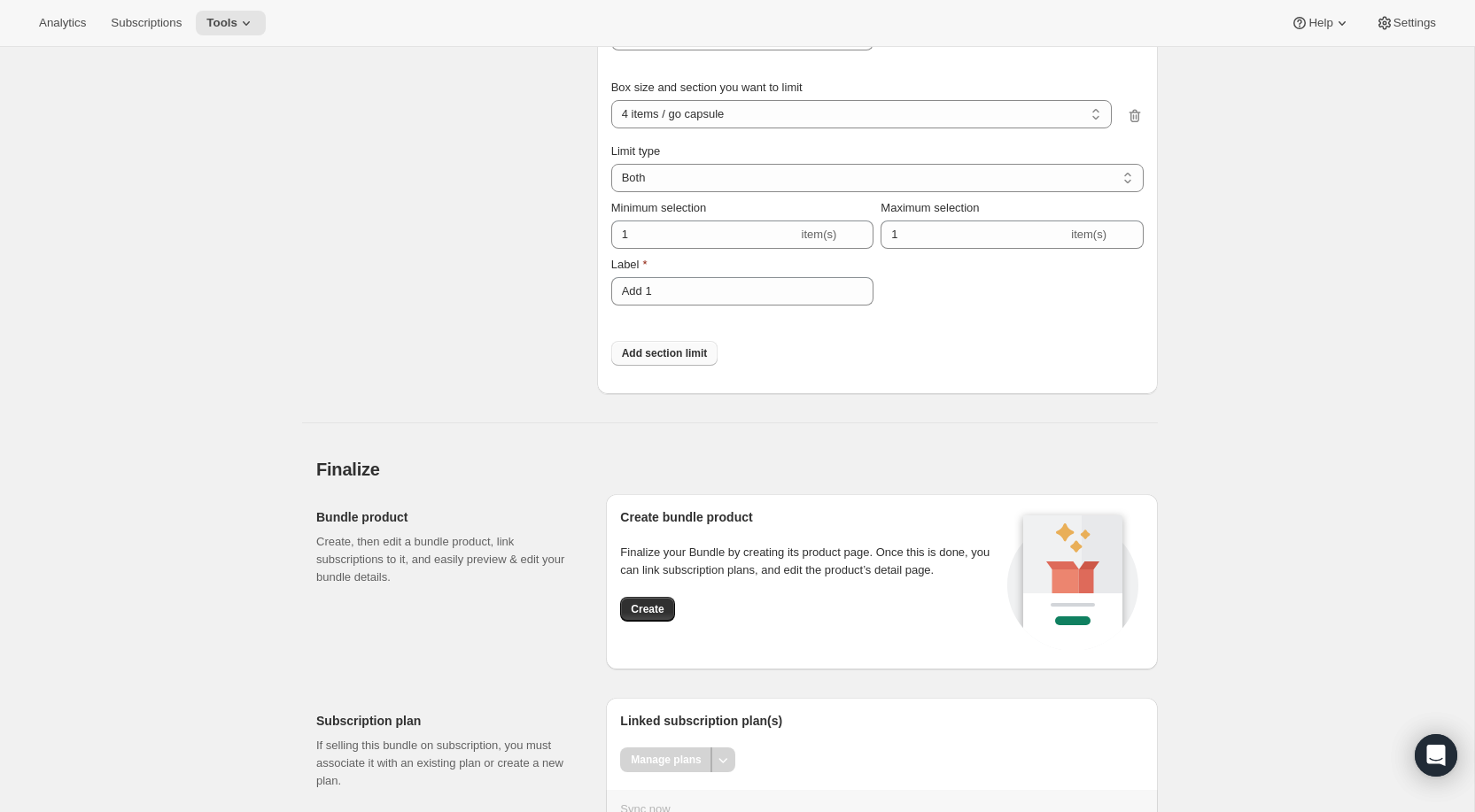
scroll to position [4374, 0]
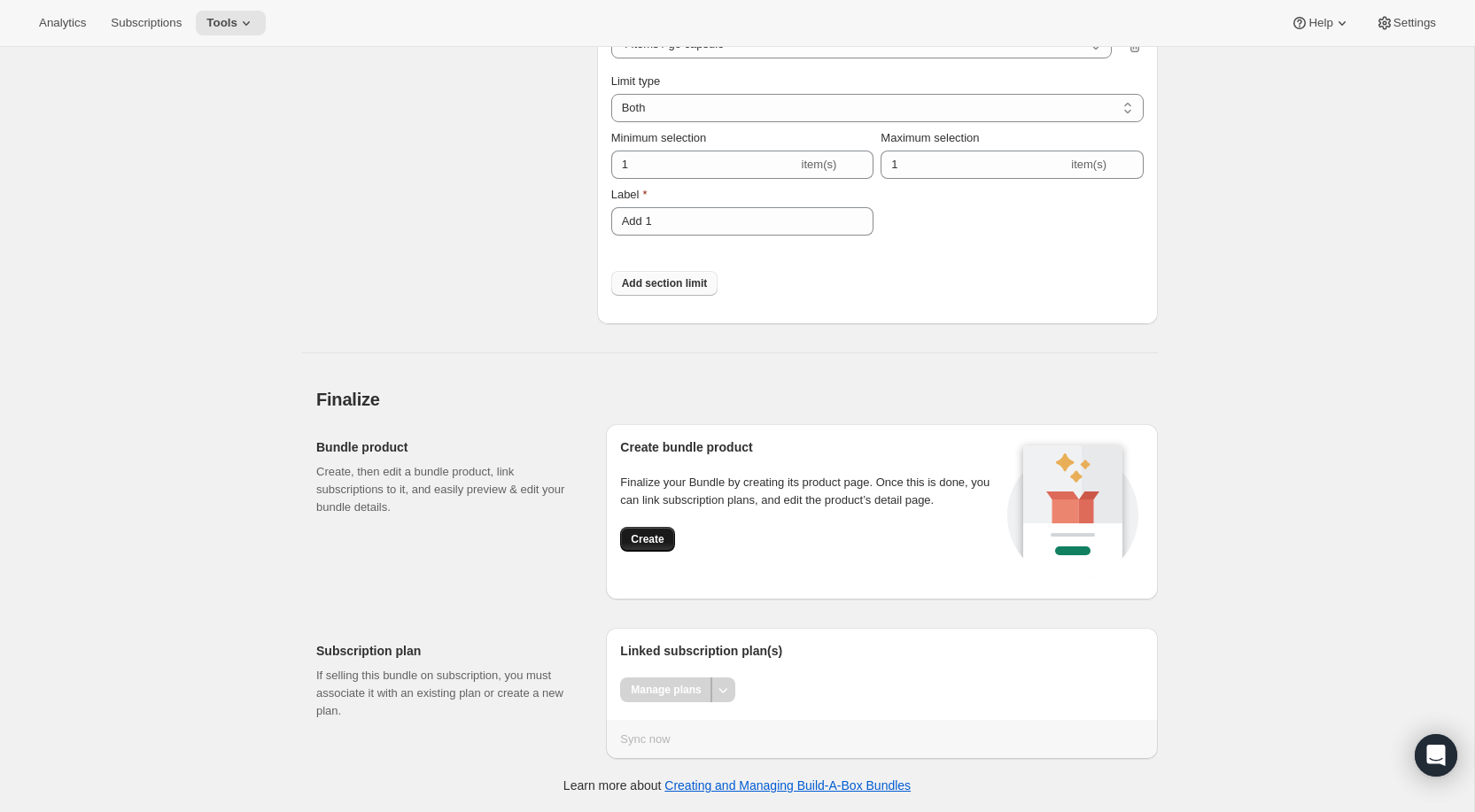
click at [664, 546] on span "Create" at bounding box center [647, 539] width 33 height 14
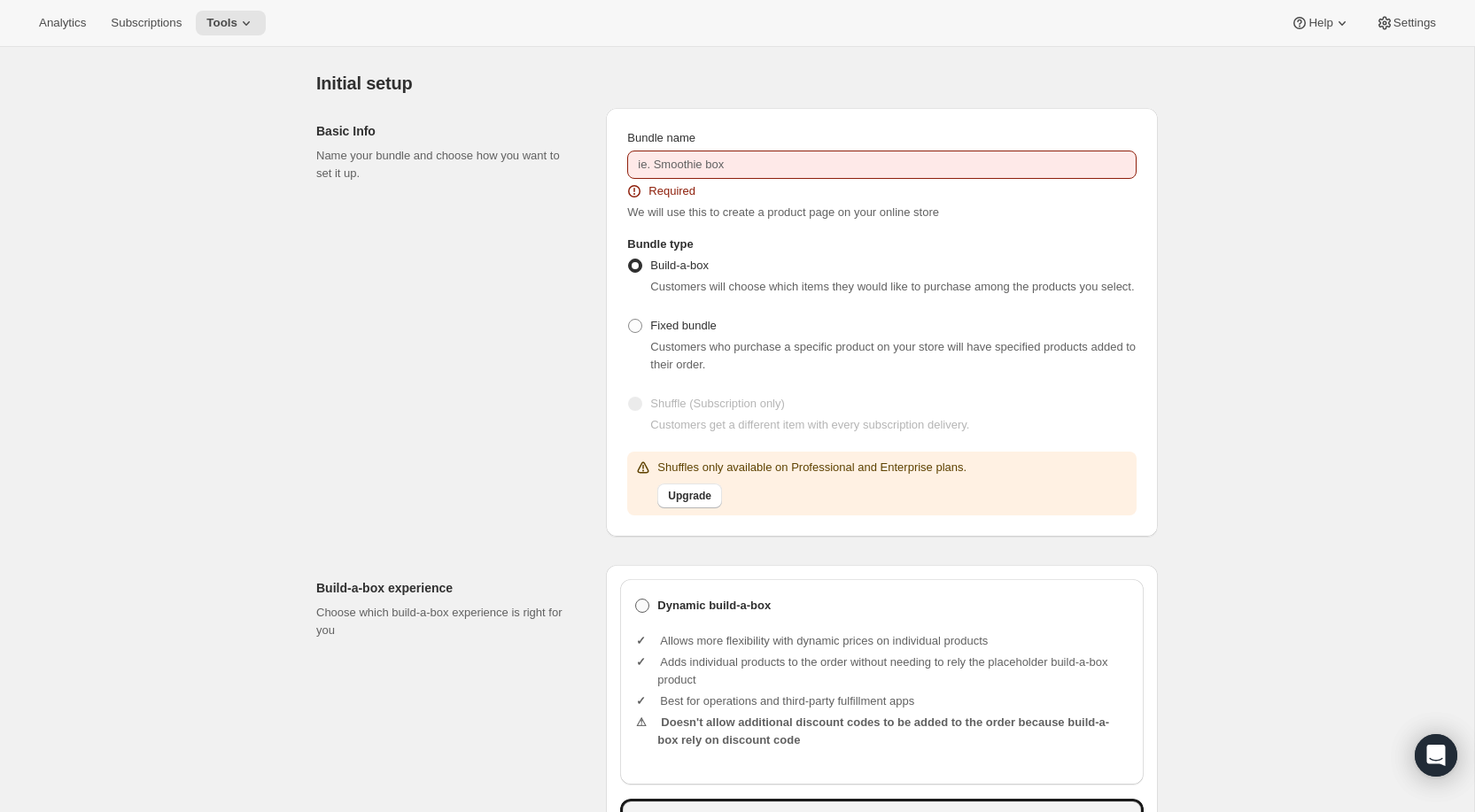
scroll to position [0, 0]
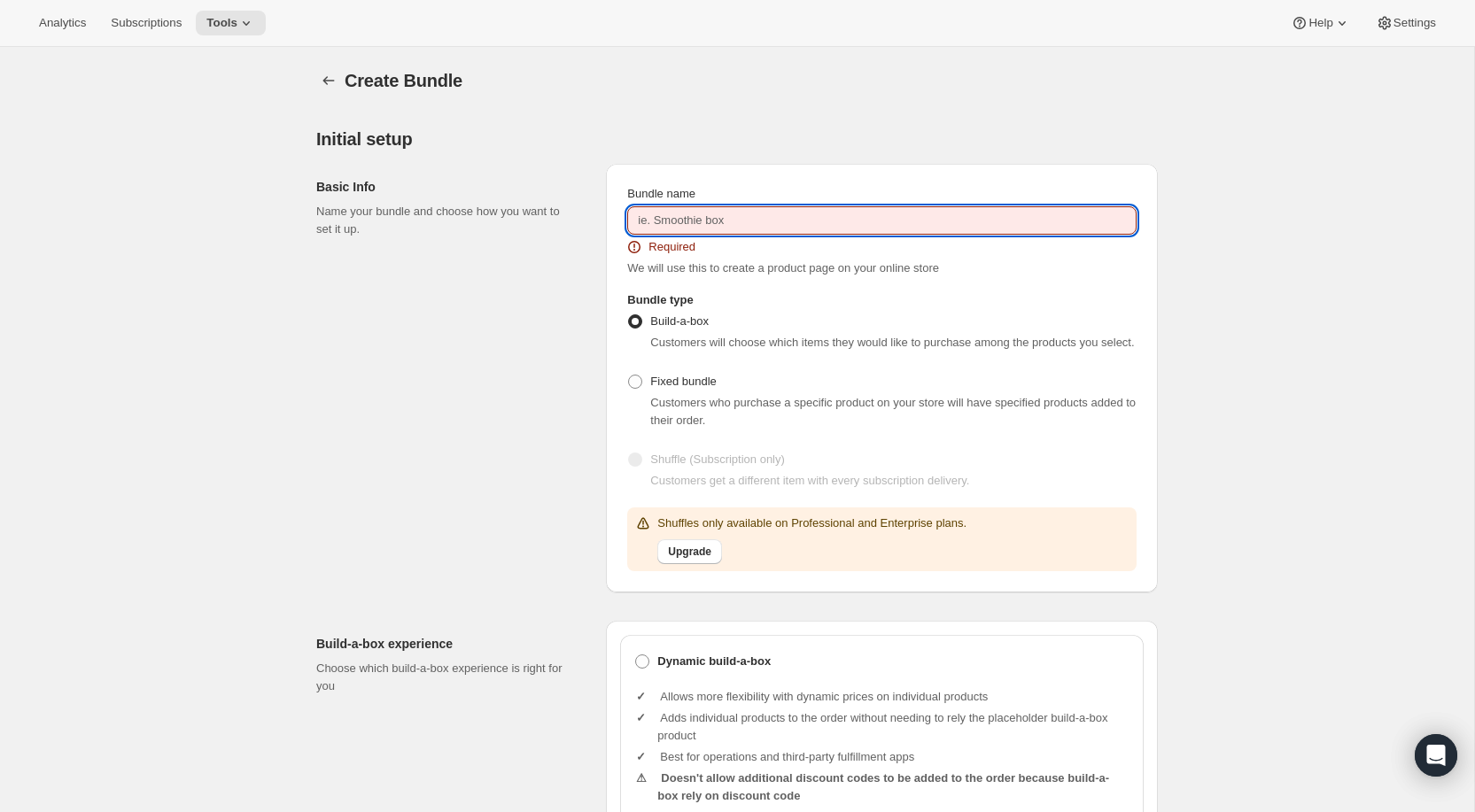
click at [686, 231] on input "Bundle name" at bounding box center [881, 220] width 509 height 28
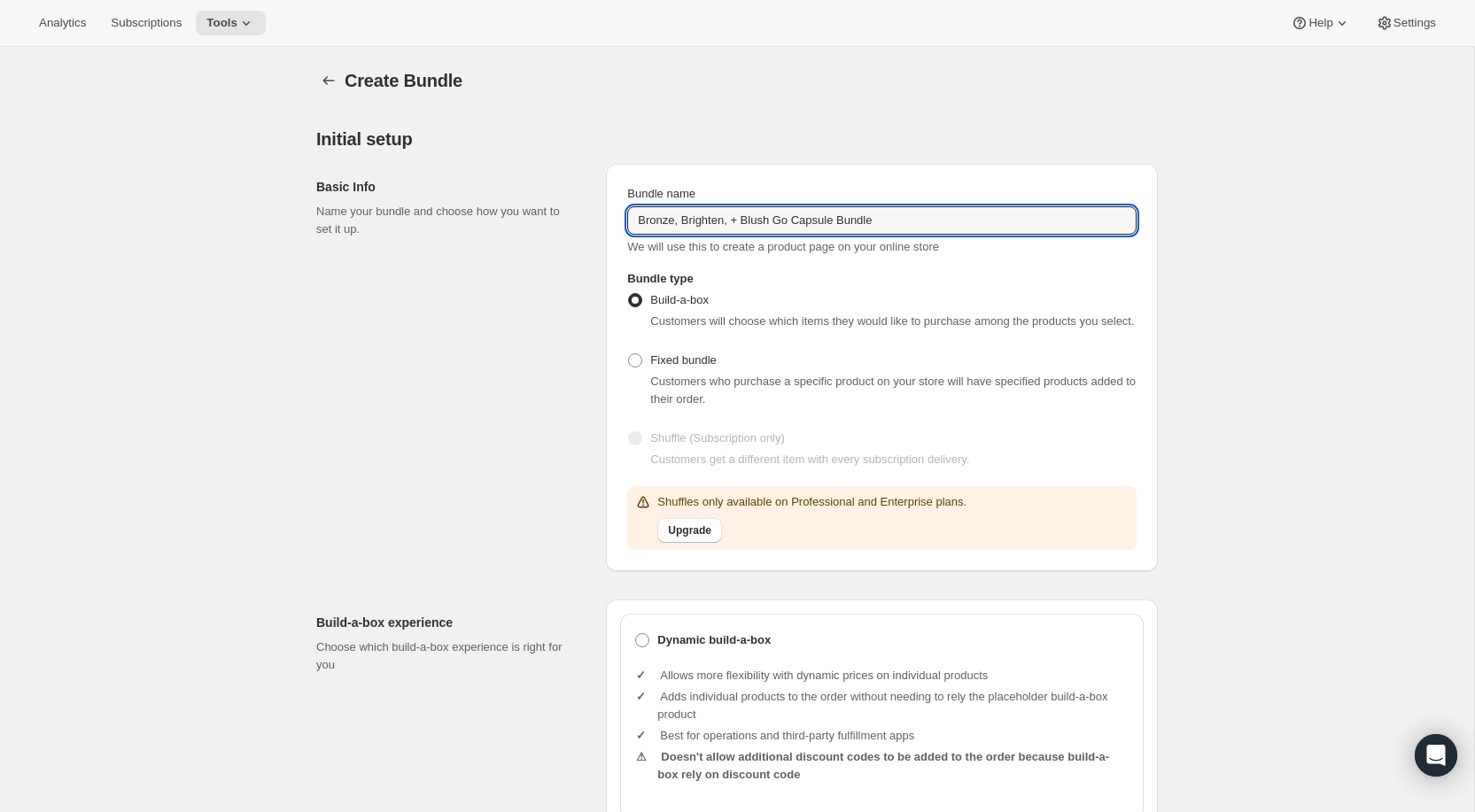
type input "Bronze, Brighten, + Blush Go Capsule Bundle"
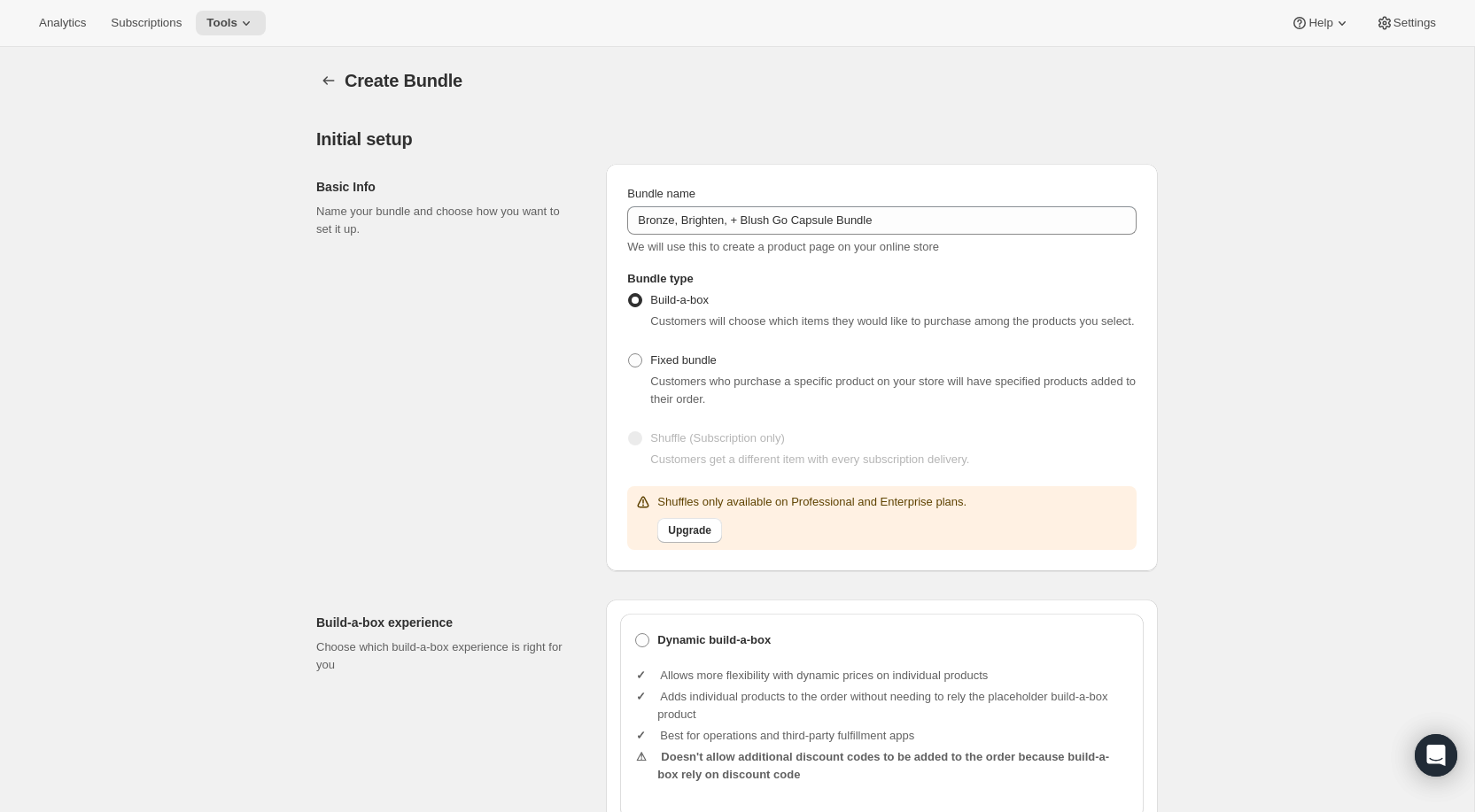
click at [934, 155] on div "Basic Info Name your bundle and choose how you want to set it up. Bundle name B…" at bounding box center [736, 360] width 841 height 422
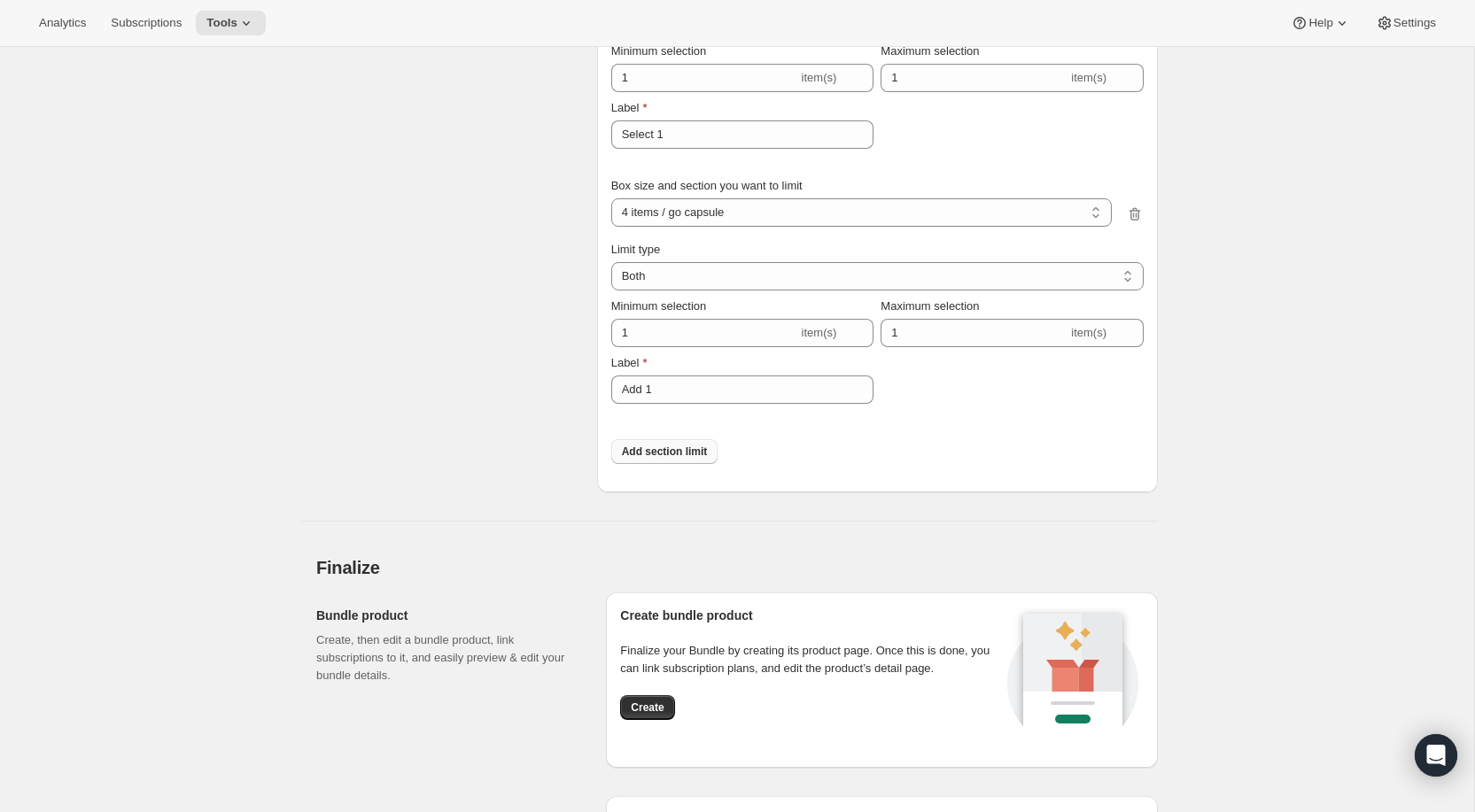
scroll to position [4256, 0]
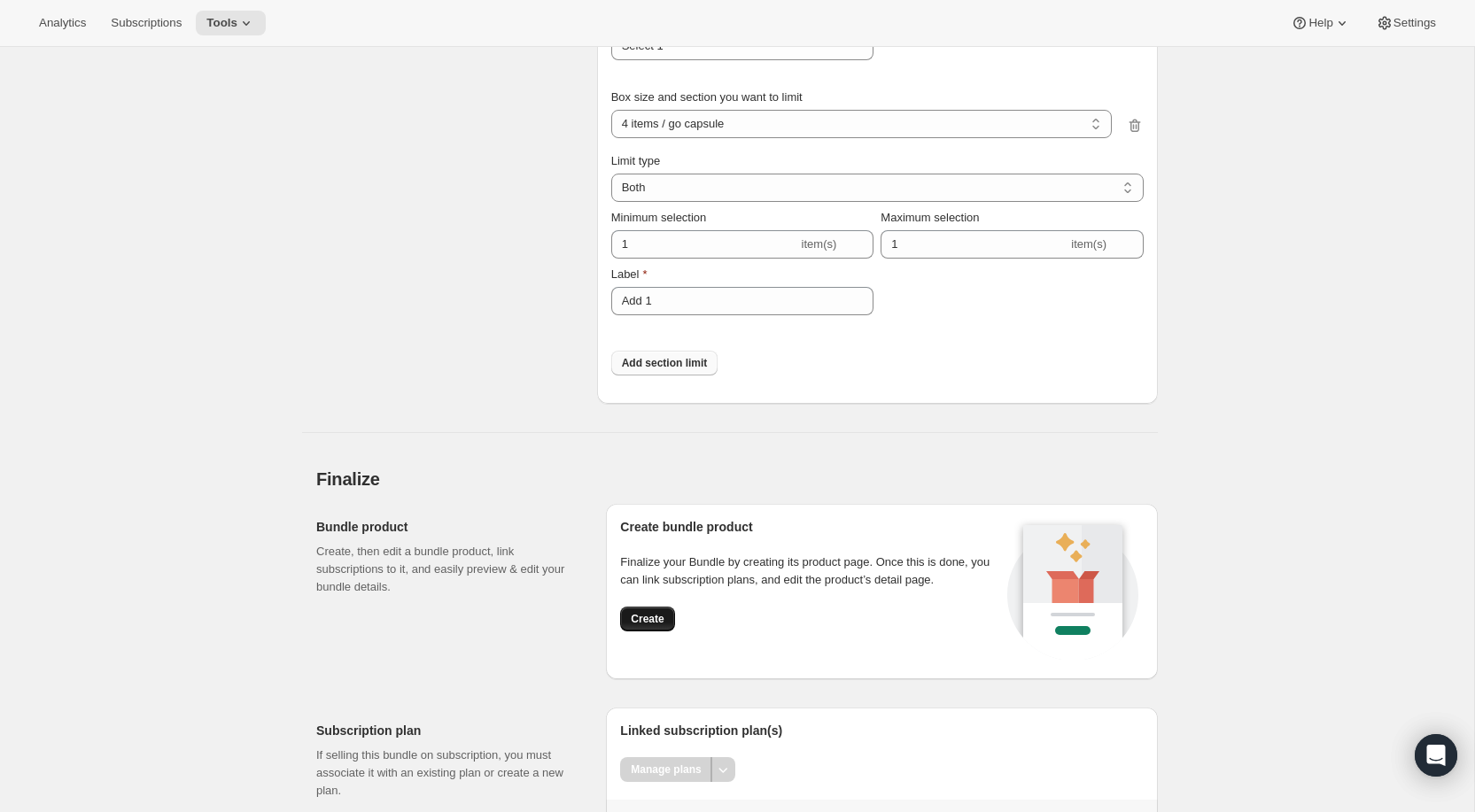
click at [659, 631] on button "Create" at bounding box center [647, 619] width 54 height 25
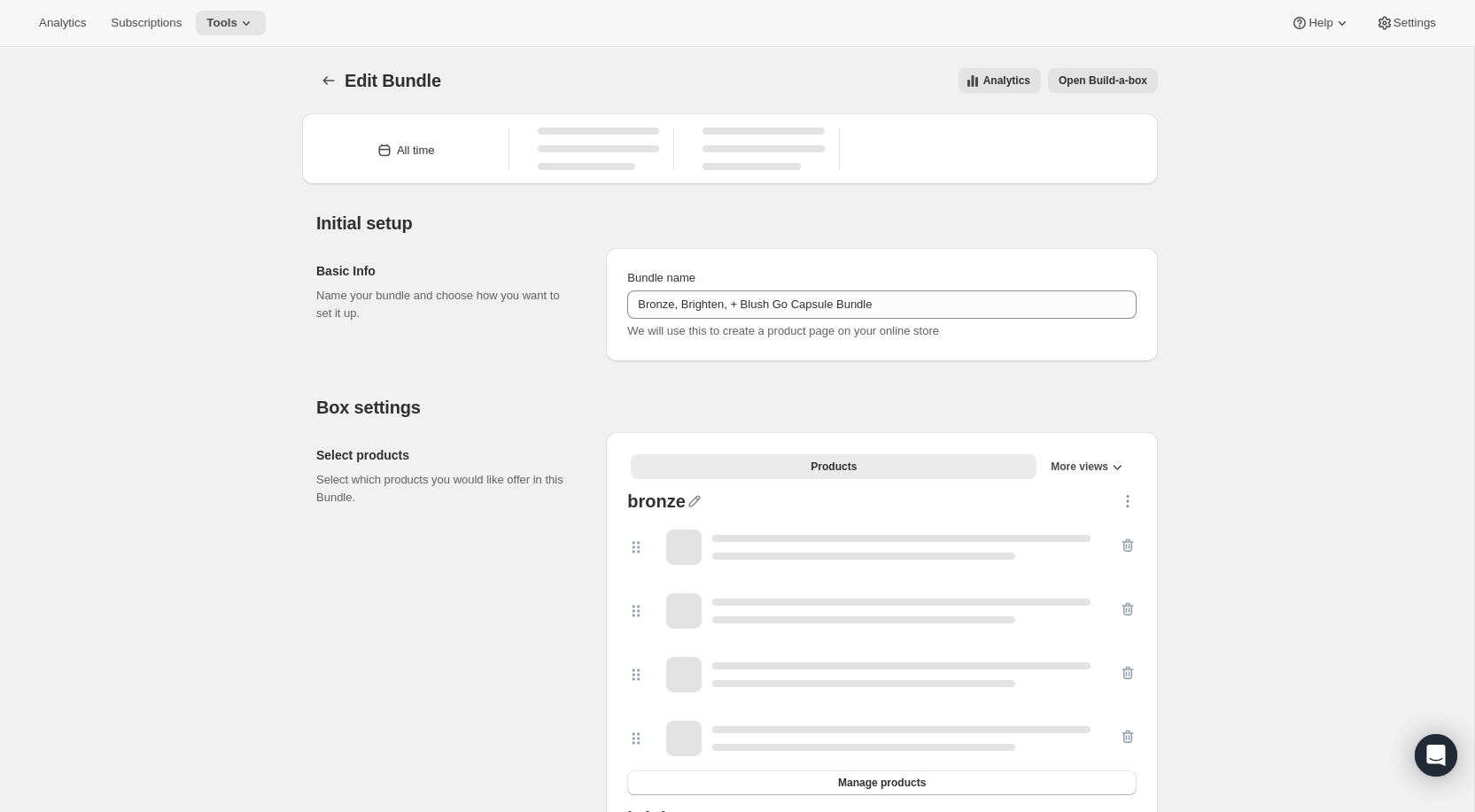
select select "gid://shopify/ProductVariant/45547617845447_14ded65f-1a9f-420a-b1f3-f4338a496344"
select select "gid://shopify/ProductVariant/45547617845447_228b7b86-d03d-4a59-a32a-dd7e4507c53a"
select select "gid://shopify/ProductVariant/45547617845447_bb8e34ae-463b-4172-99ba-6313a8f36859"
select select "gid://shopify/ProductVariant/45547617845447_73b9cf14-b563-41bb-8e34-e66ec45c3de1"
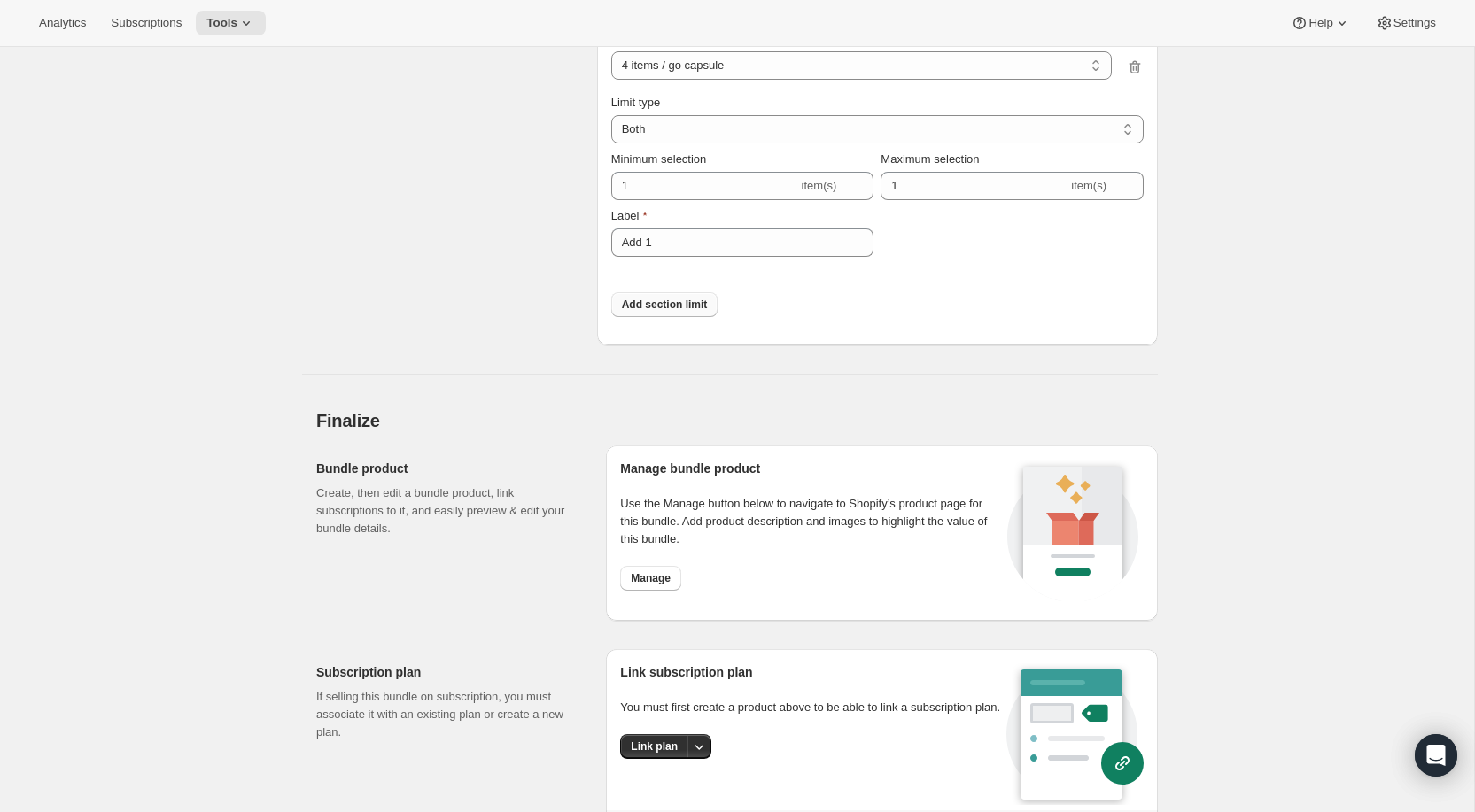
scroll to position [3754, 0]
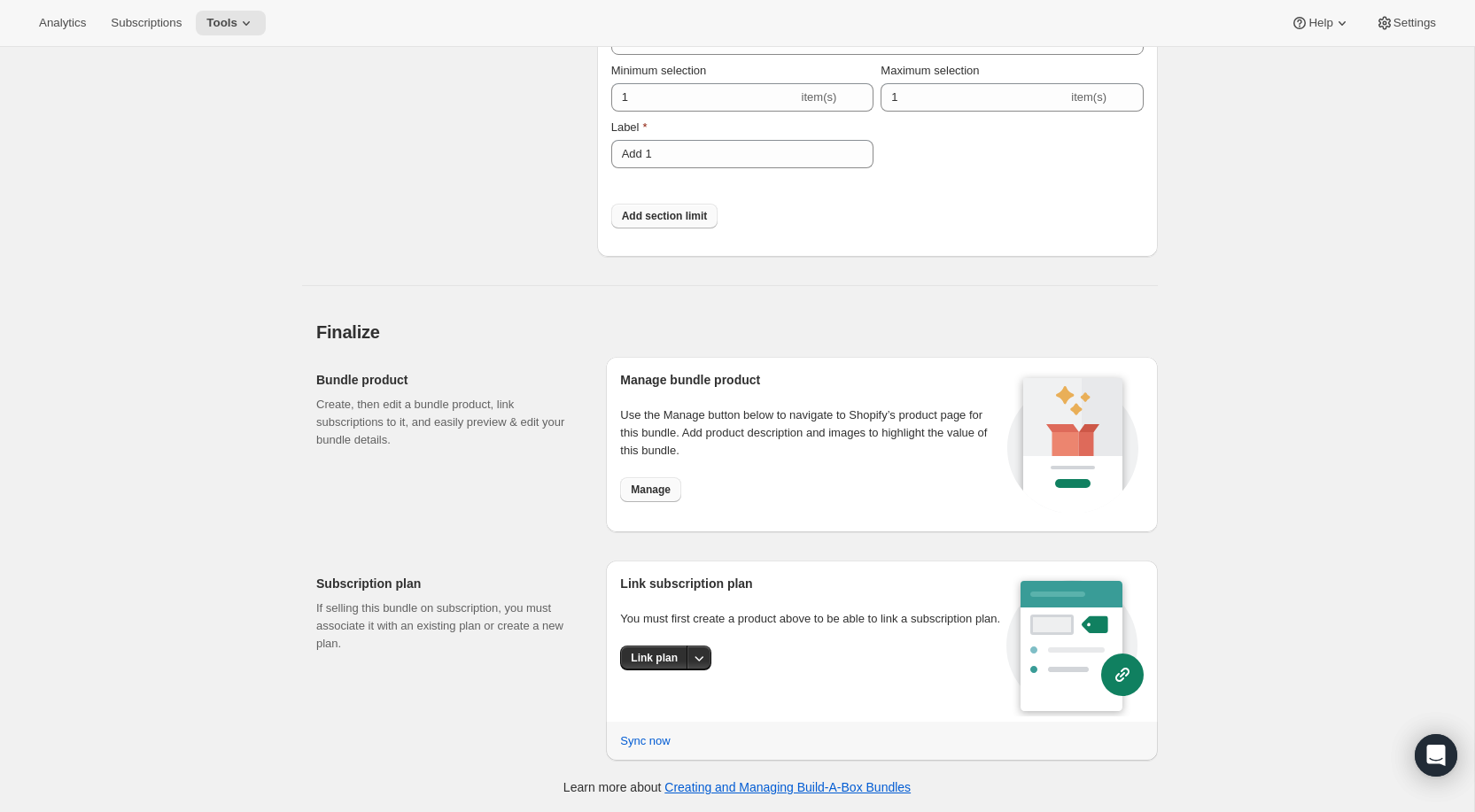
click at [660, 490] on span "Manage" at bounding box center [650, 490] width 40 height 14
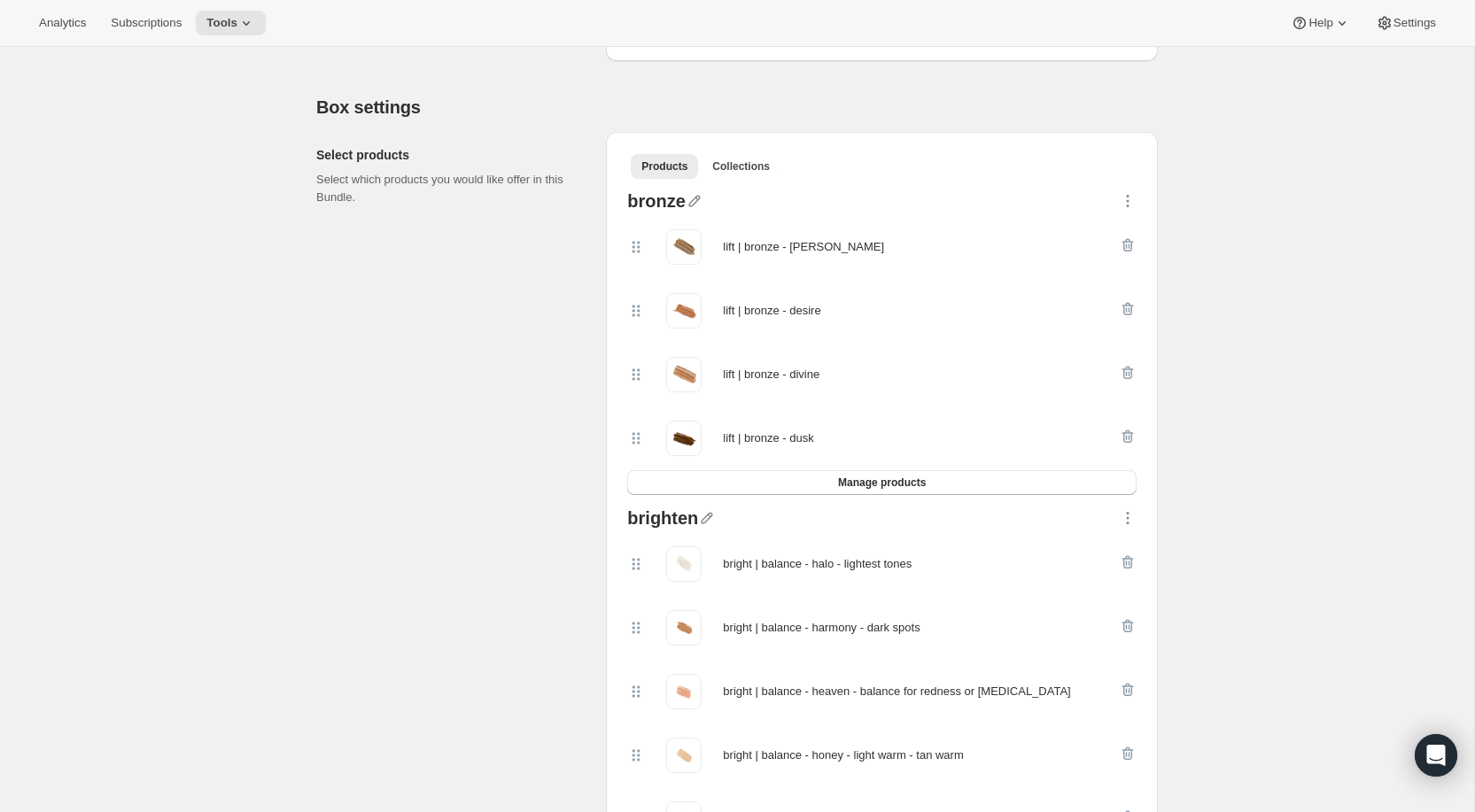
scroll to position [0, 0]
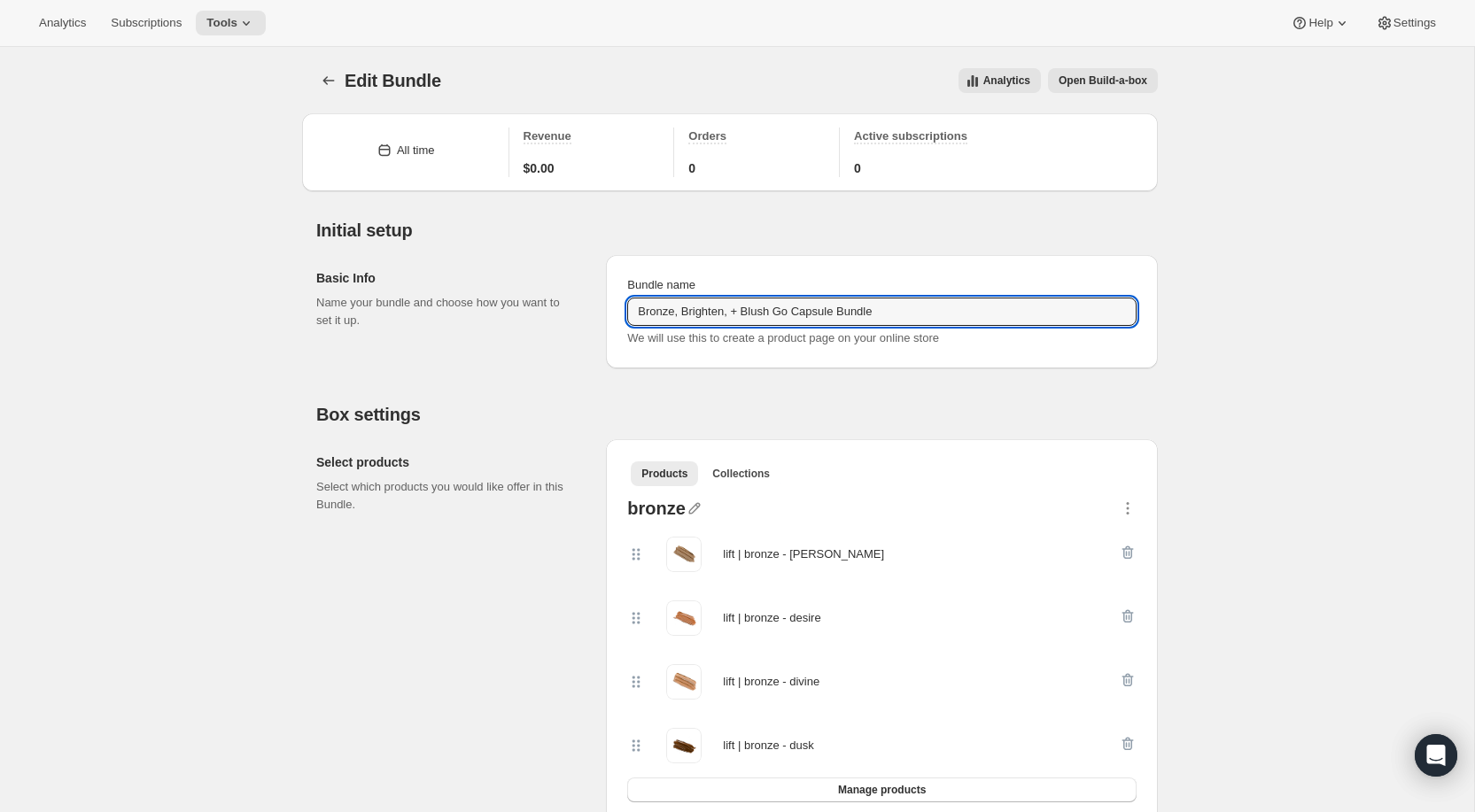
drag, startPoint x: 908, startPoint y: 311, endPoint x: 559, endPoint y: 309, distance: 349.0
click at [559, 309] on div "Basic Info Name your bundle and choose how you want to set it up. Bundle name B…" at bounding box center [736, 305] width 841 height 127
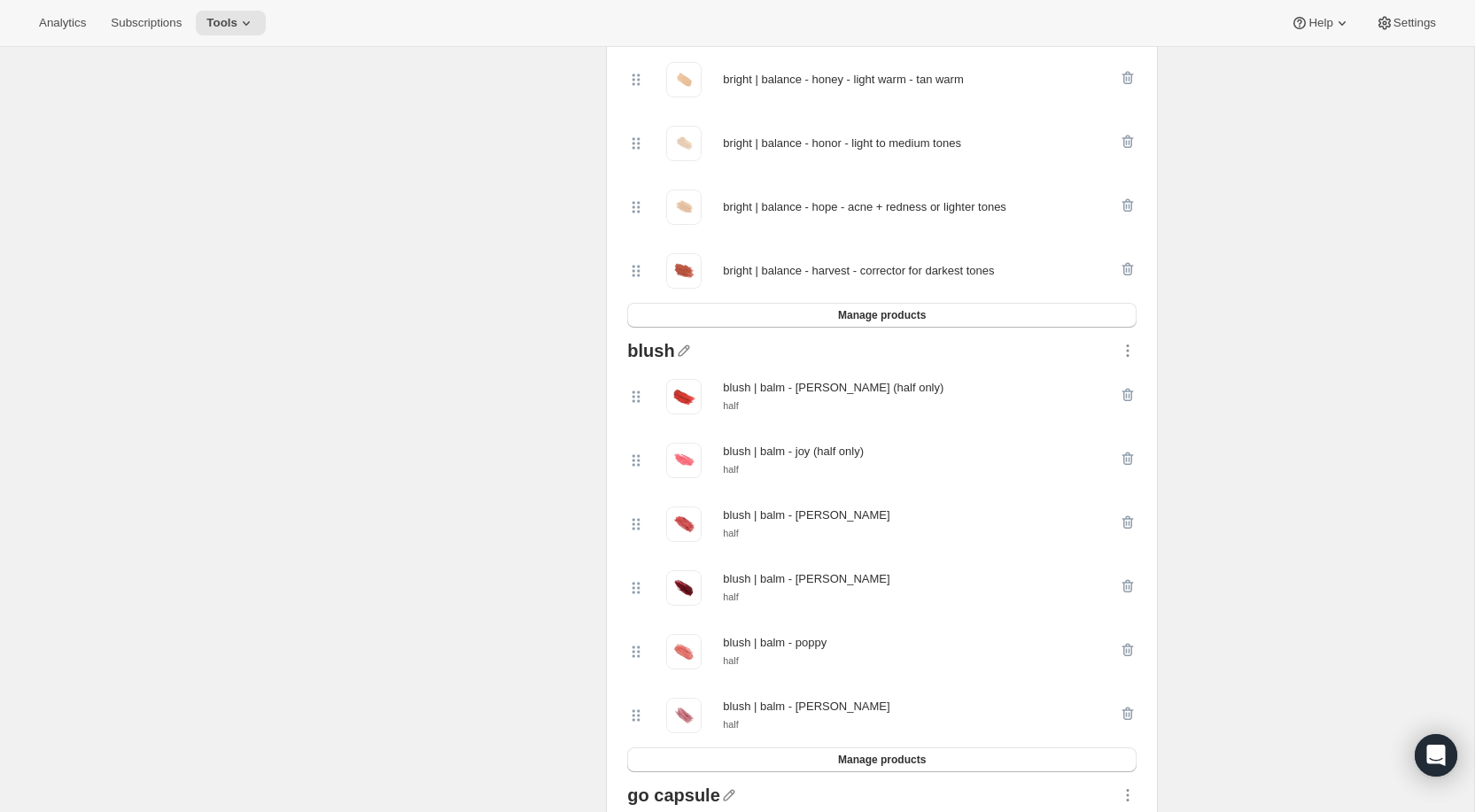
scroll to position [985, 0]
